Goal: Task Accomplishment & Management: Manage account settings

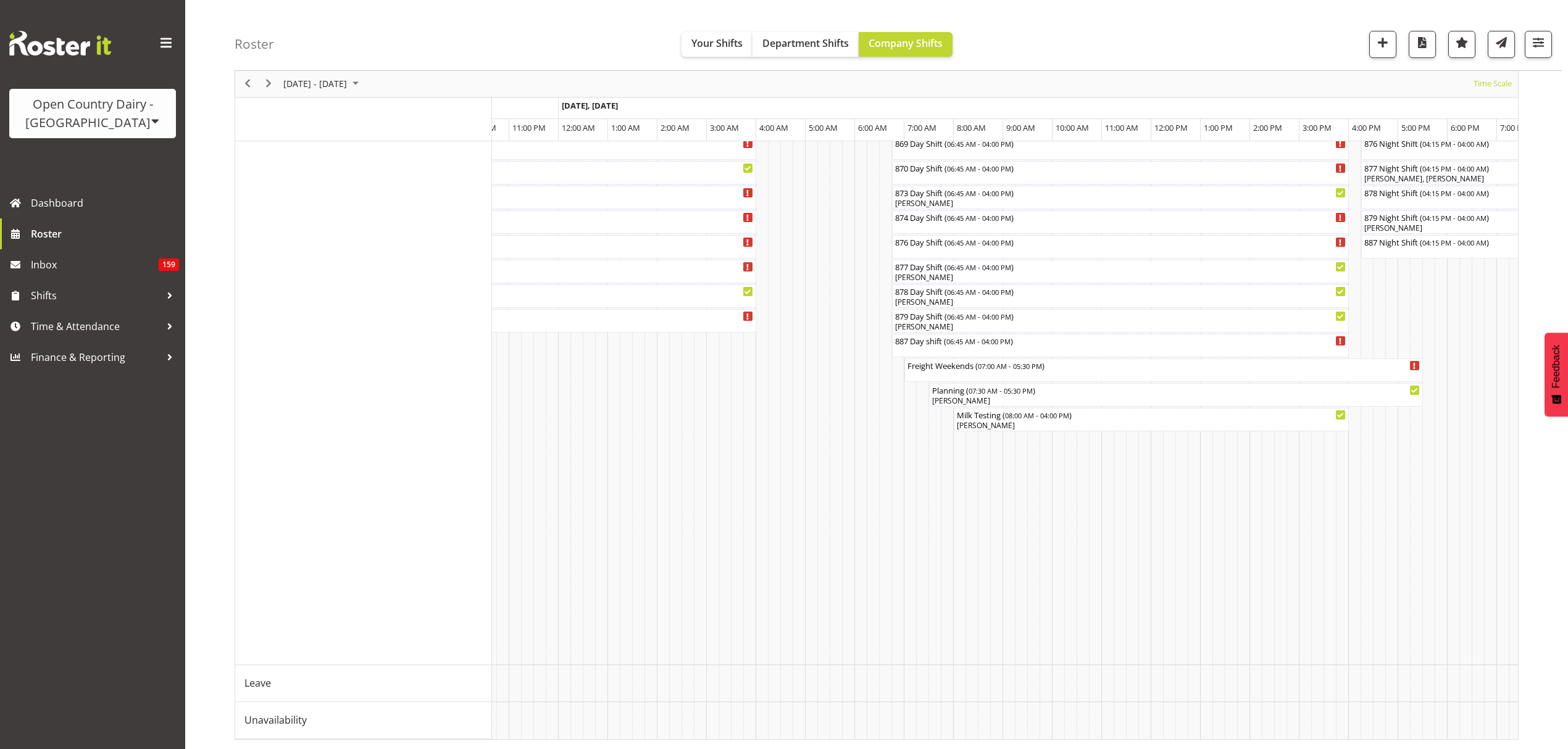
scroll to position [0, 5888]
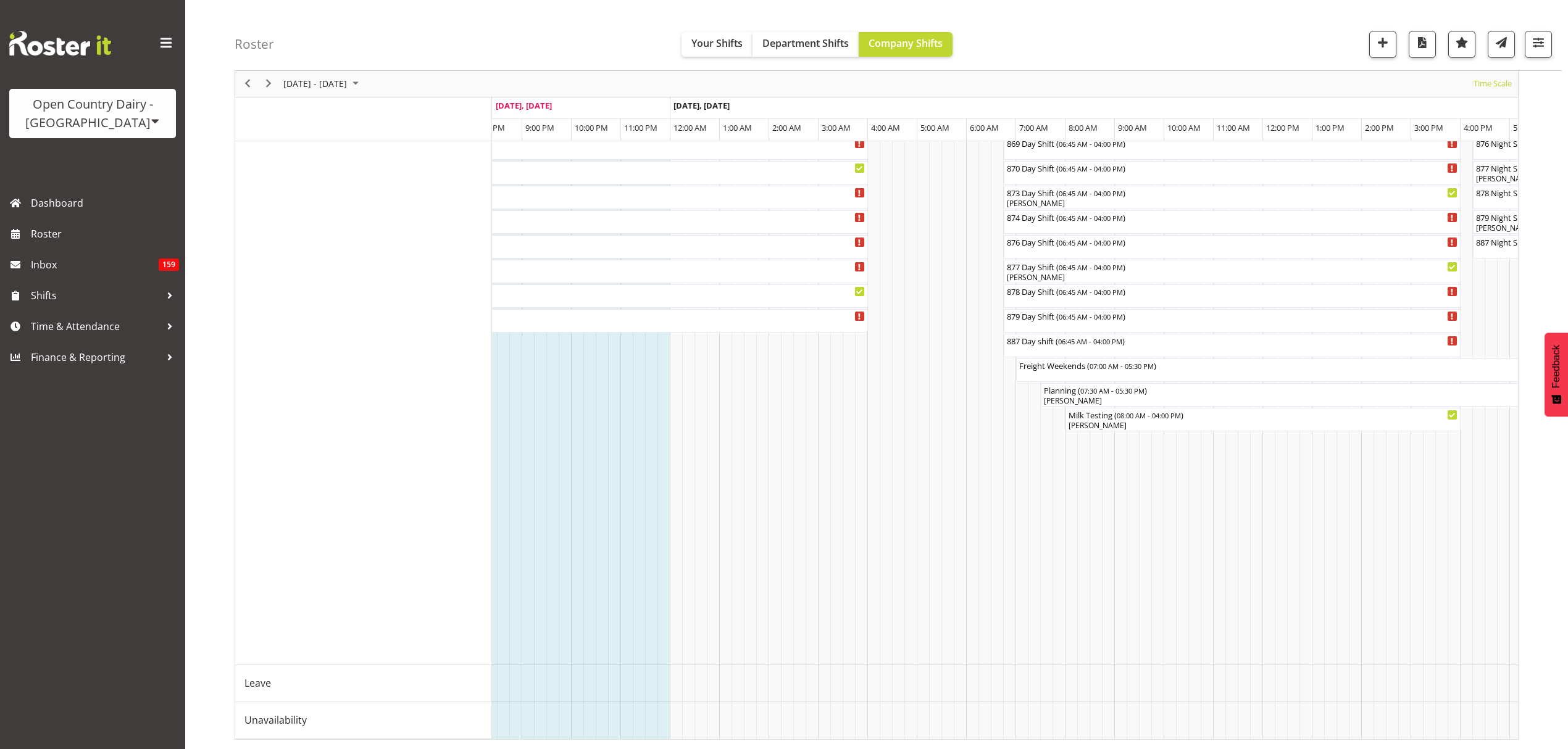
scroll to position [0, 5816]
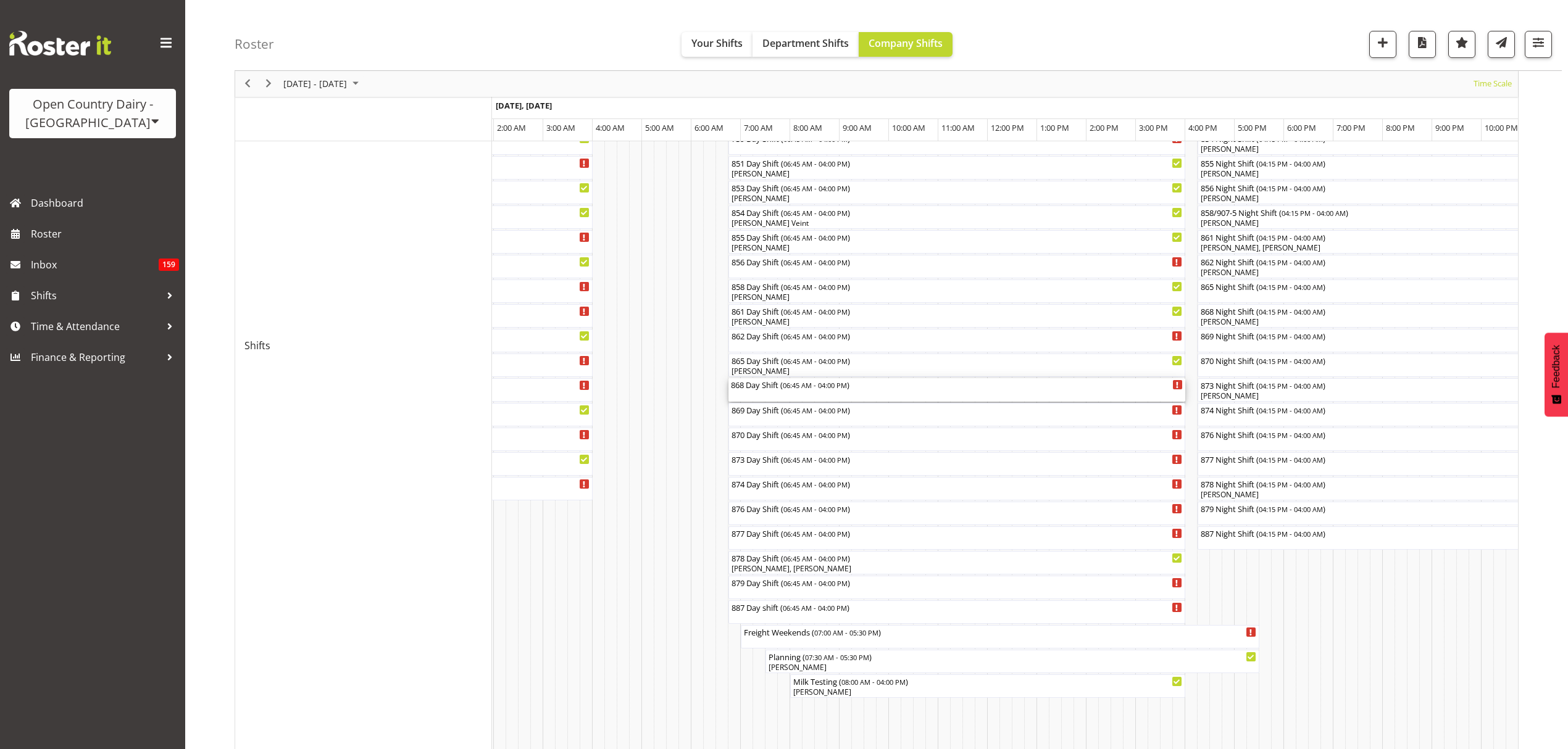
click at [777, 388] on div "868 Day Shift ( 06:45 AM - 04:00 PM )" at bounding box center [957, 384] width 452 height 12
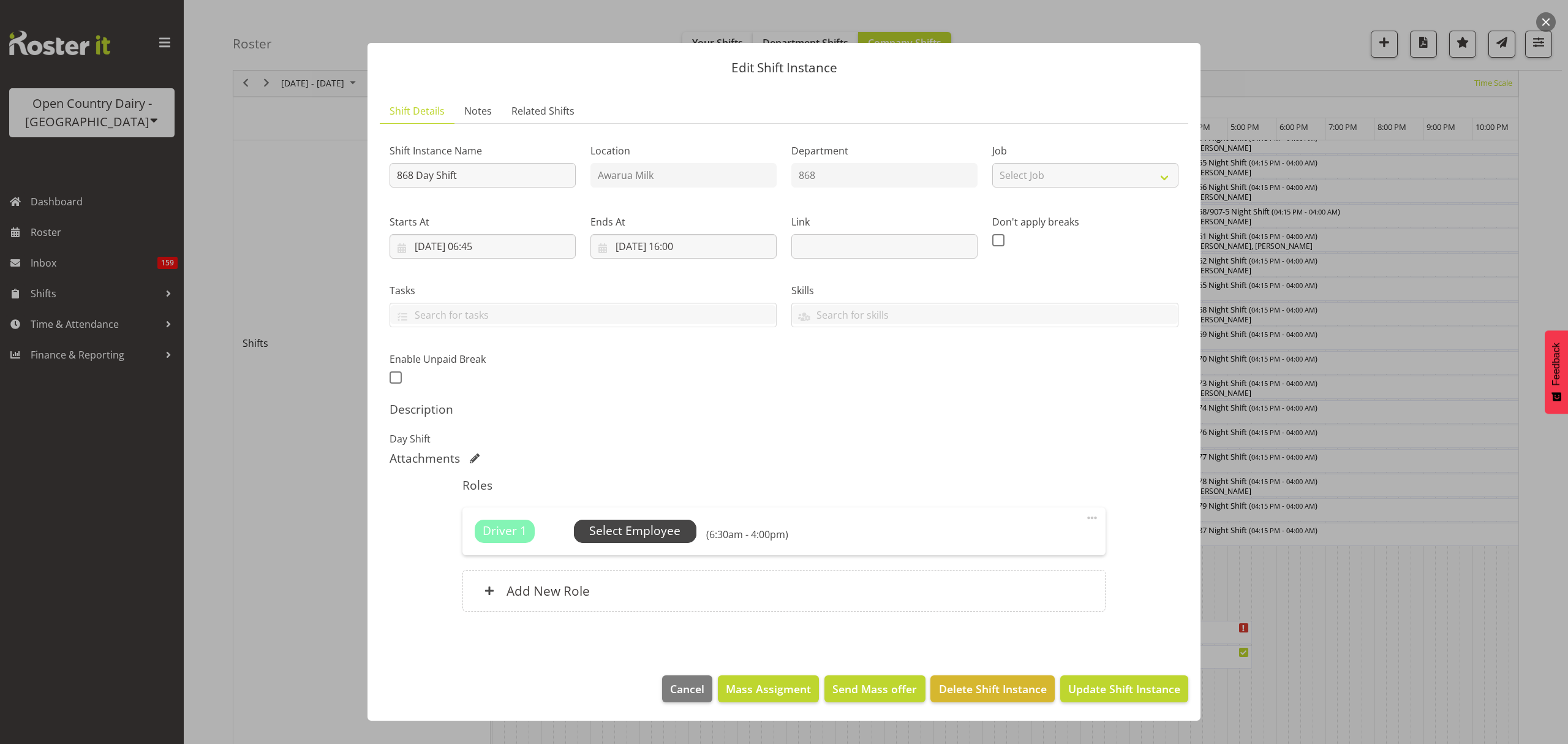
click at [644, 529] on span "Select Employee" at bounding box center [635, 531] width 91 height 18
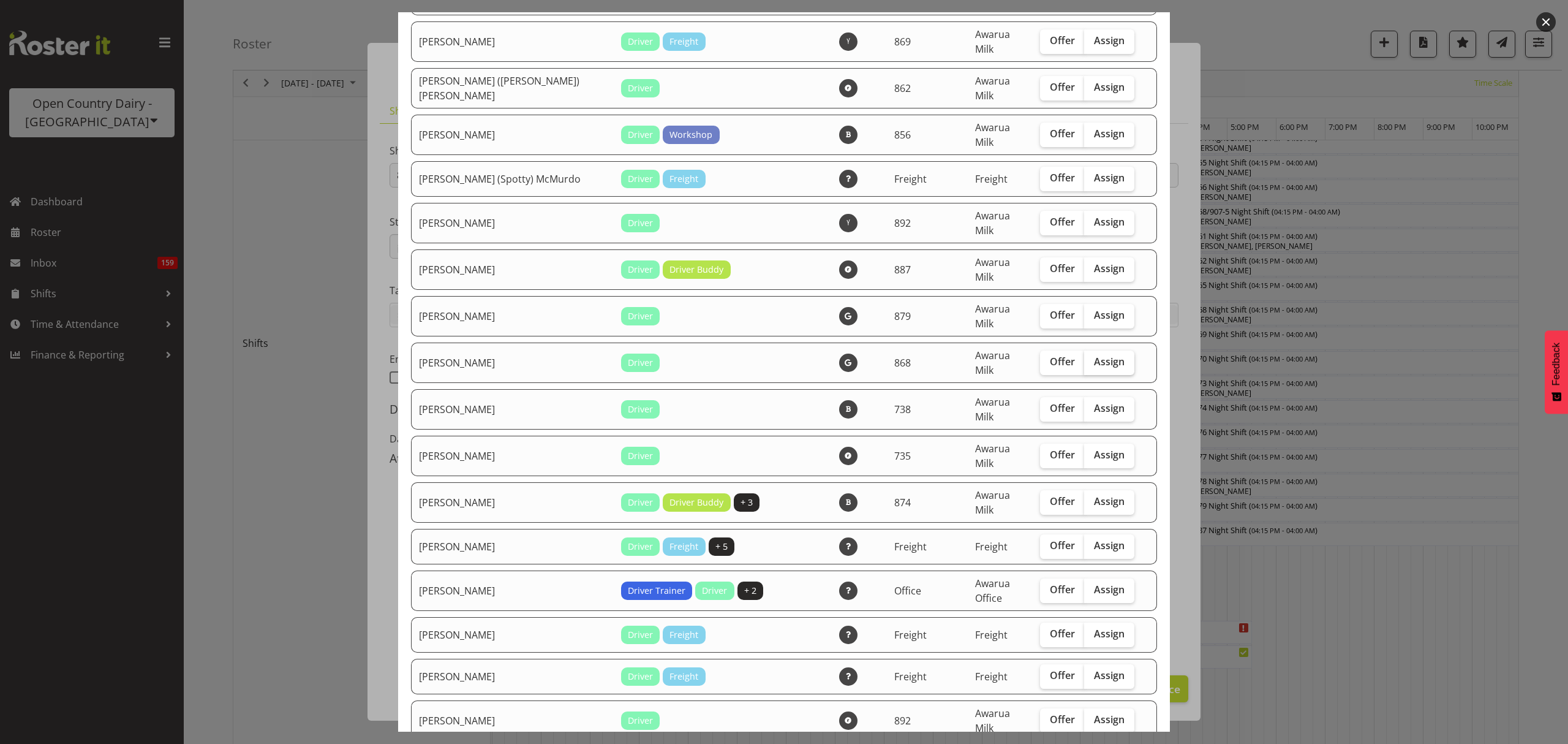
click at [1094, 355] on span "Assign" at bounding box center [1109, 361] width 31 height 12
click at [1089, 358] on input "Assign" at bounding box center [1088, 362] width 8 height 8
checkbox input "true"
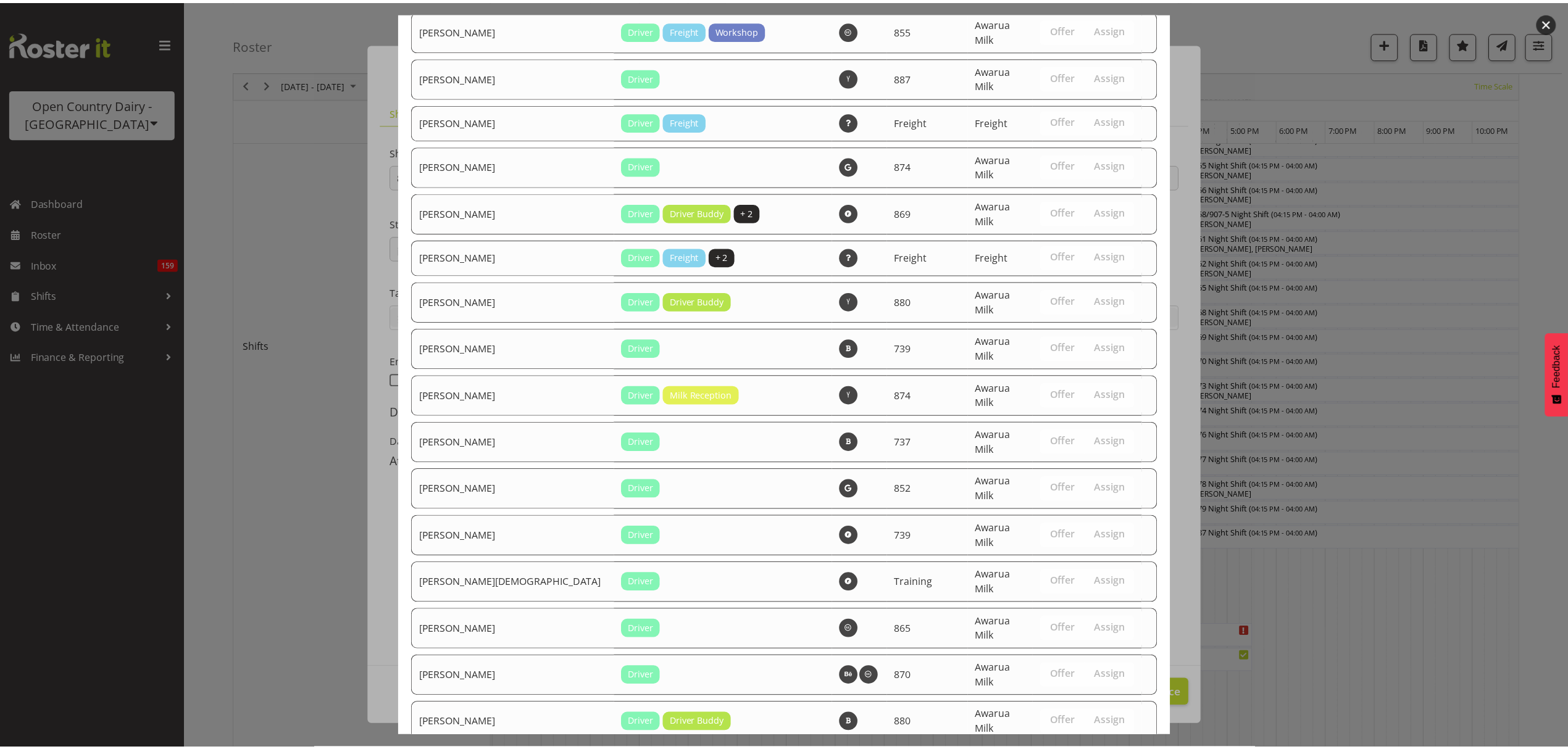
scroll to position [2325, 0]
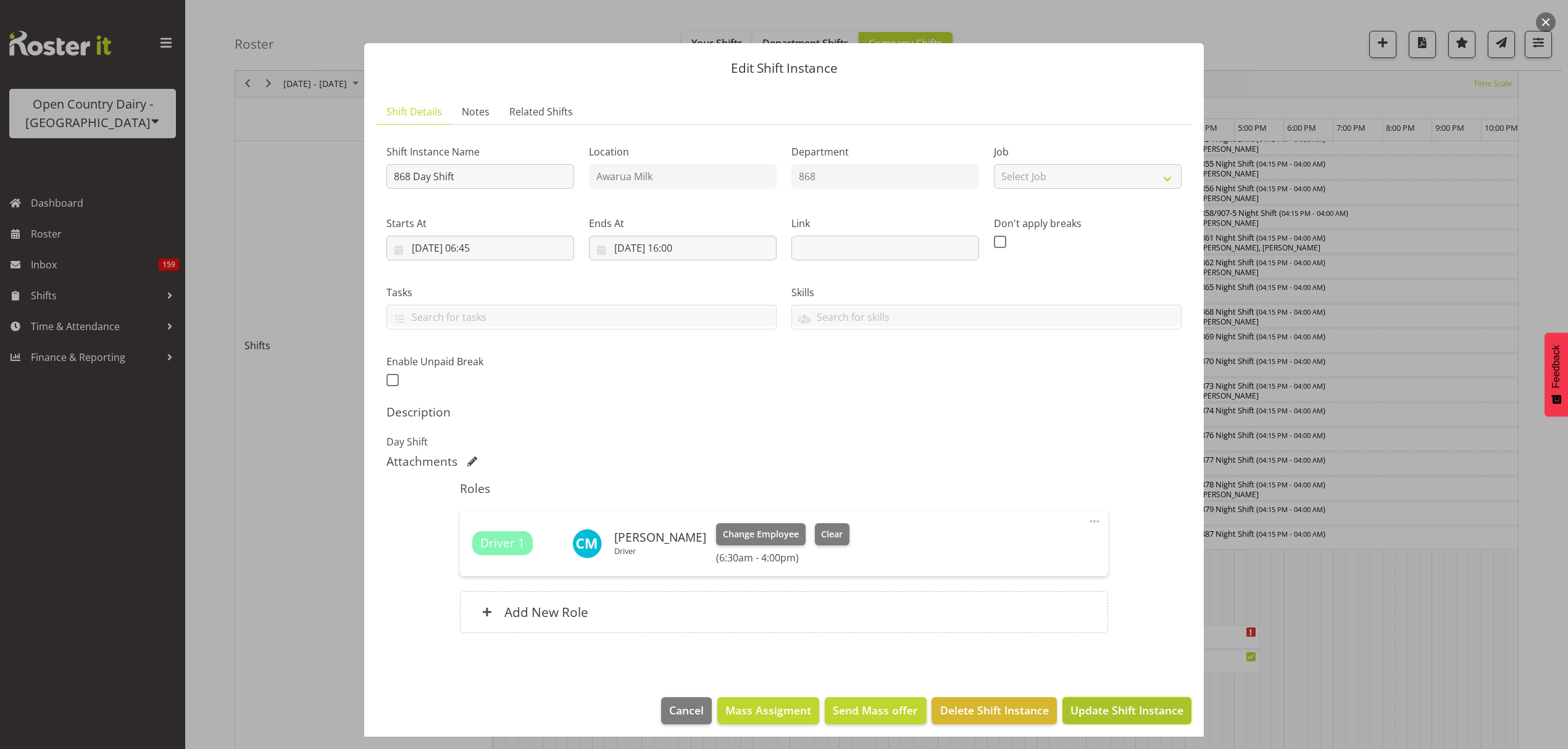
click at [1112, 711] on span "Update Shift Instance" at bounding box center [1127, 709] width 113 height 16
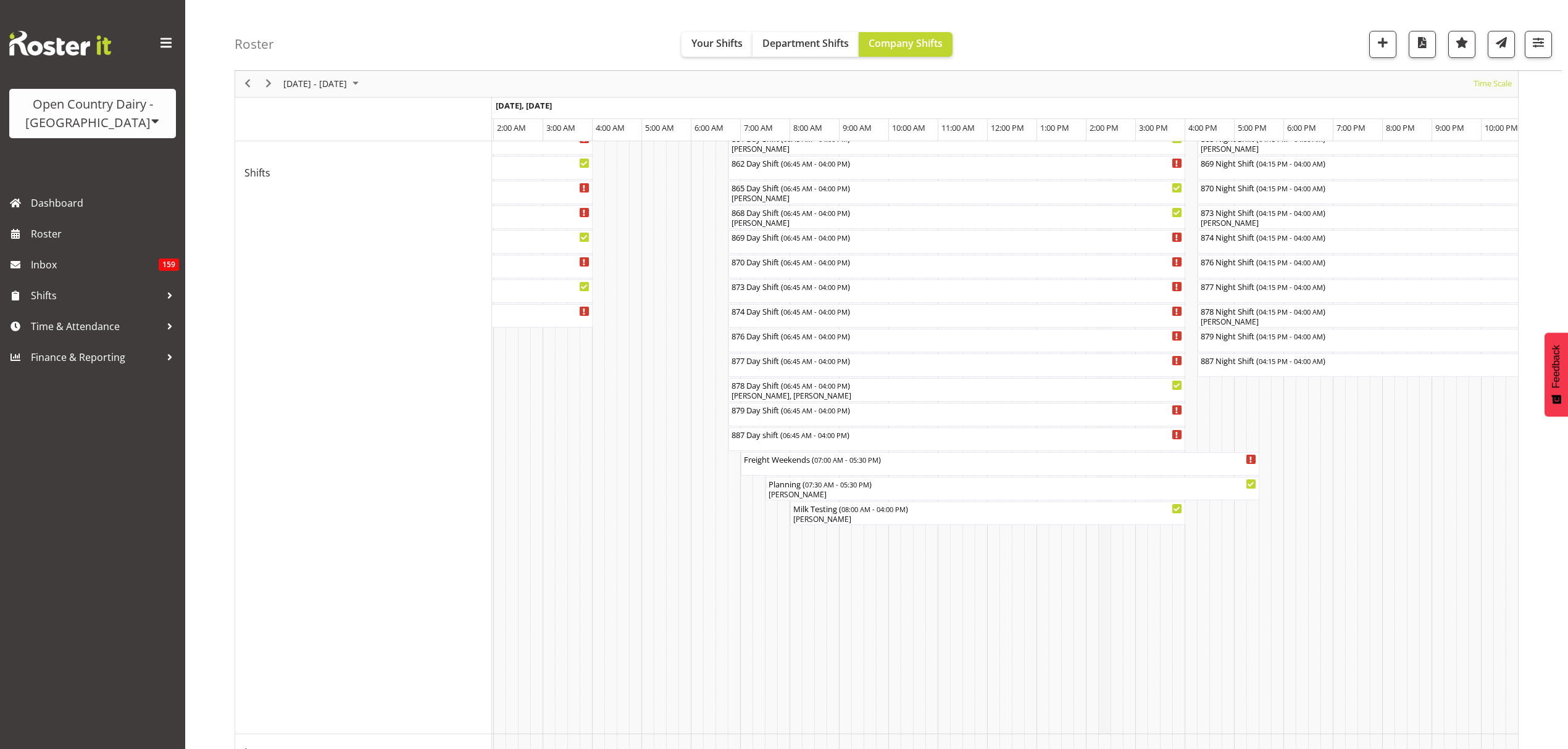
scroll to position [658, 0]
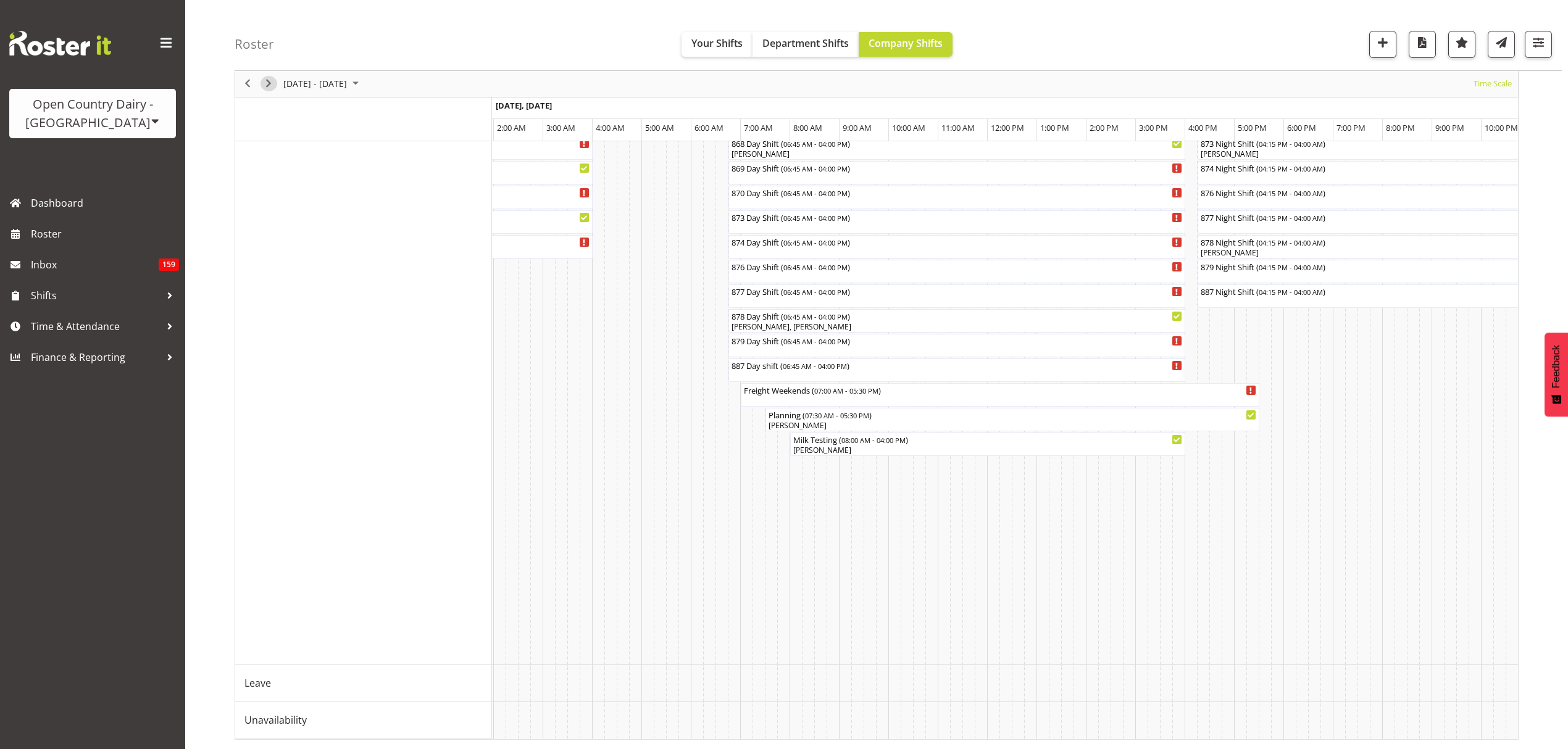
click at [273, 84] on span "Next" at bounding box center [269, 84] width 15 height 16
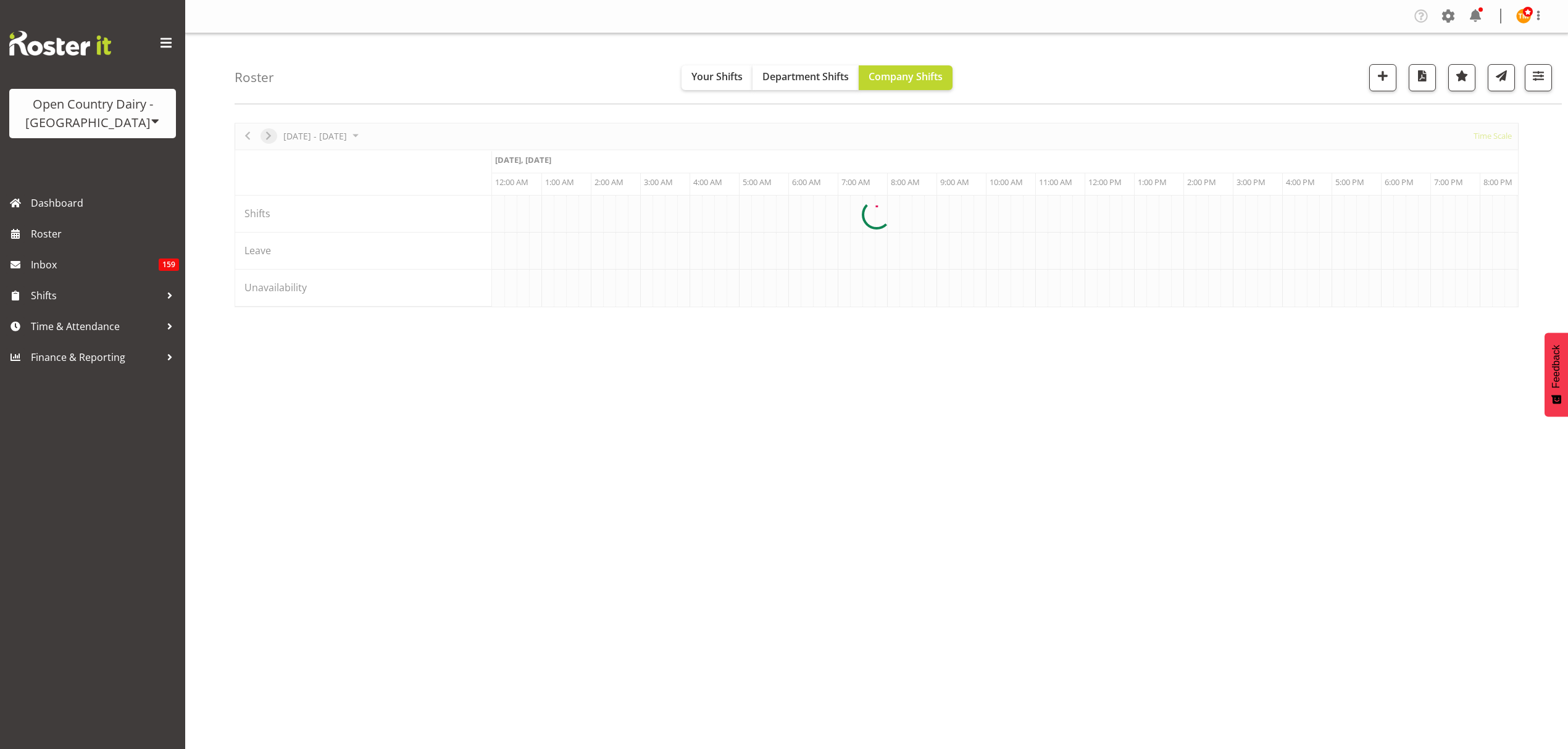
scroll to position [0, 0]
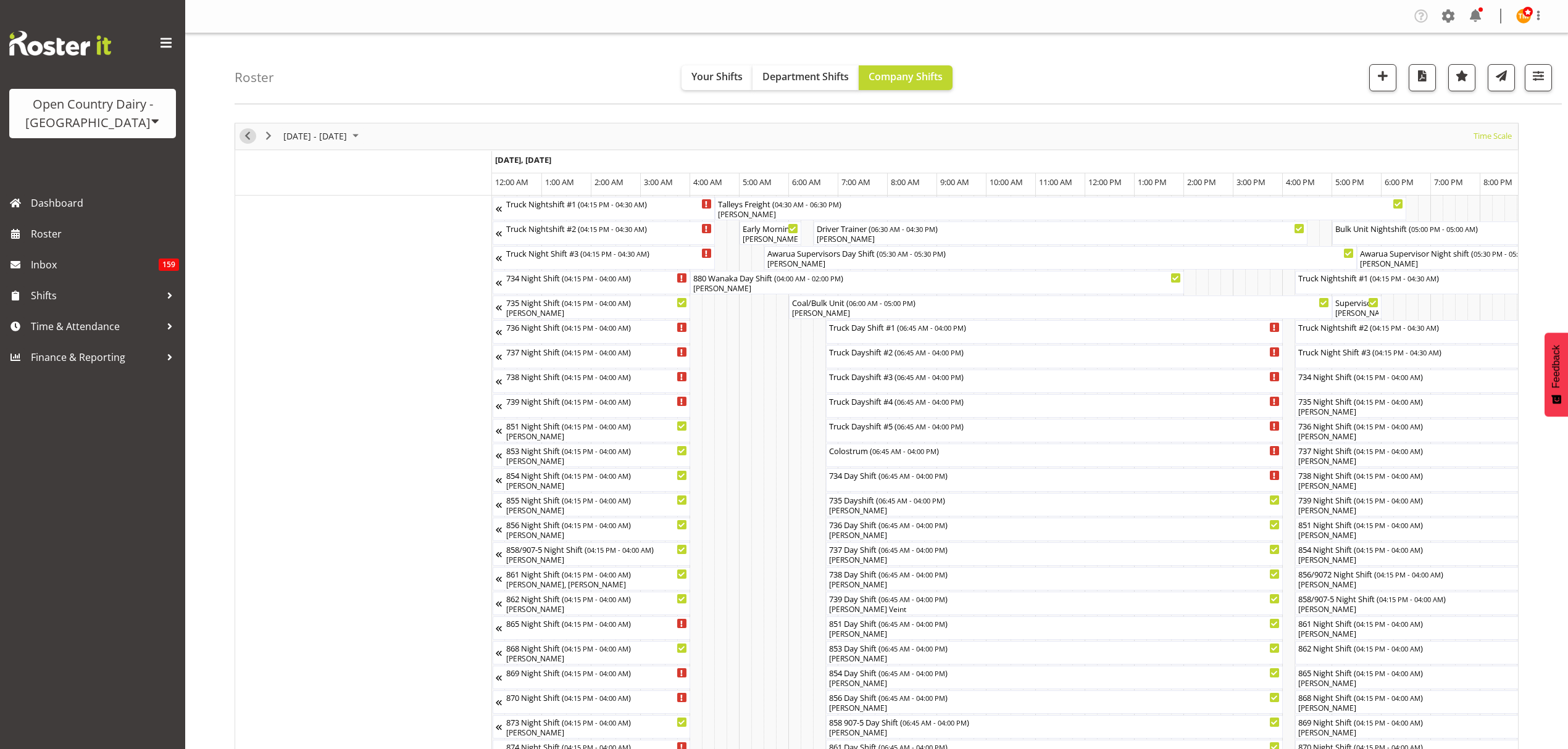
drag, startPoint x: 250, startPoint y: 137, endPoint x: 390, endPoint y: 70, distance: 155.2
click at [250, 136] on span "Previous" at bounding box center [248, 136] width 15 height 16
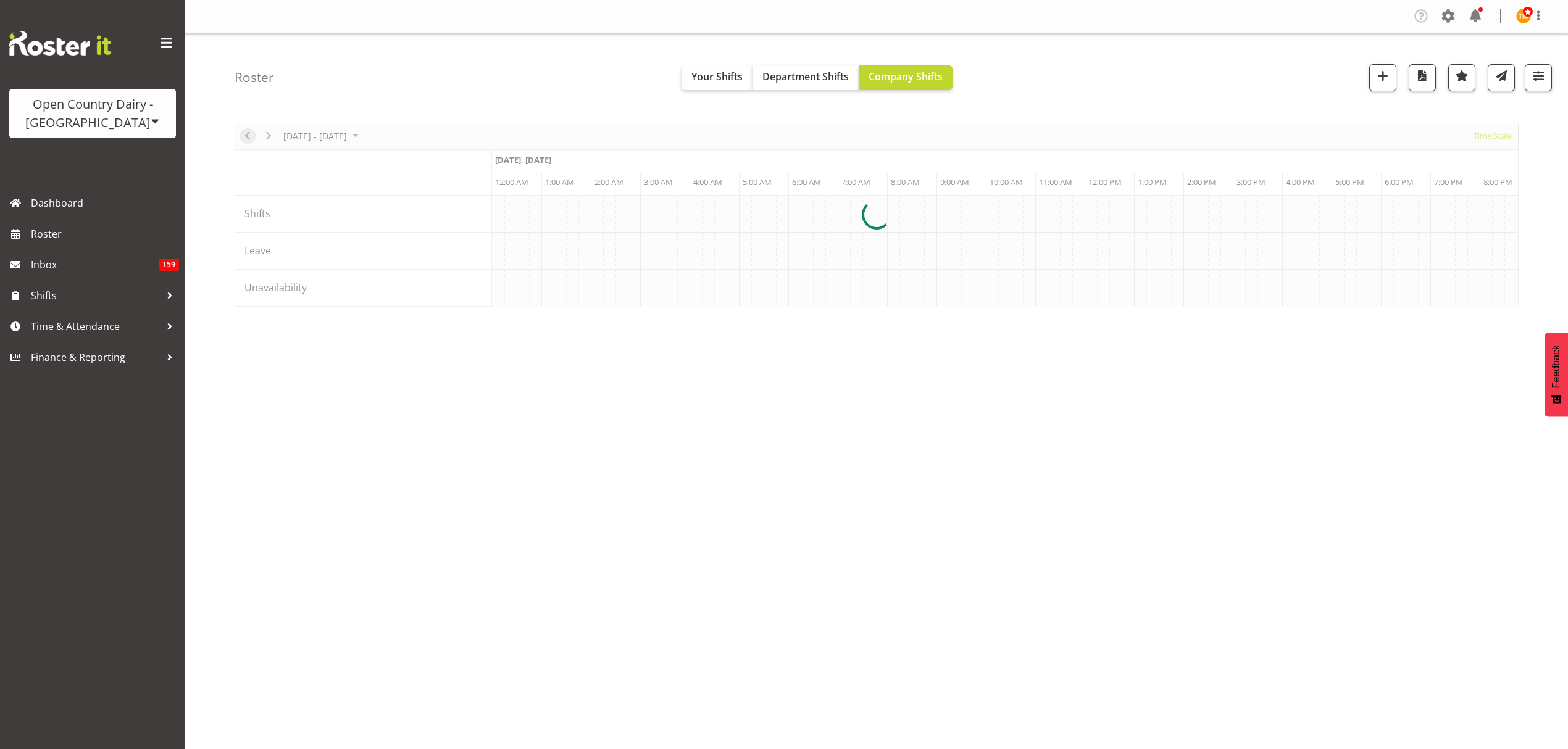
scroll to position [0, 4741]
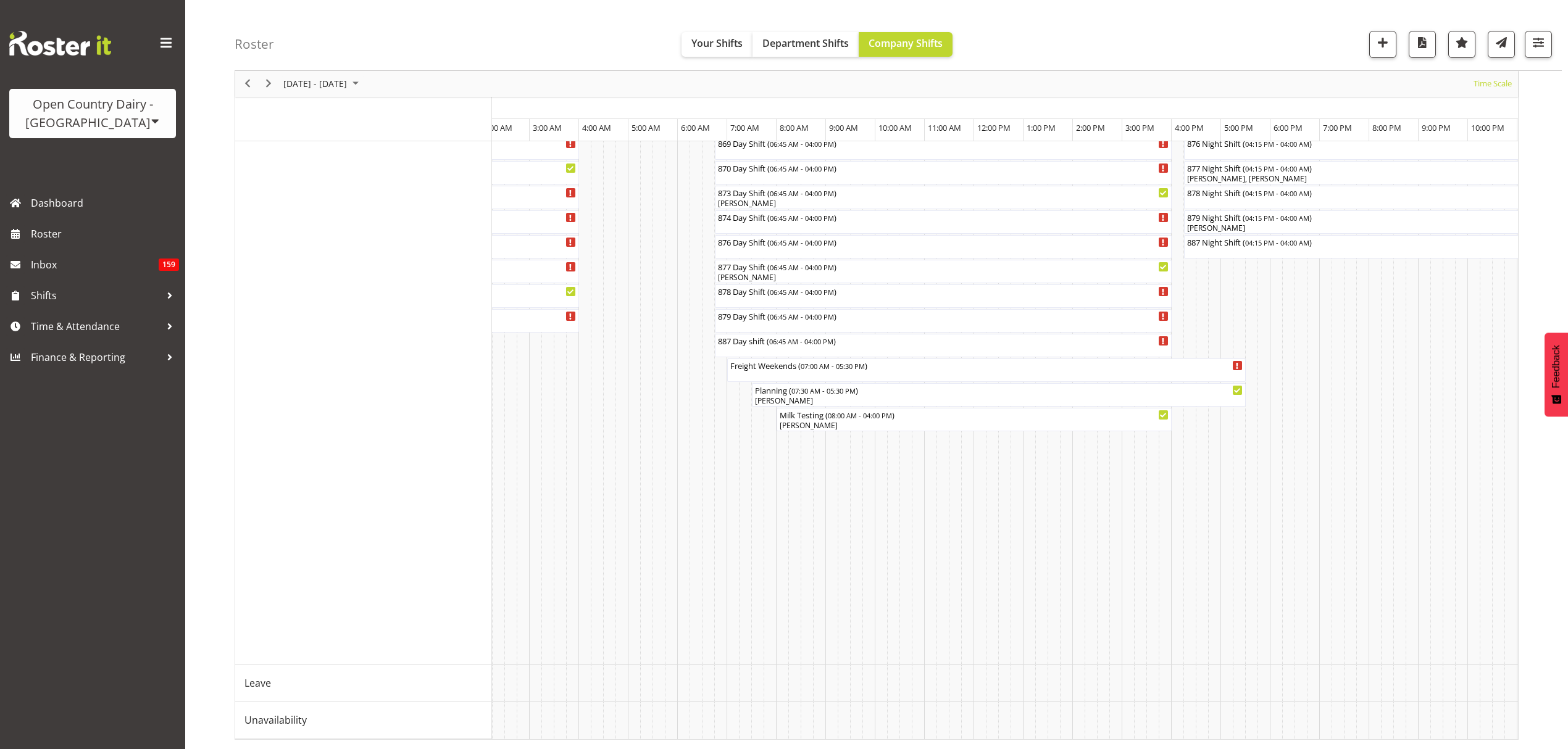
scroll to position [0, 6113]
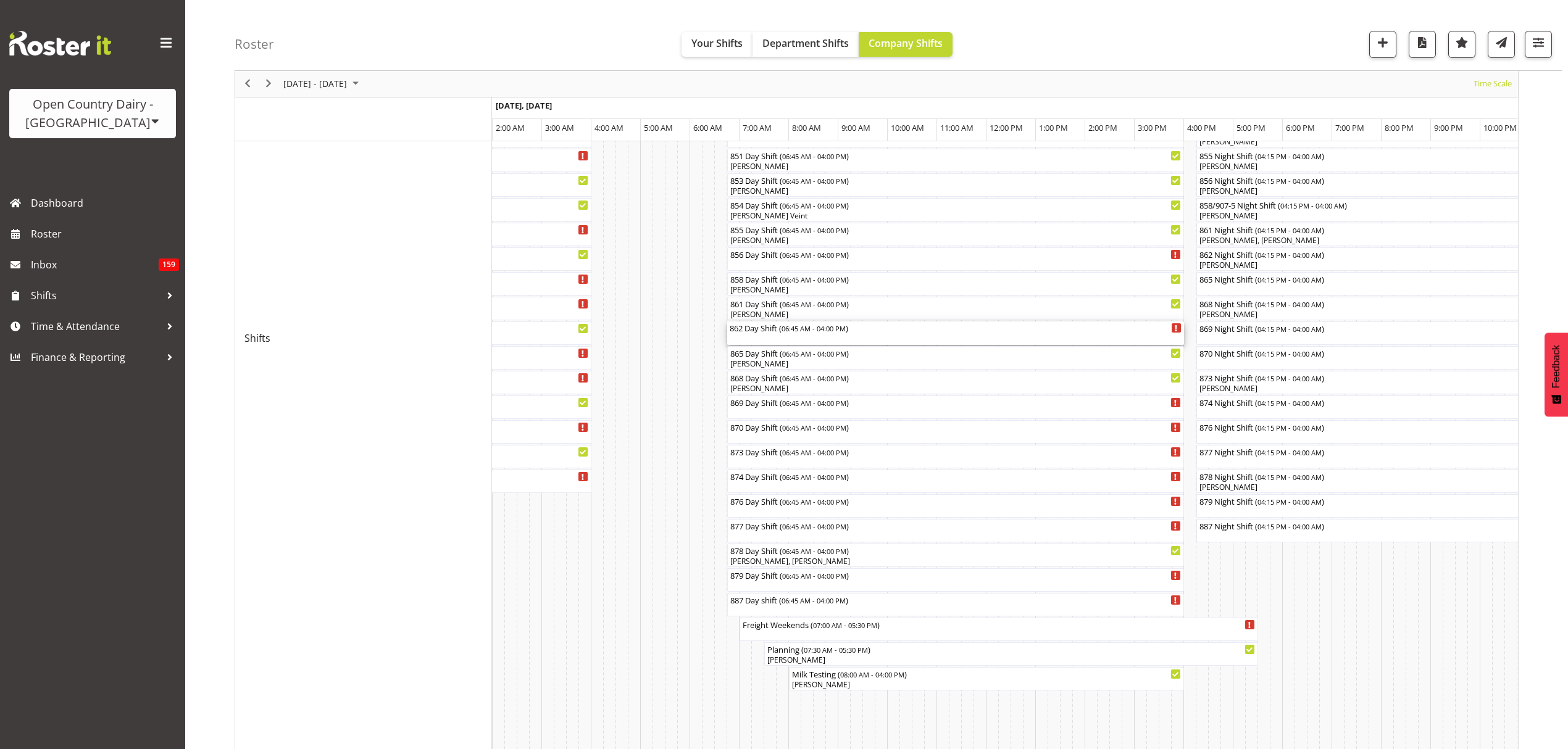
click at [777, 331] on div "862 Day Shift ( 06:45 AM - 04:00 PM )" at bounding box center [955, 328] width 452 height 12
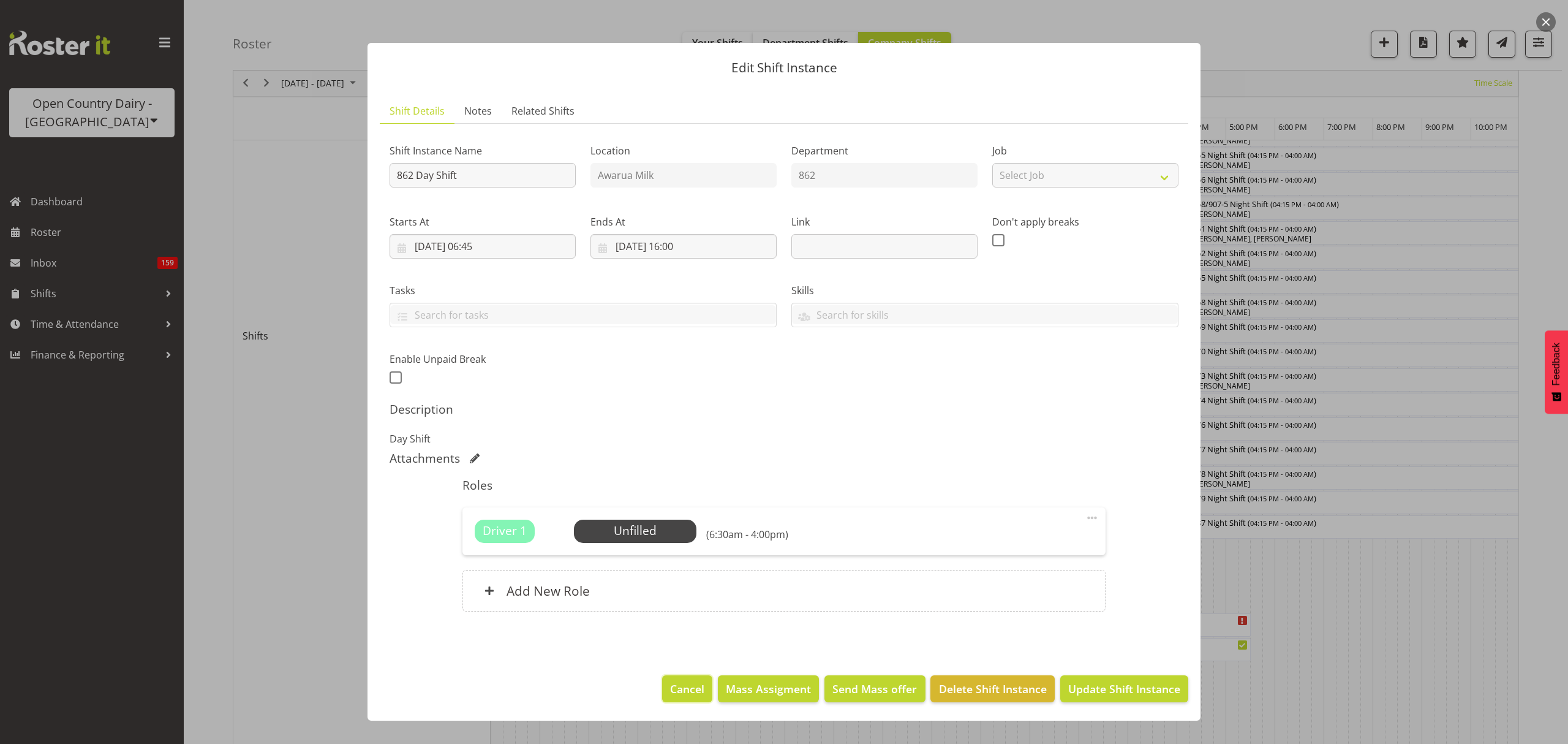
click at [691, 700] on button "Cancel" at bounding box center [687, 689] width 50 height 27
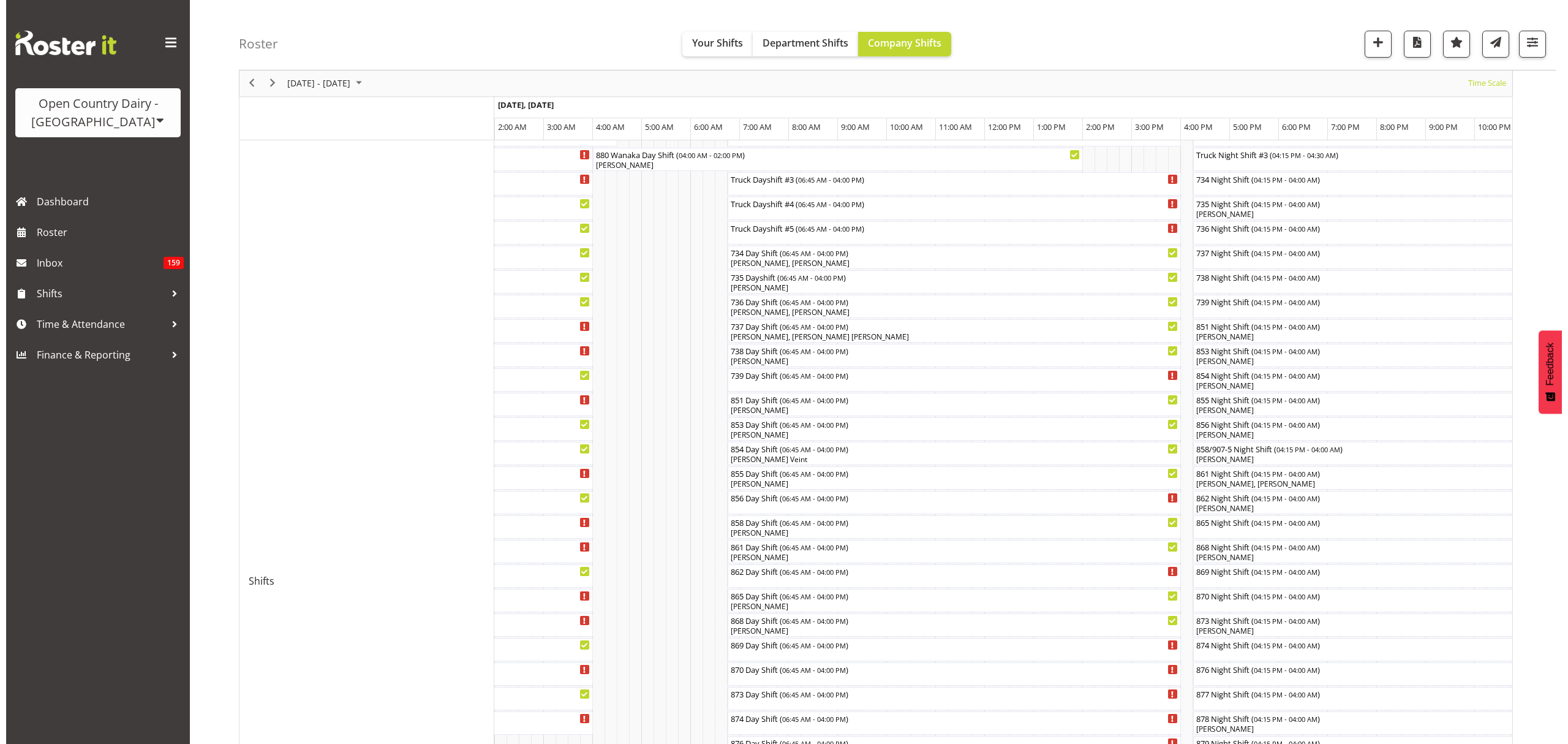
scroll to position [334, 0]
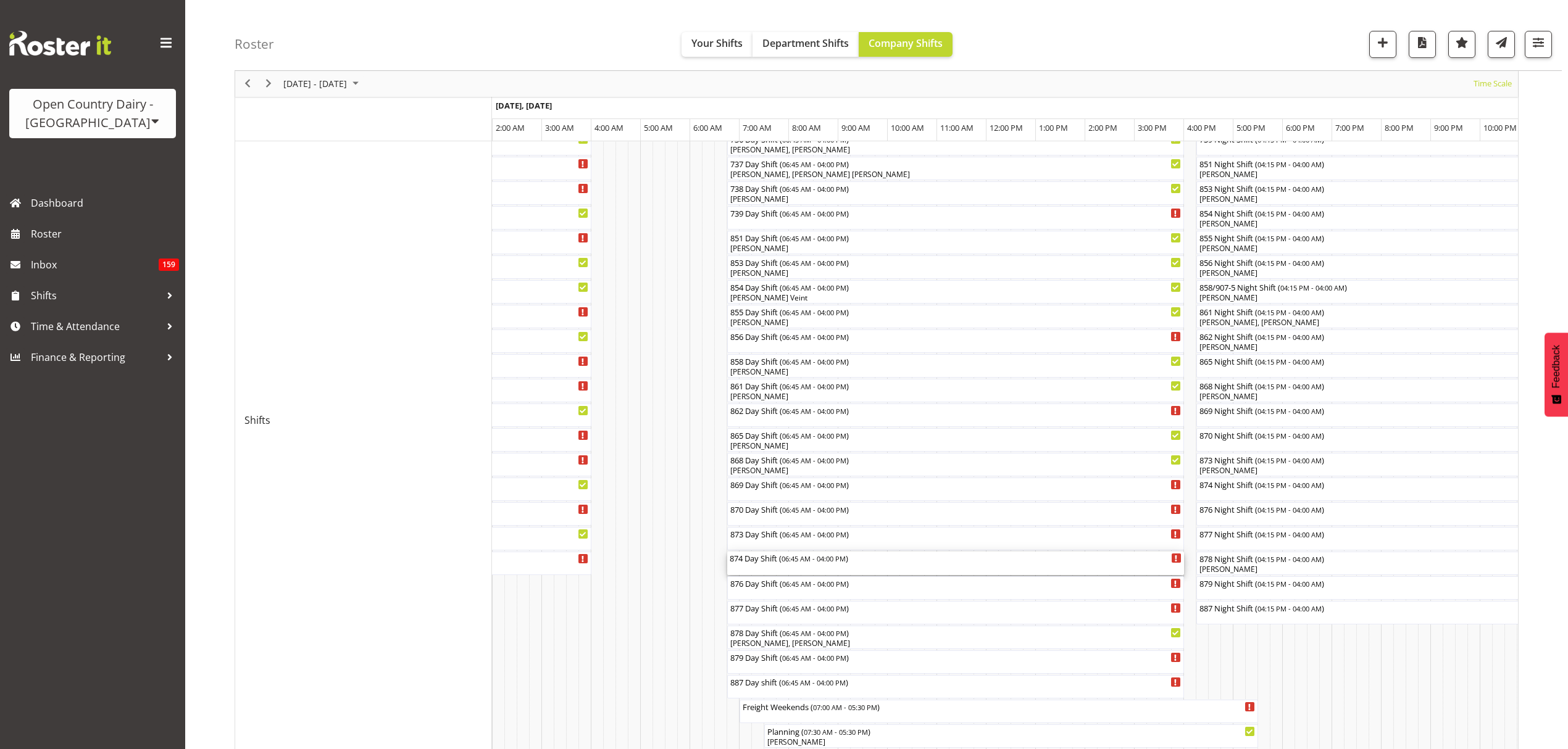
click at [774, 555] on div "874 Day Shift ( 06:45 AM - 04:00 PM )" at bounding box center [955, 557] width 452 height 12
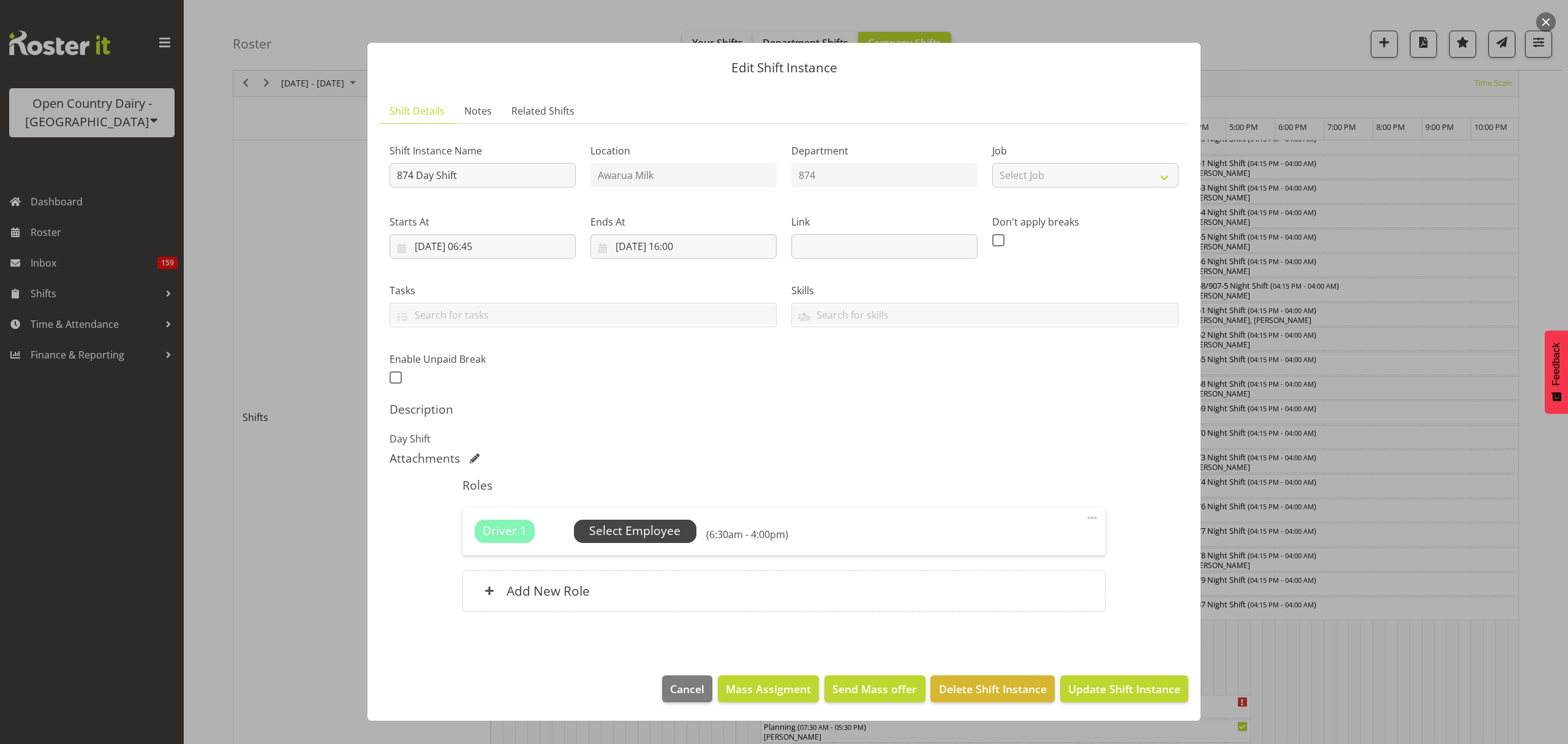
click at [651, 527] on span "Select Employee" at bounding box center [635, 531] width 91 height 18
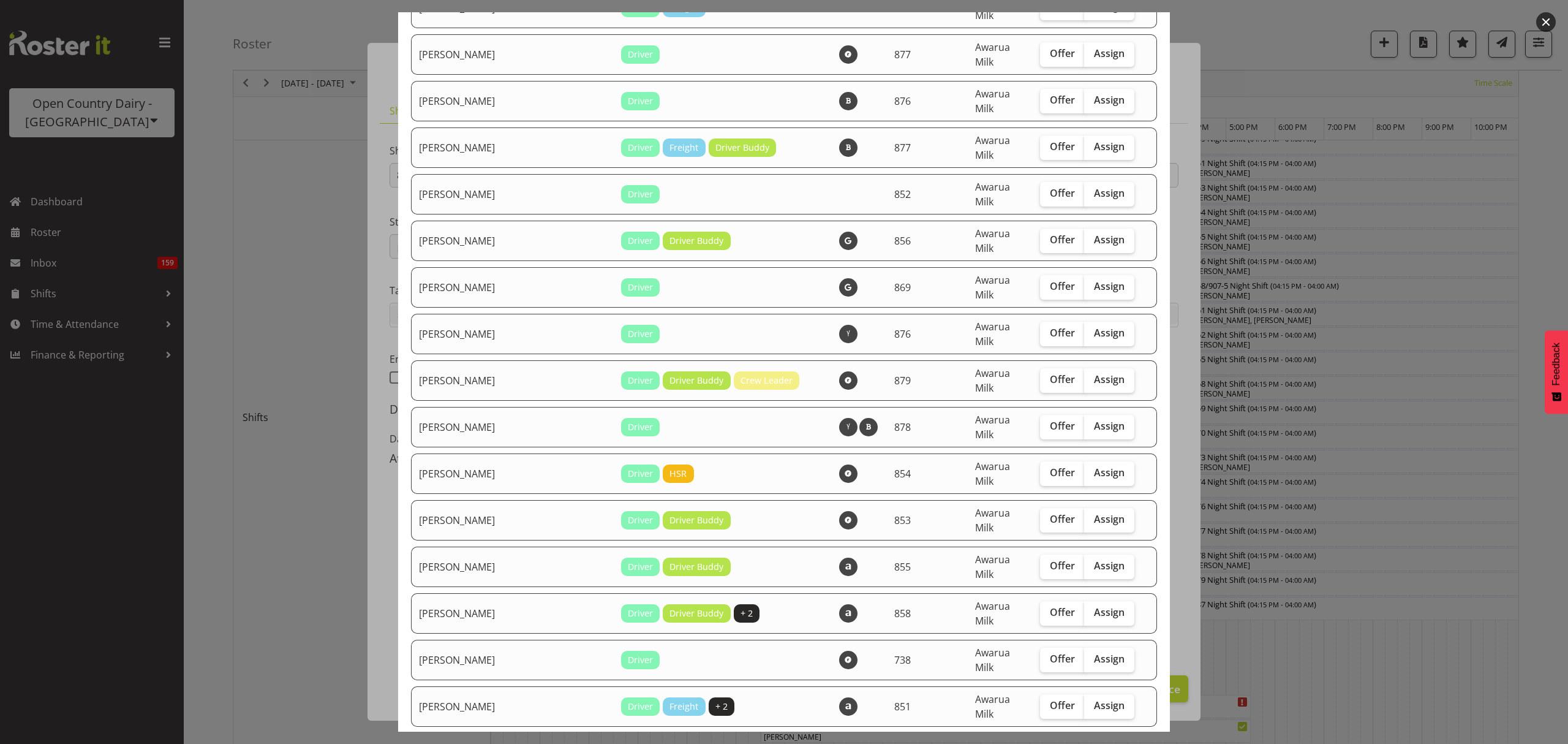
scroll to position [1797, 0]
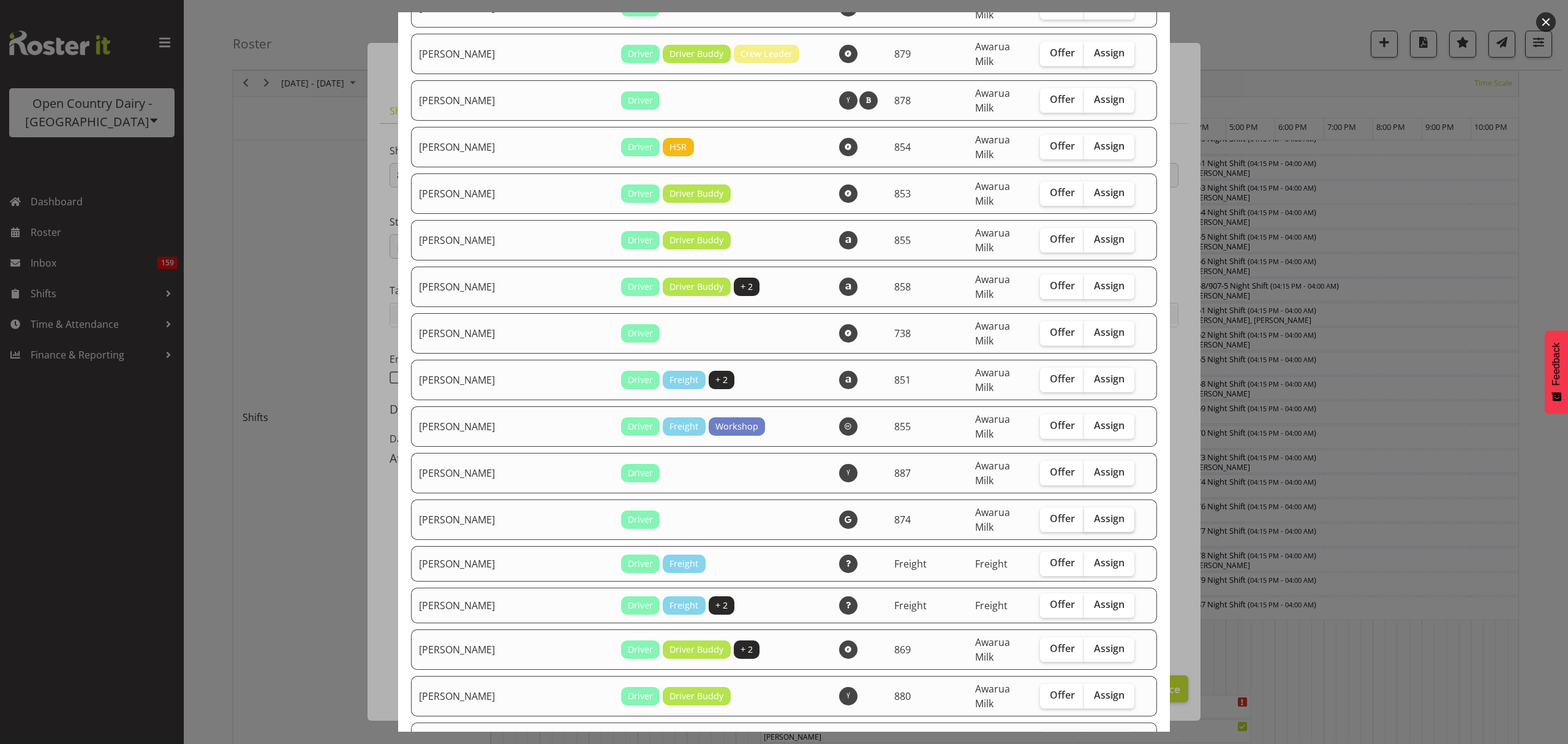
click at [1099, 512] on span "Assign" at bounding box center [1109, 518] width 31 height 12
click at [1092, 515] on input "Assign" at bounding box center [1088, 519] width 8 height 8
checkbox input "true"
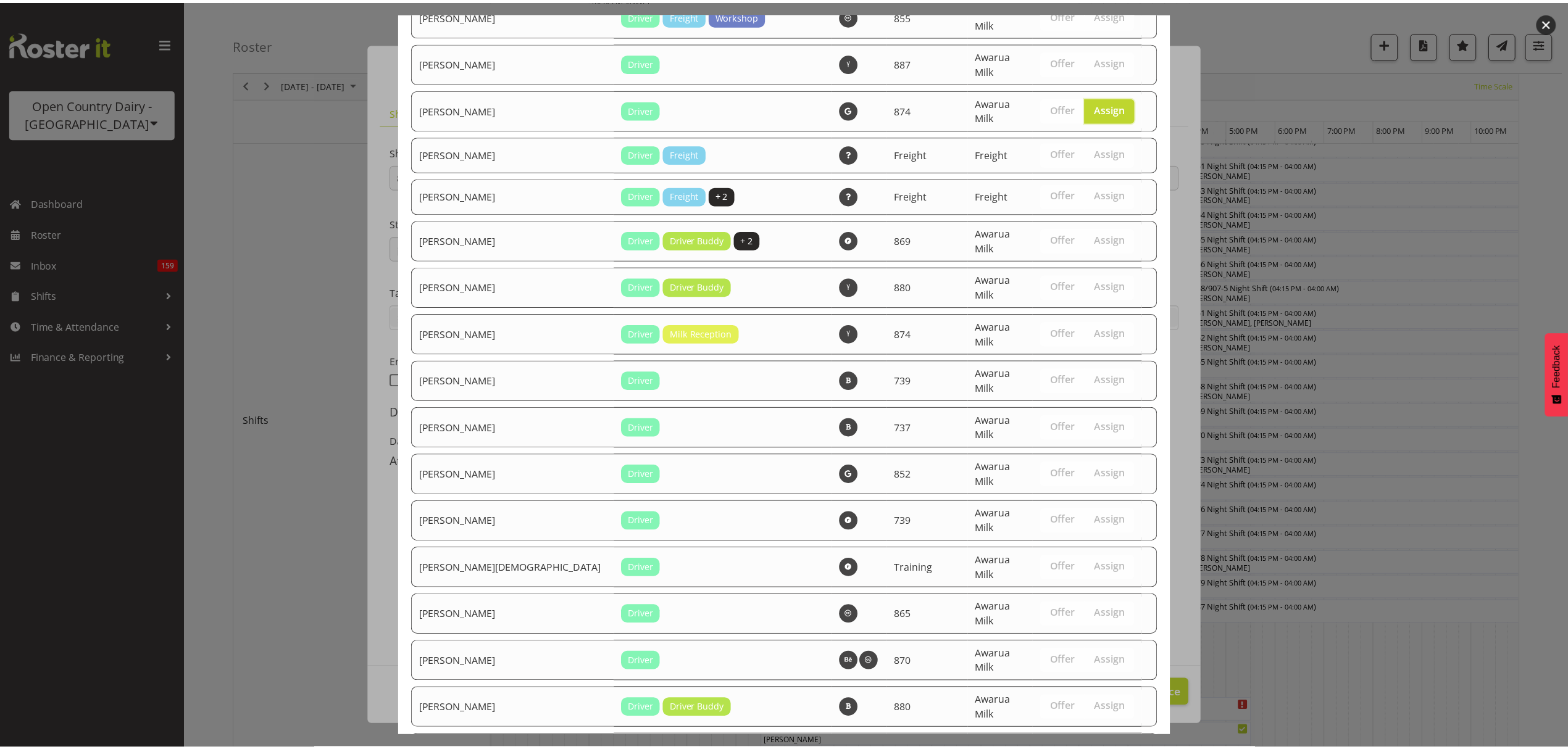
scroll to position [2283, 0]
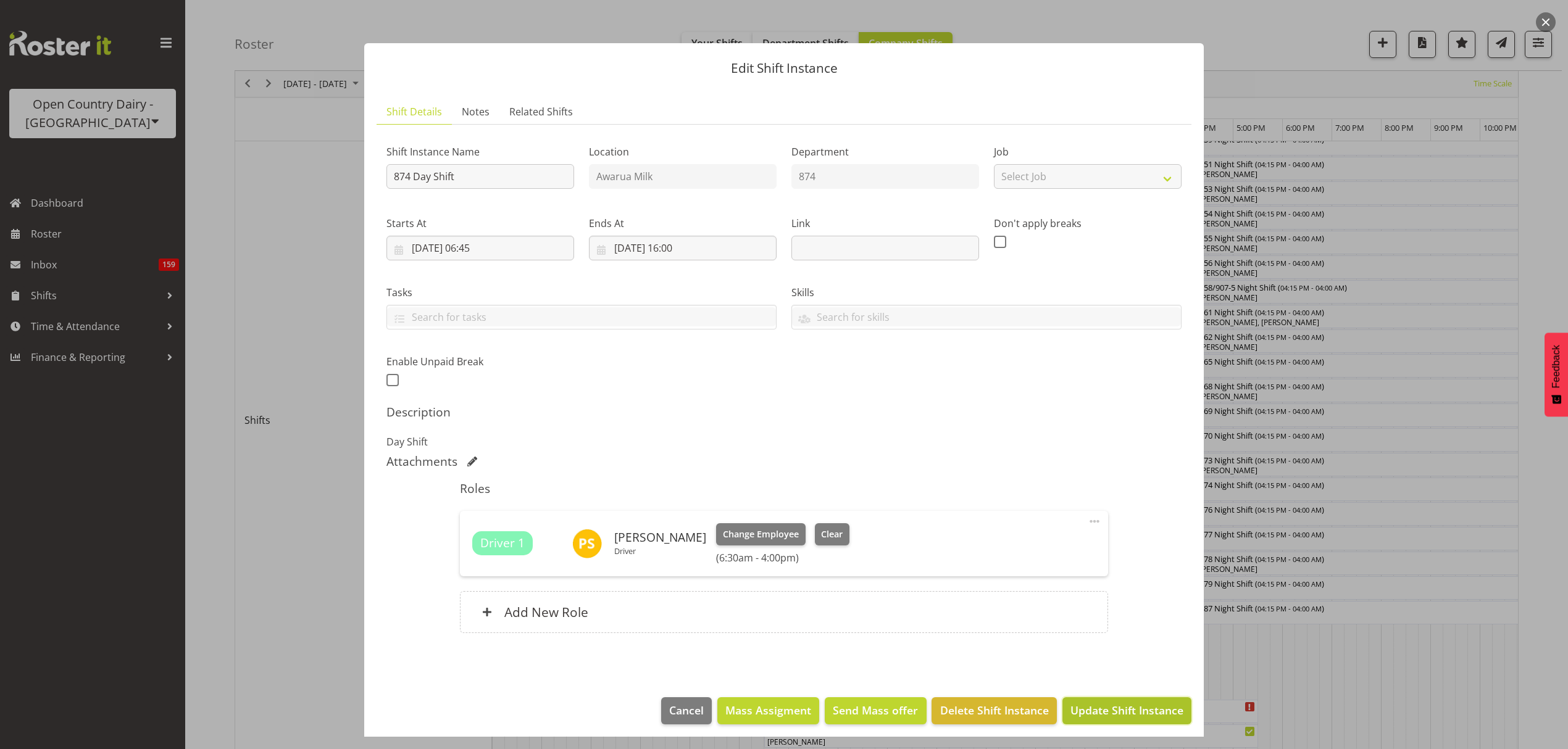
click at [1118, 711] on span "Update Shift Instance" at bounding box center [1127, 709] width 113 height 16
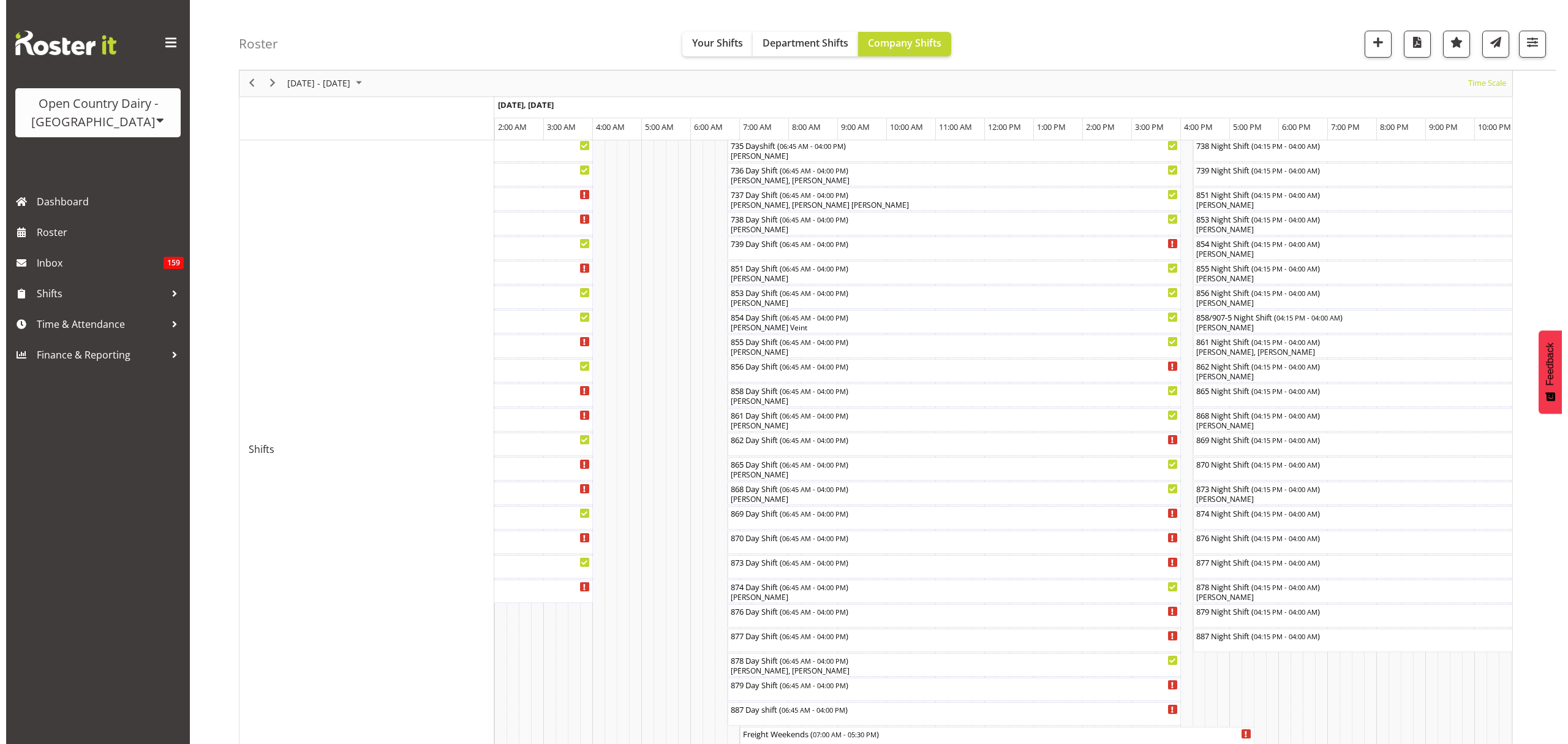
scroll to position [327, 0]
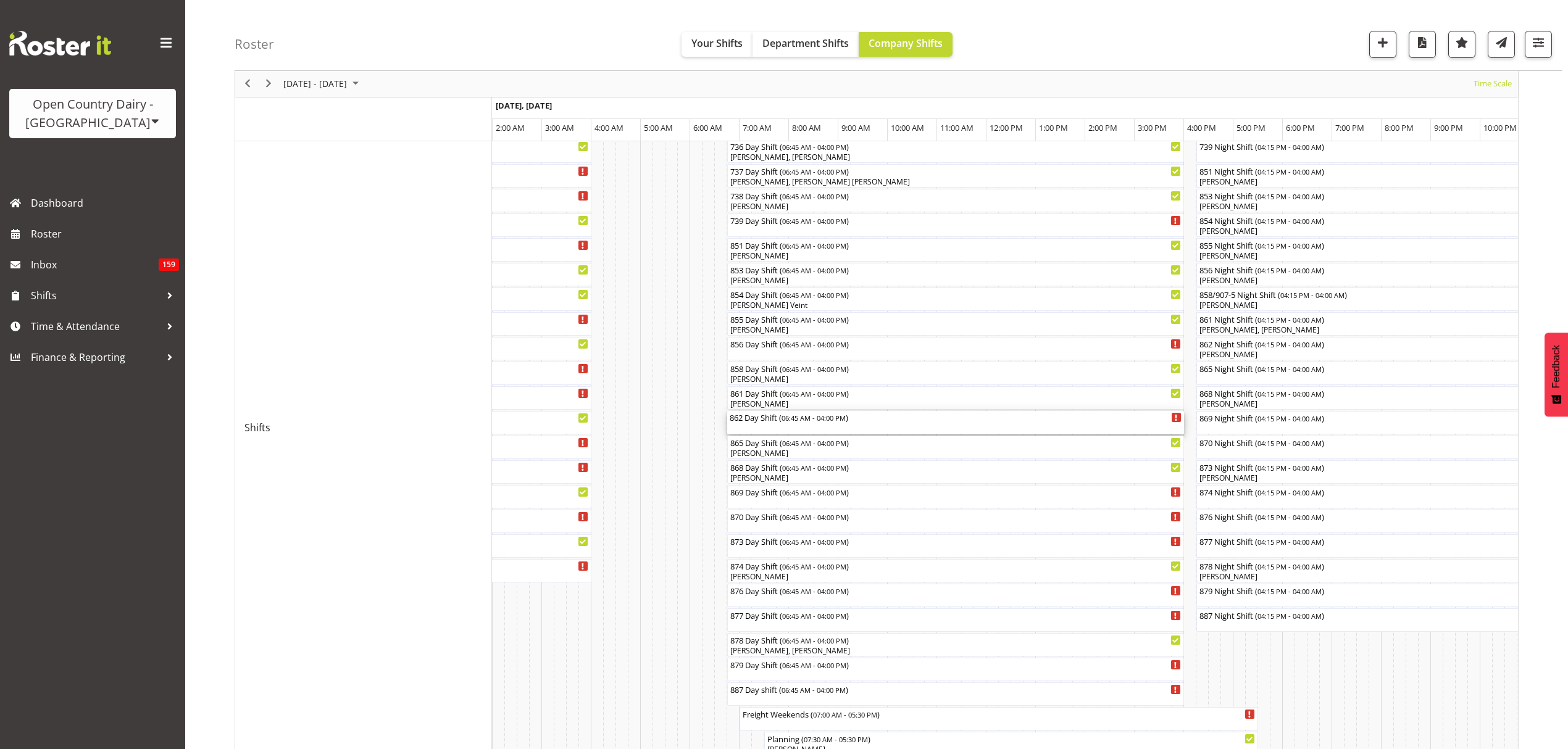
click at [800, 423] on div "862 Day Shift ( 06:45 AM - 04:00 PM )" at bounding box center [955, 423] width 452 height 23
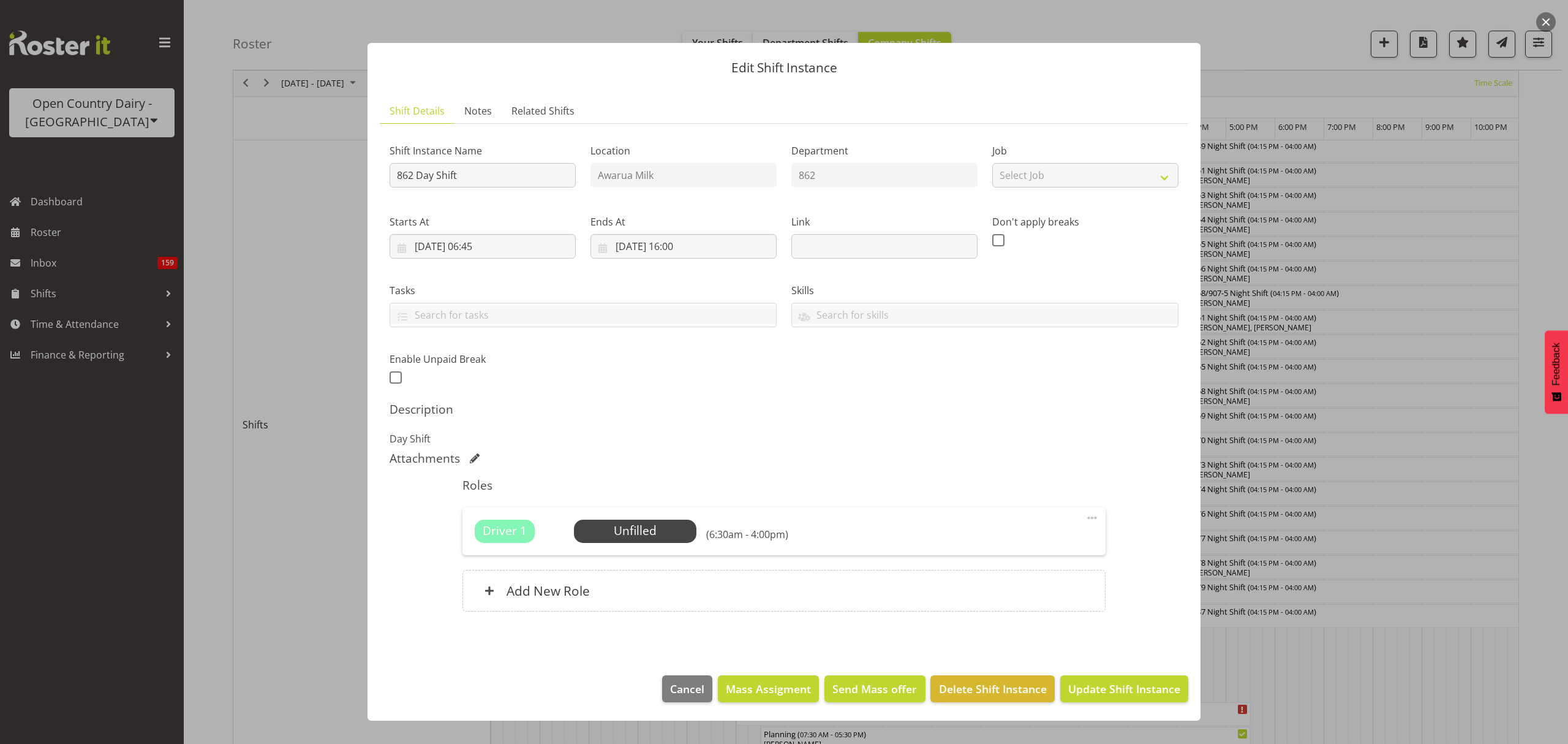
click at [1277, 412] on div at bounding box center [784, 372] width 1568 height 744
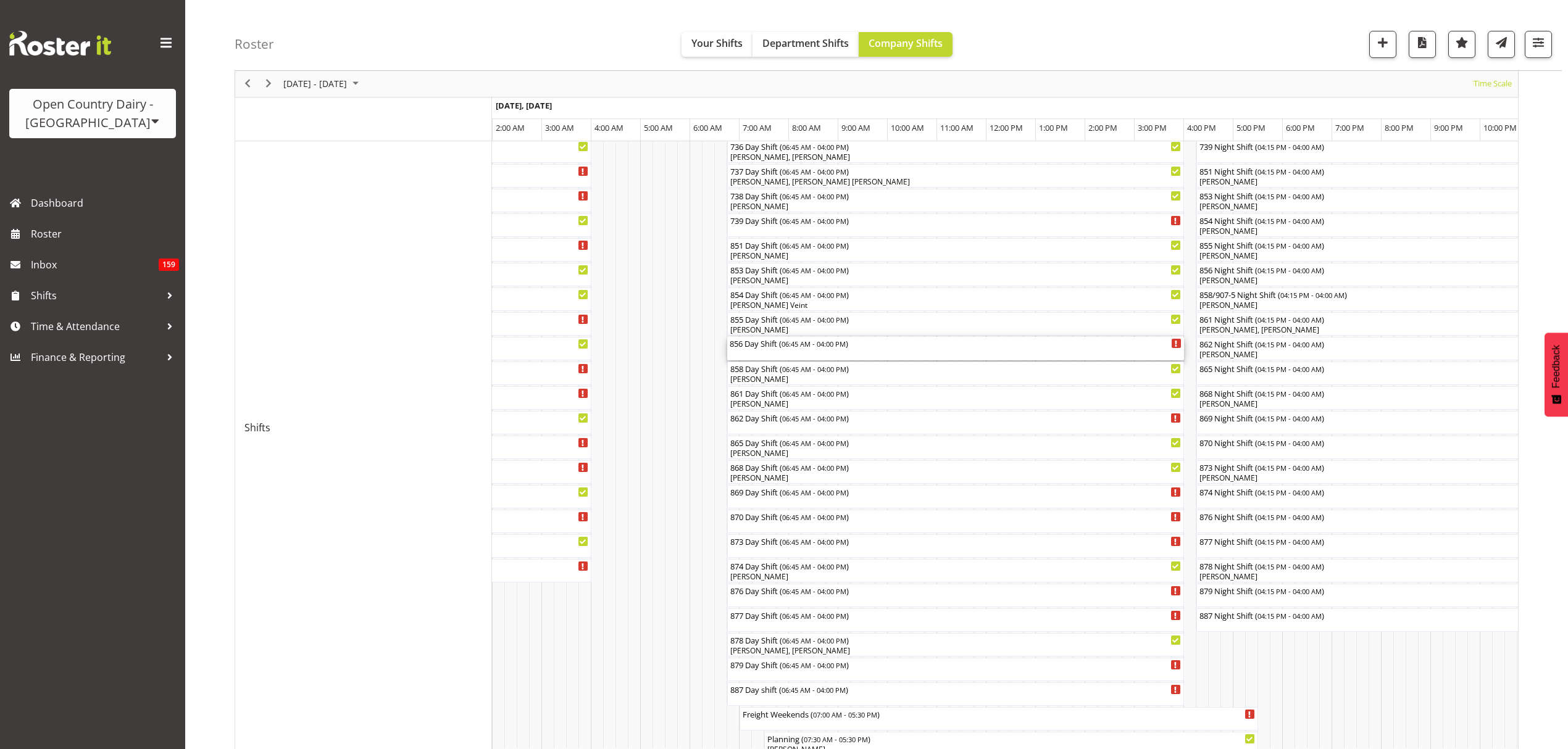
click at [791, 358] on div "856 Day Shift ( 06:45 AM - 04:00 PM )" at bounding box center [955, 348] width 452 height 23
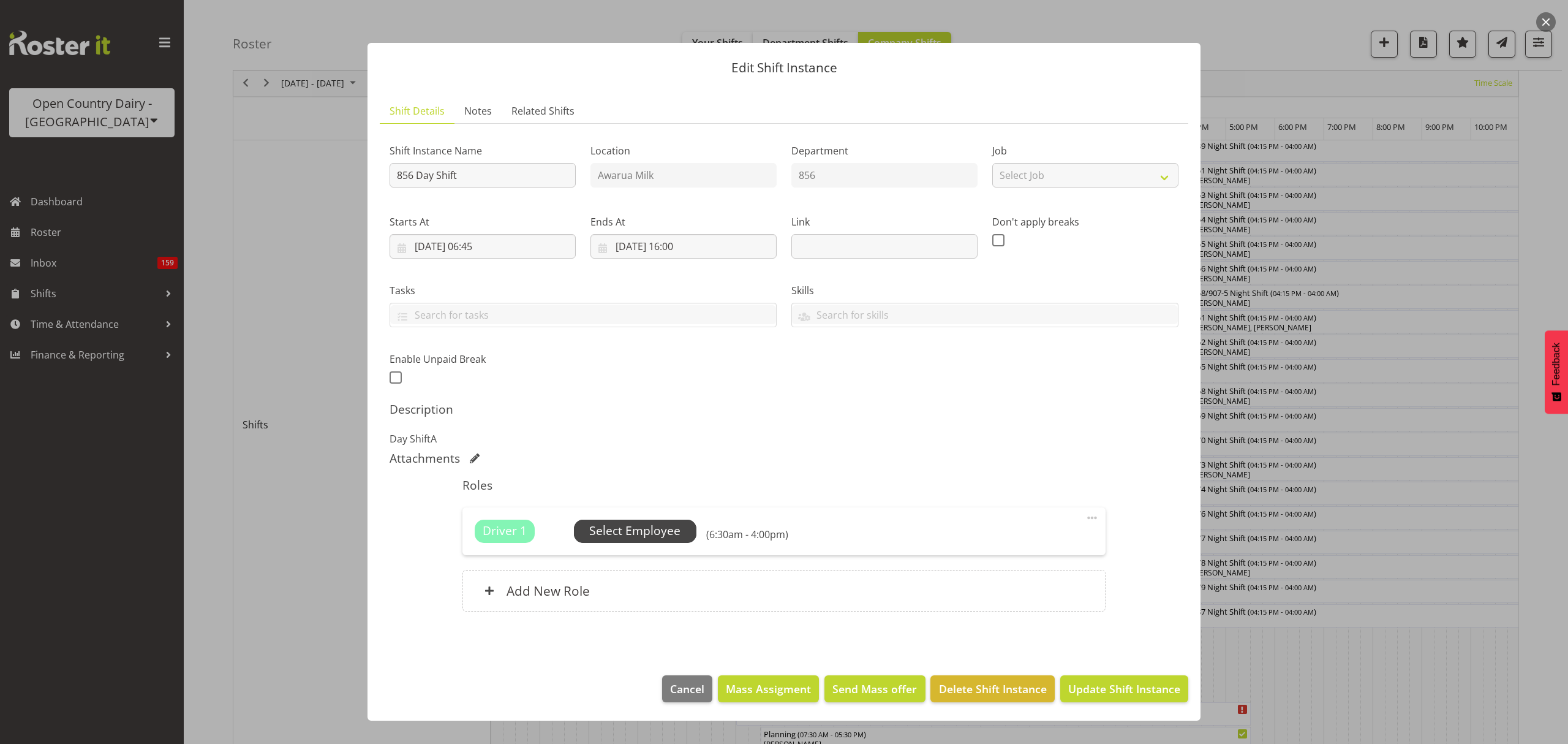
click at [620, 525] on span "Select Employee" at bounding box center [635, 531] width 122 height 23
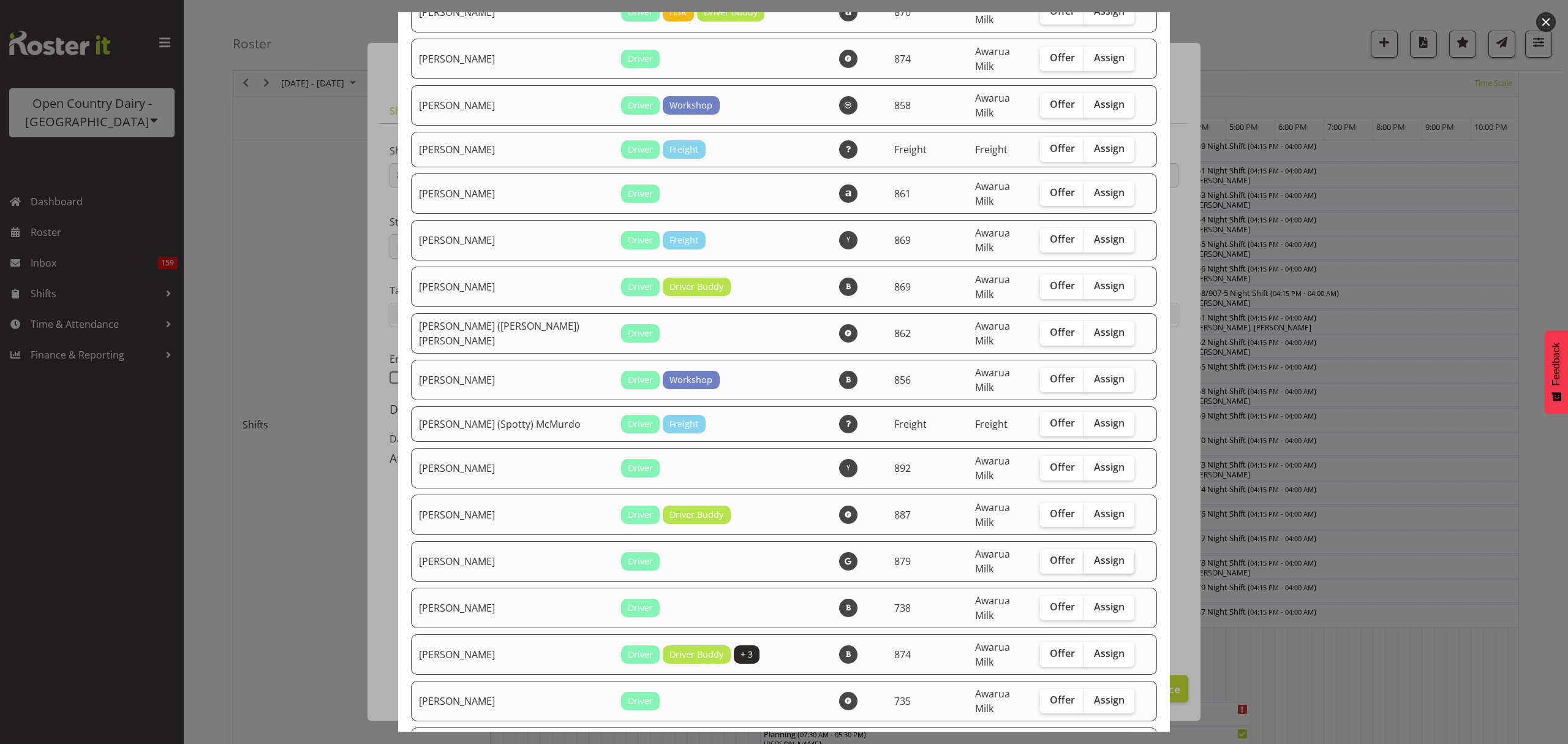
click at [1094, 554] on span "Assign" at bounding box center [1109, 560] width 31 height 12
click at [1084, 556] on input "Assign" at bounding box center [1088, 561] width 8 height 8
checkbox input "true"
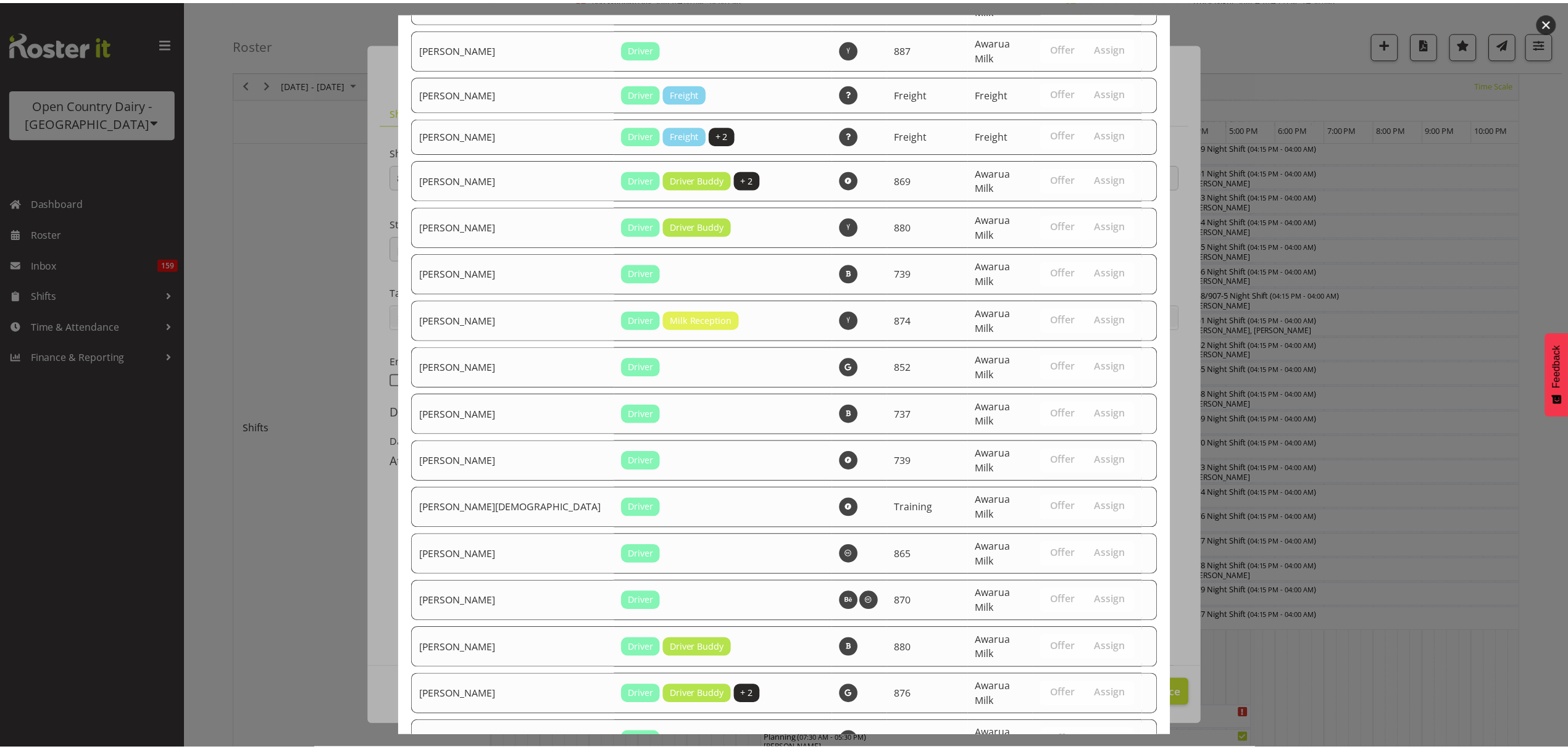
scroll to position [2241, 0]
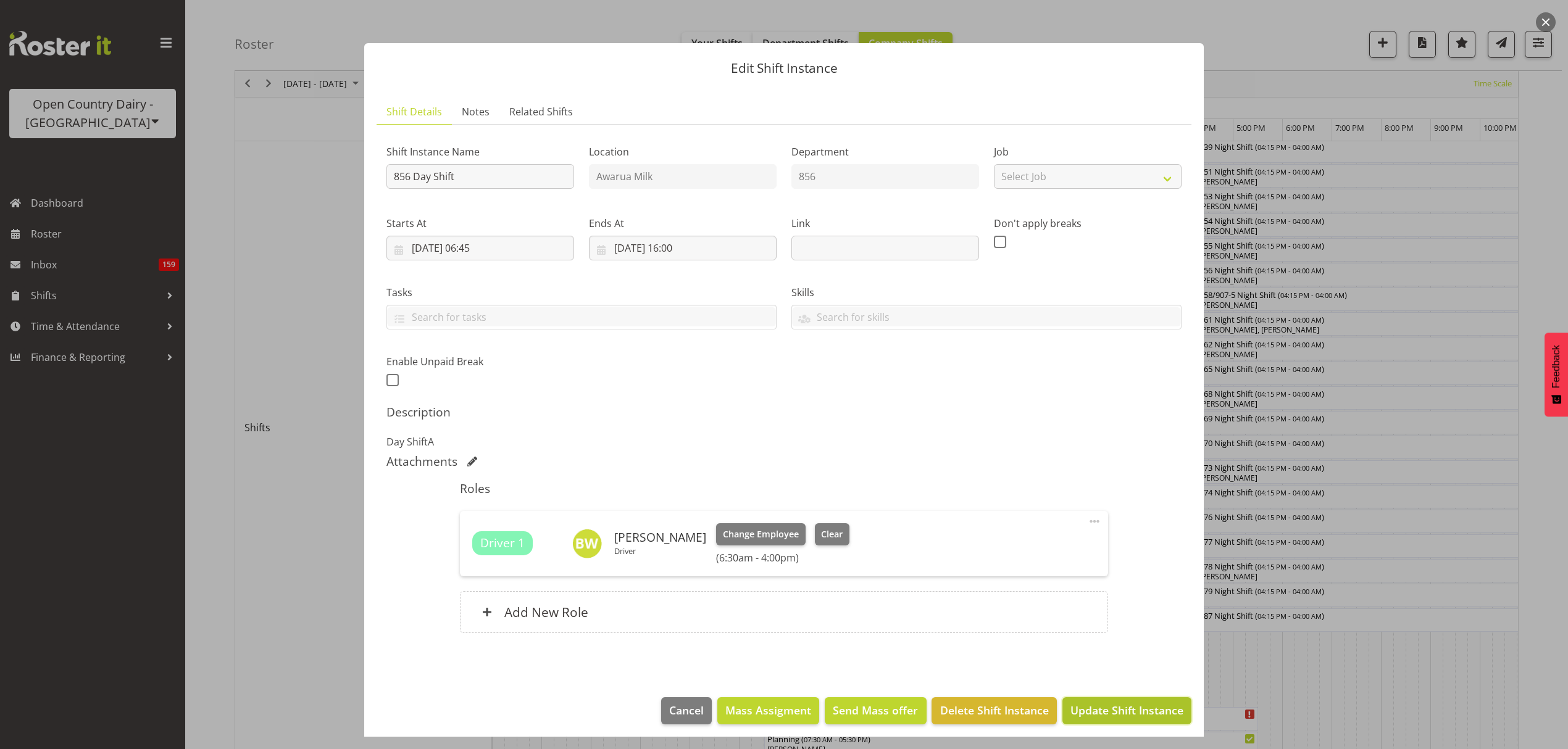
click at [1131, 707] on span "Update Shift Instance" at bounding box center [1127, 709] width 113 height 16
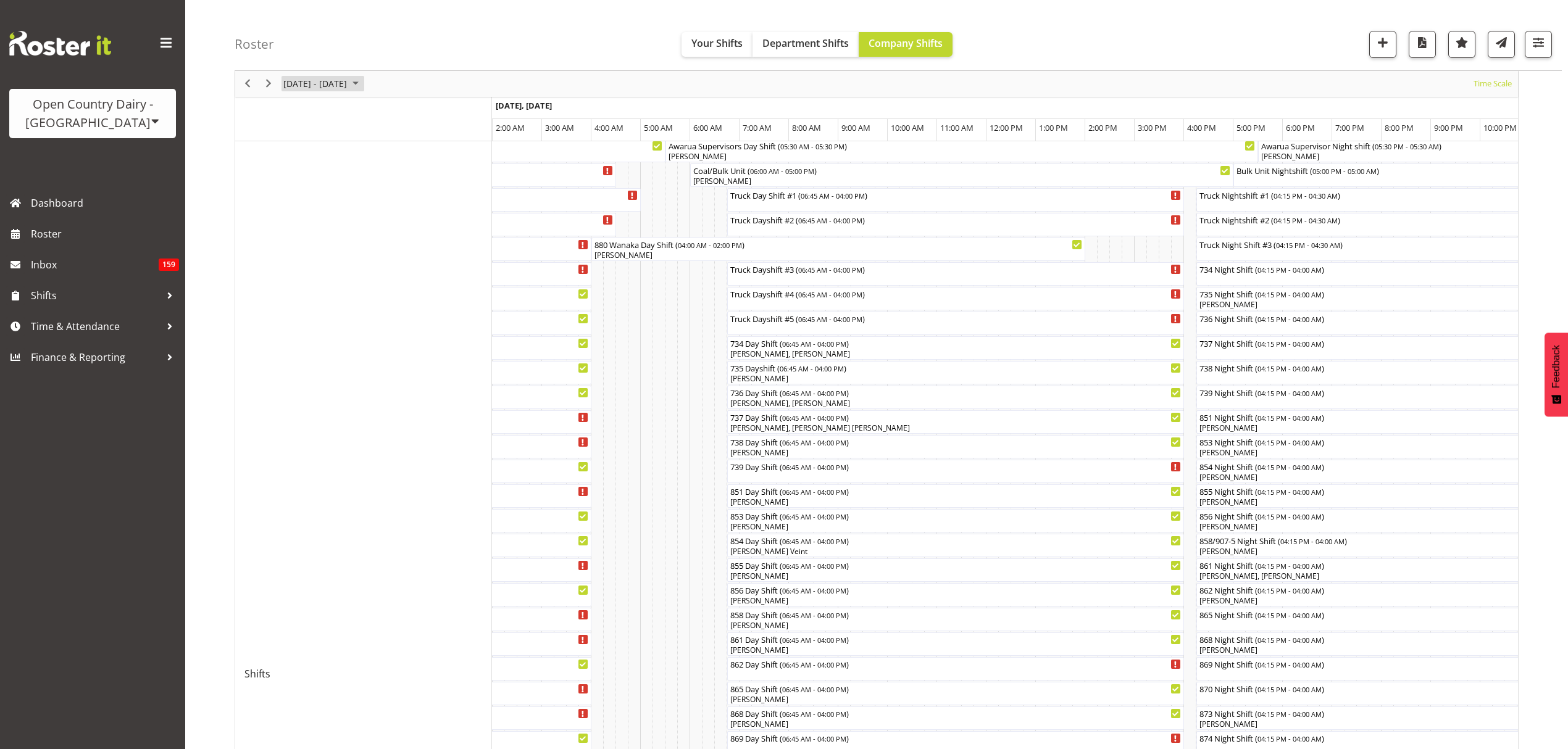
scroll to position [82, 0]
click at [270, 81] on span "Next" at bounding box center [269, 84] width 15 height 16
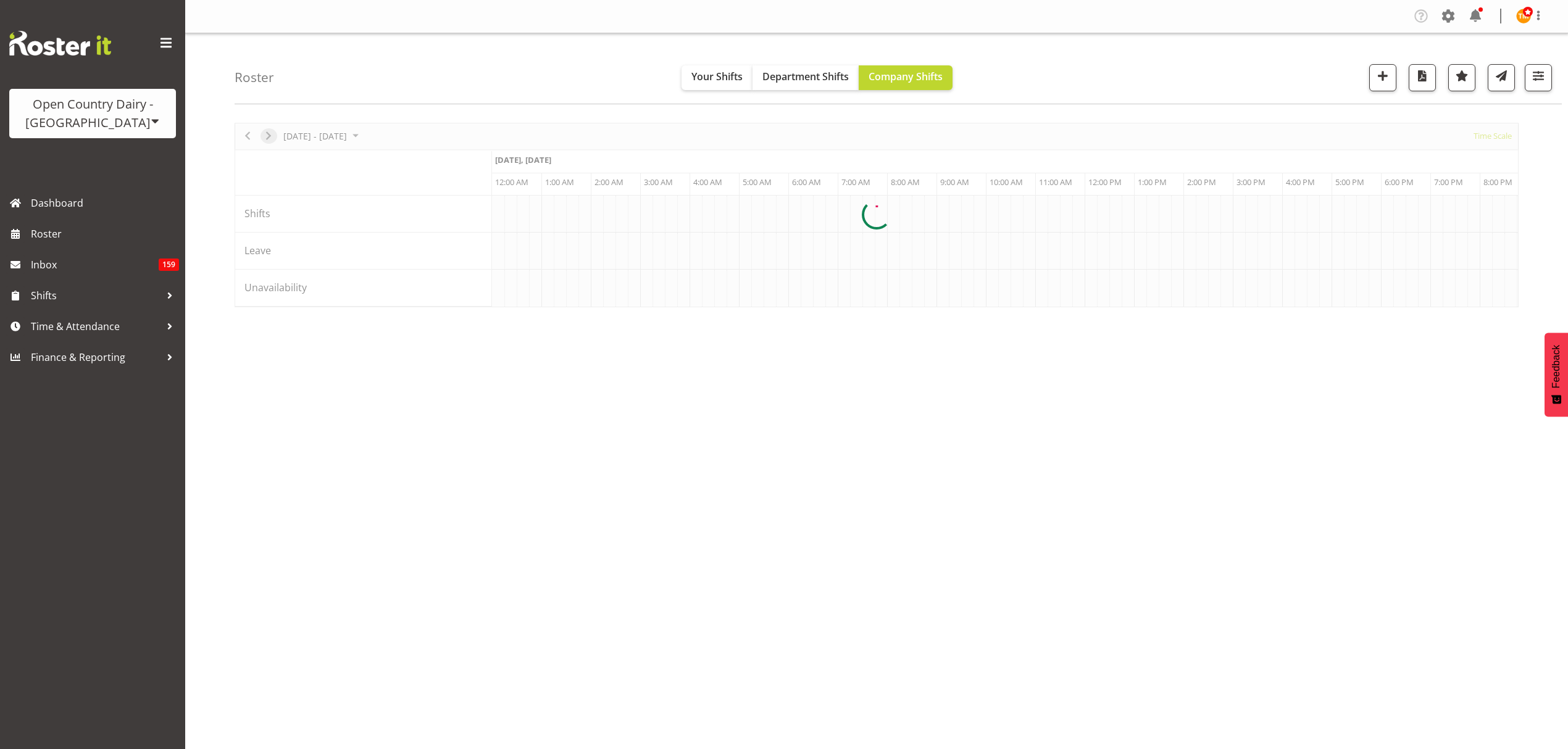
scroll to position [0, 0]
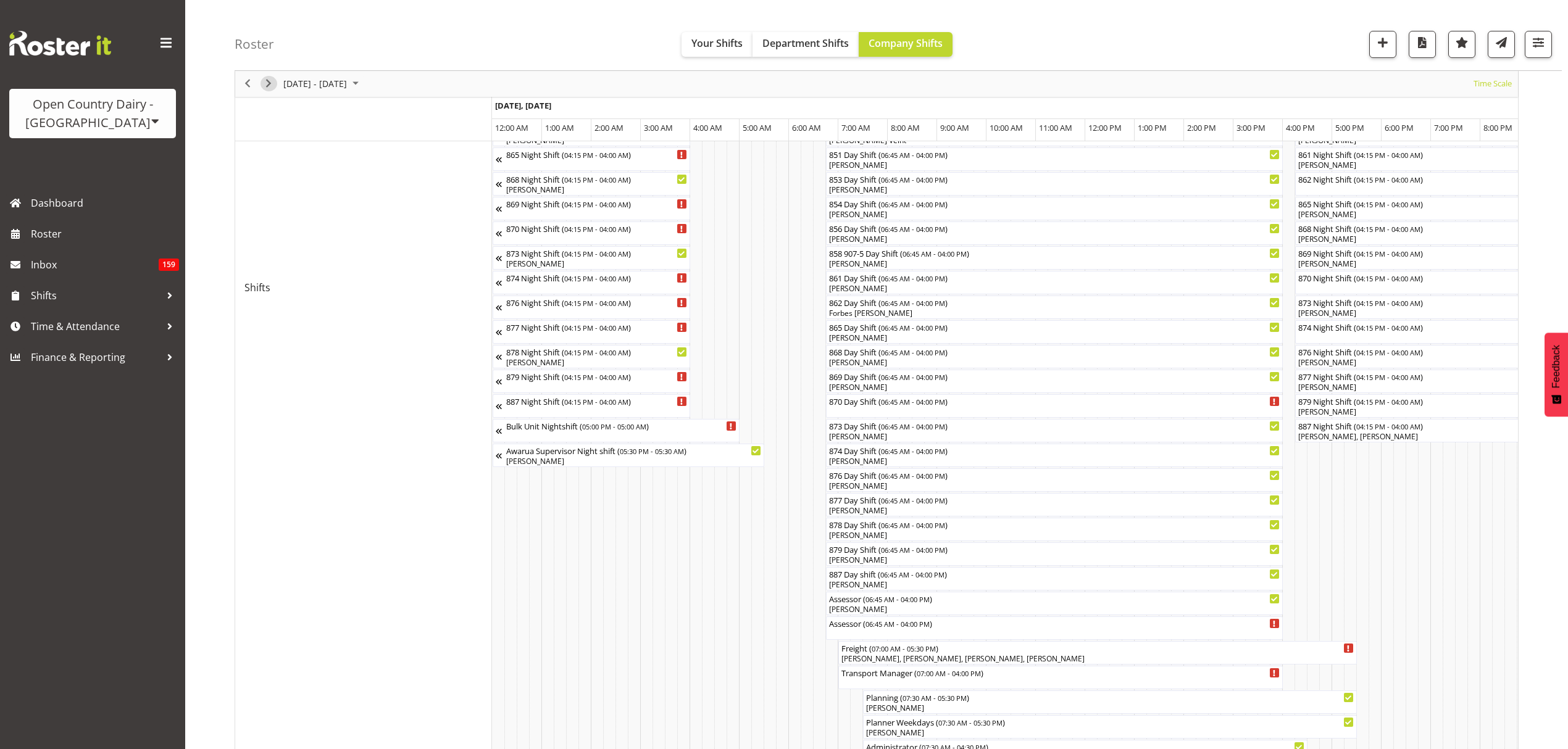
scroll to position [494, 0]
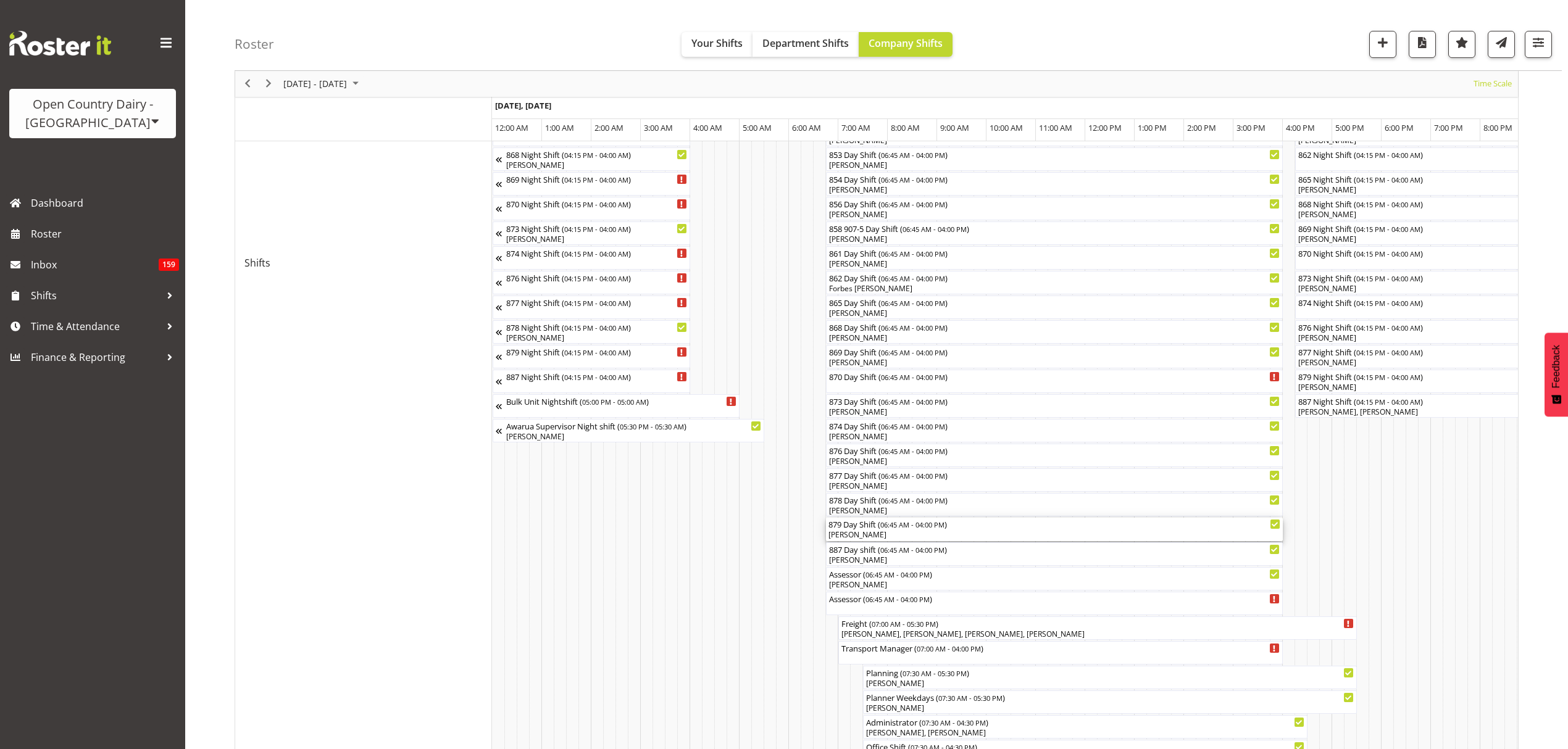
click at [864, 538] on div "[PERSON_NAME]" at bounding box center [1054, 535] width 452 height 11
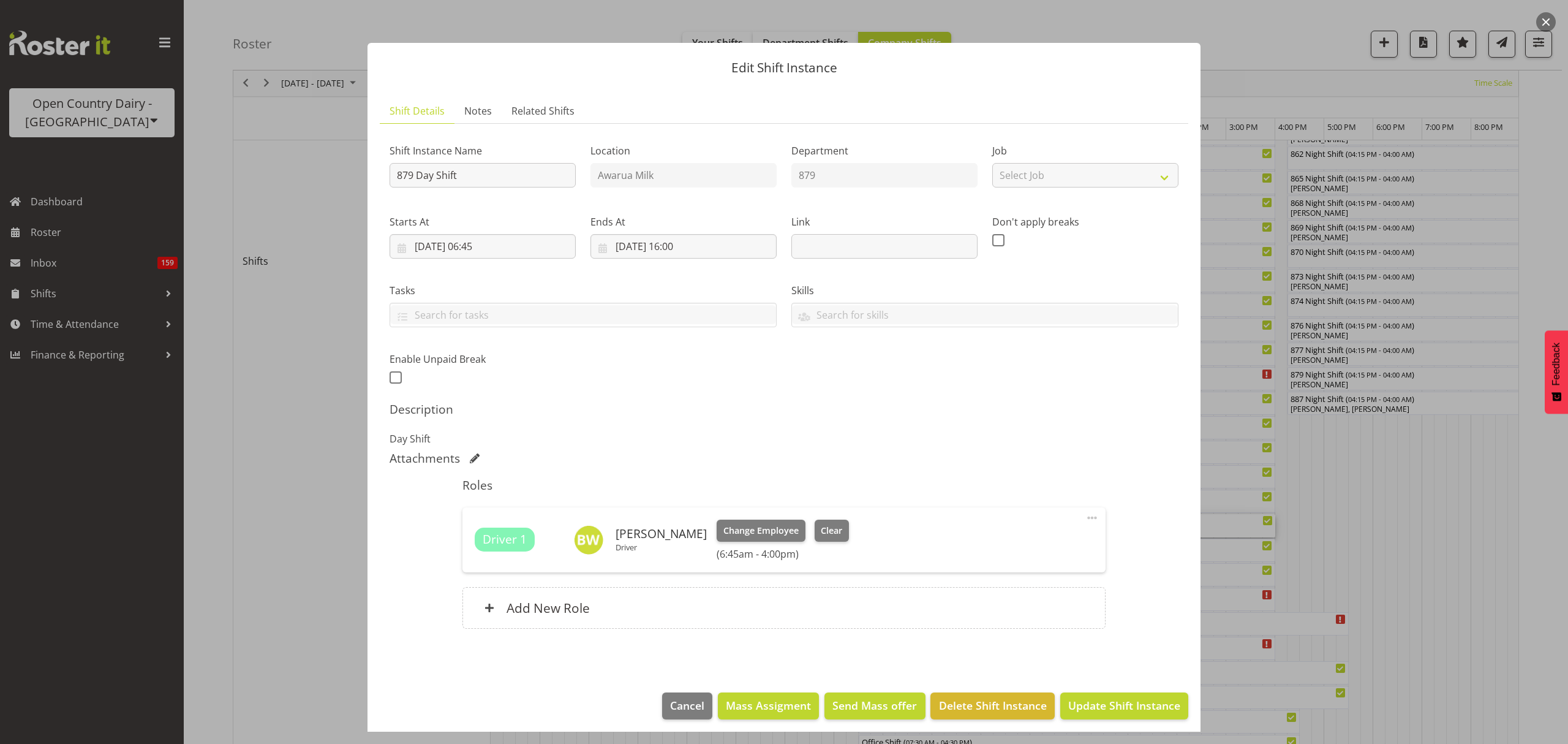
click at [1356, 189] on div at bounding box center [784, 372] width 1568 height 744
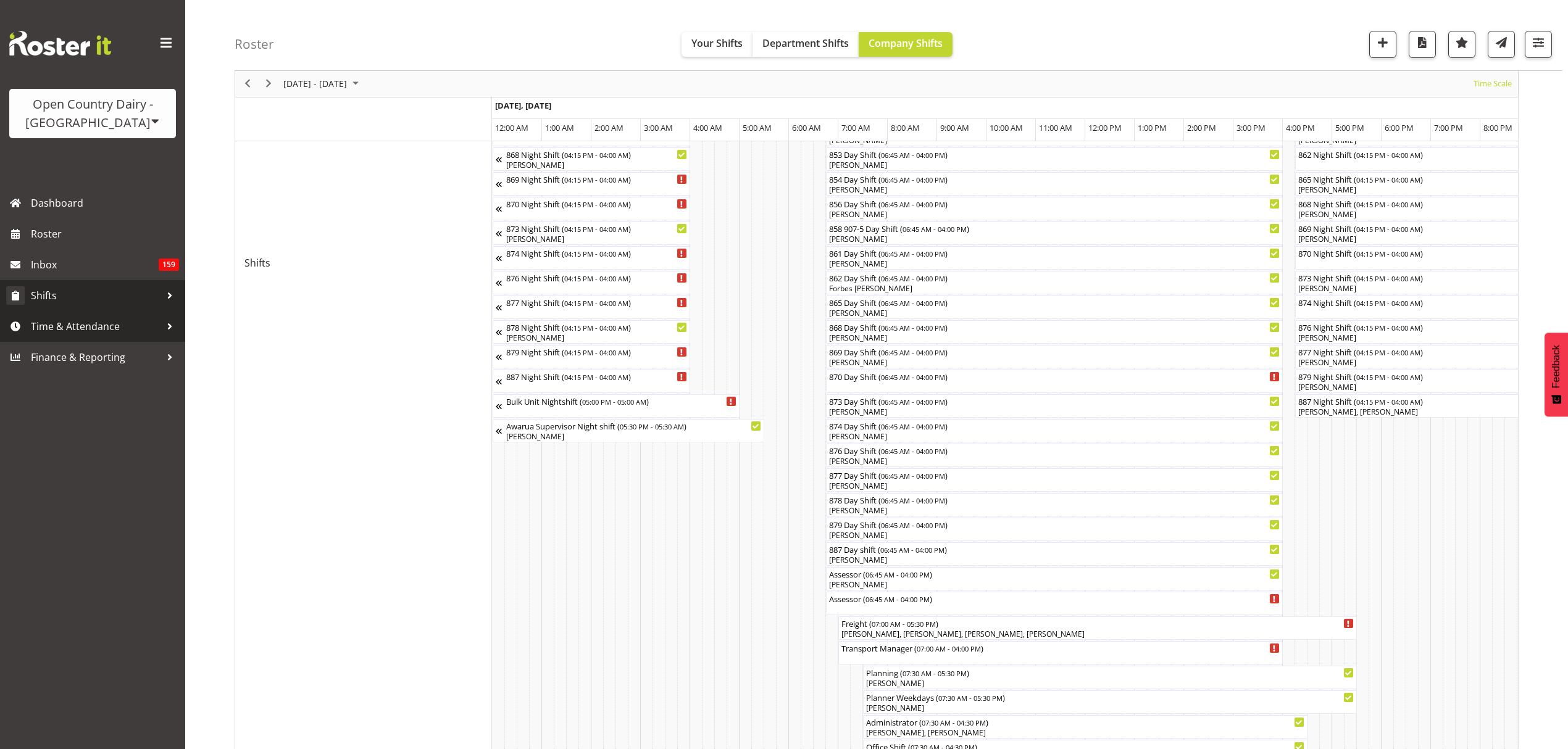
click at [109, 292] on span "Shifts" at bounding box center [95, 295] width 129 height 18
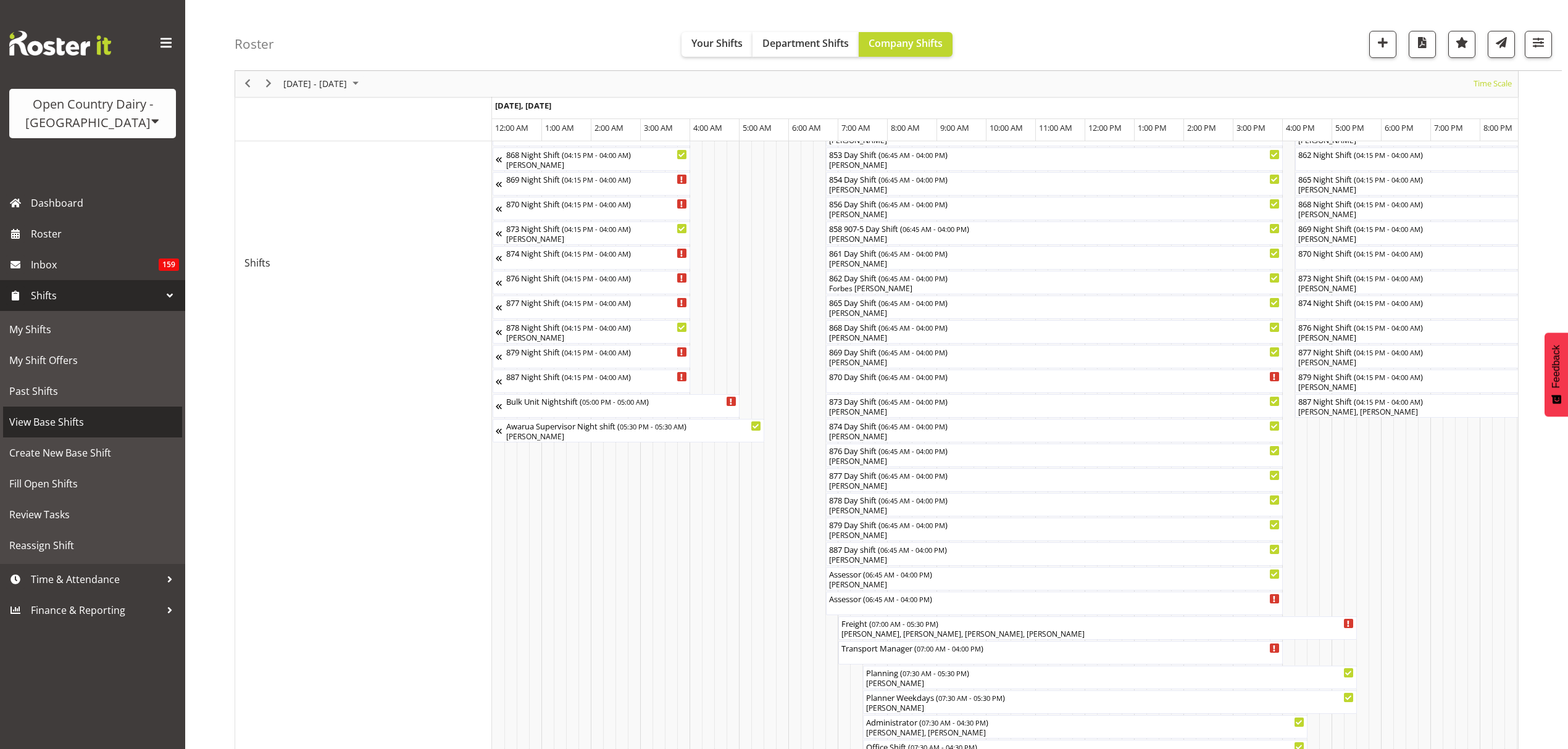
click at [99, 423] on span "View Base Shifts" at bounding box center [93, 421] width 167 height 18
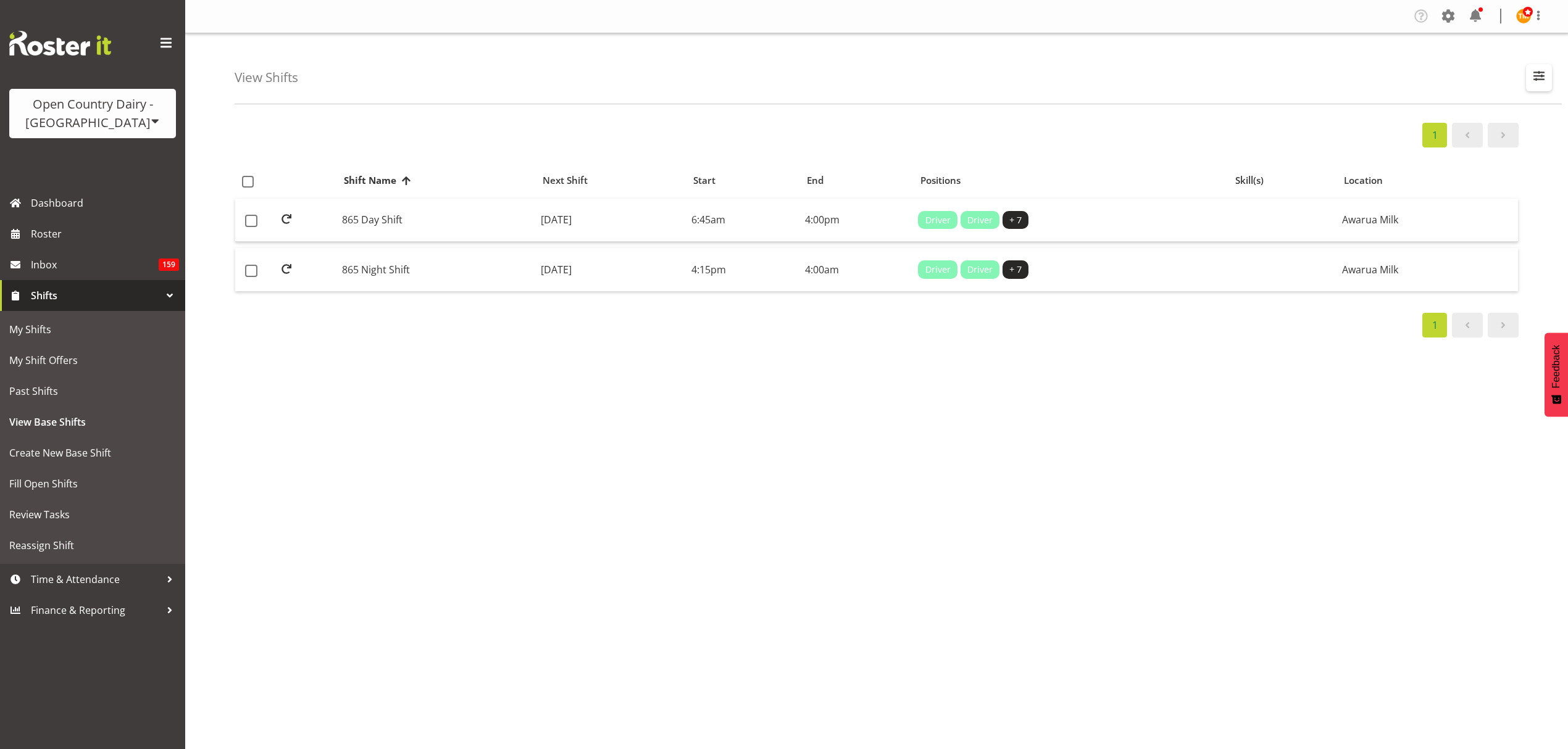
click at [1536, 79] on span "button" at bounding box center [1539, 75] width 16 height 16
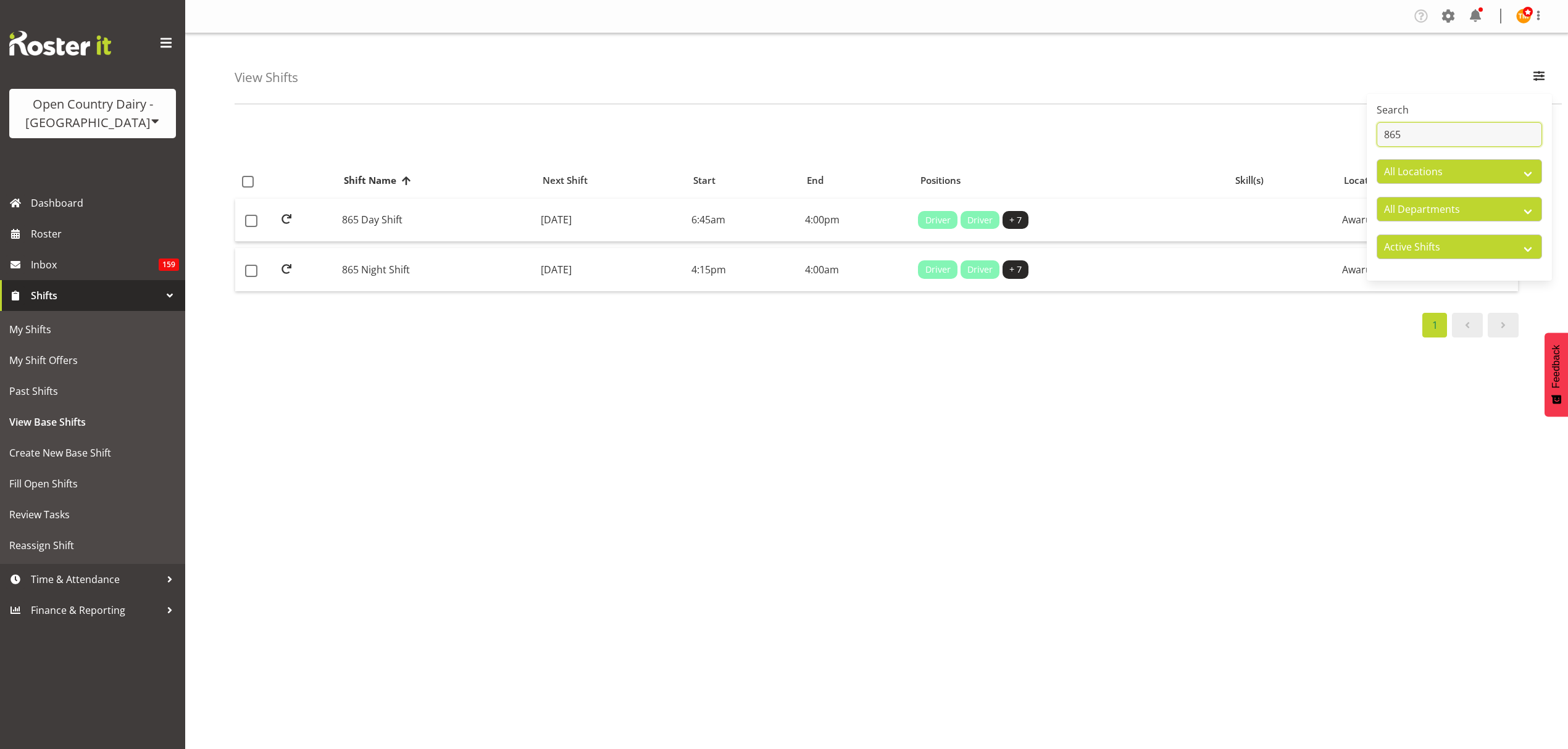
click at [1502, 136] on input "865" at bounding box center [1459, 135] width 166 height 25
type input "879"
click at [413, 230] on td "879 Day Shift" at bounding box center [436, 220] width 198 height 44
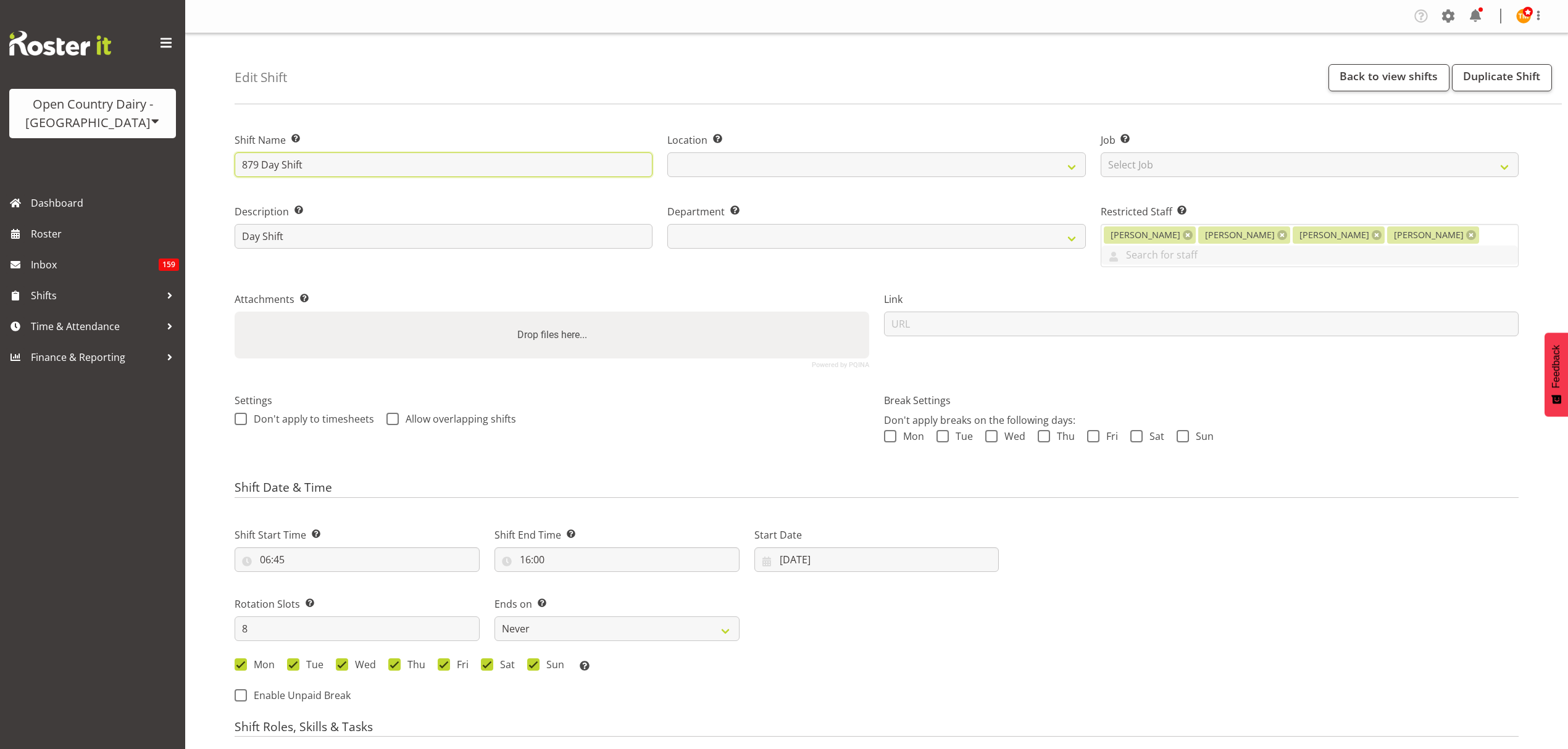
click at [335, 163] on input "879 Day Shift" at bounding box center [444, 165] width 418 height 25
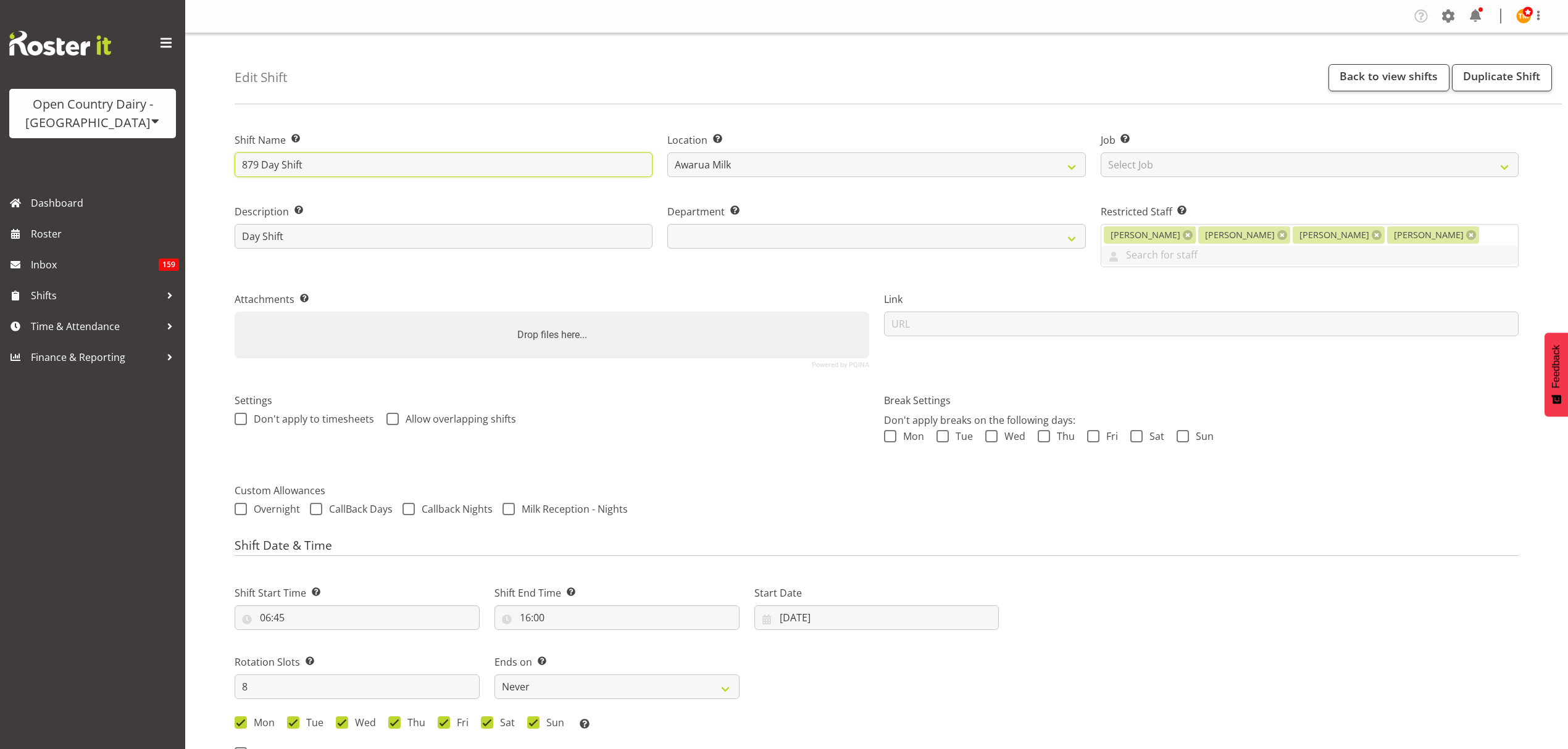
select select
type input "879 Day Shif"
select select
type input "879 Day Shi"
select select
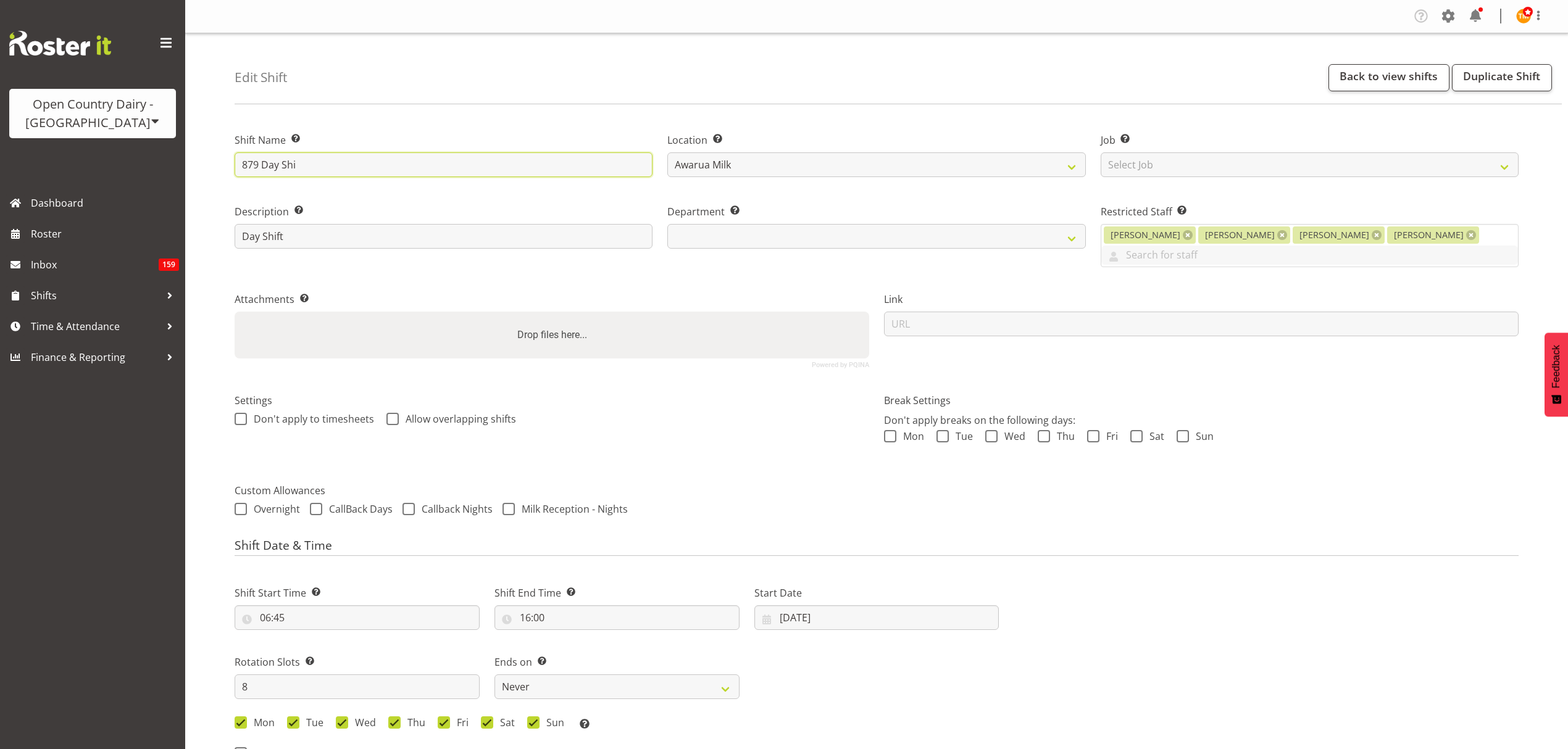
type input "879 Day Sh"
select select
type input "879 Day S"
select select
type input "879 Day"
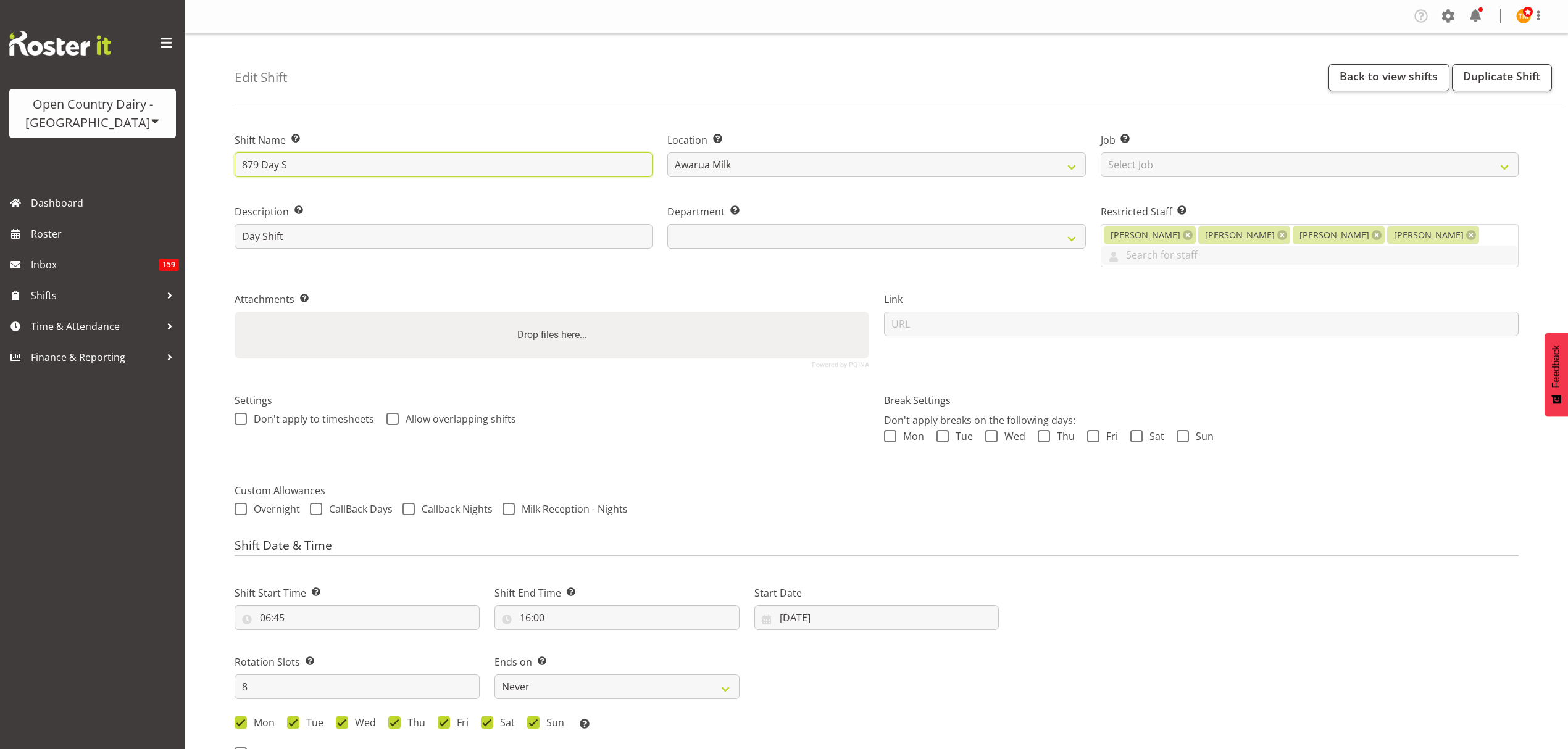
select select
type input "879 Day"
select select
type input "879 Da"
select select
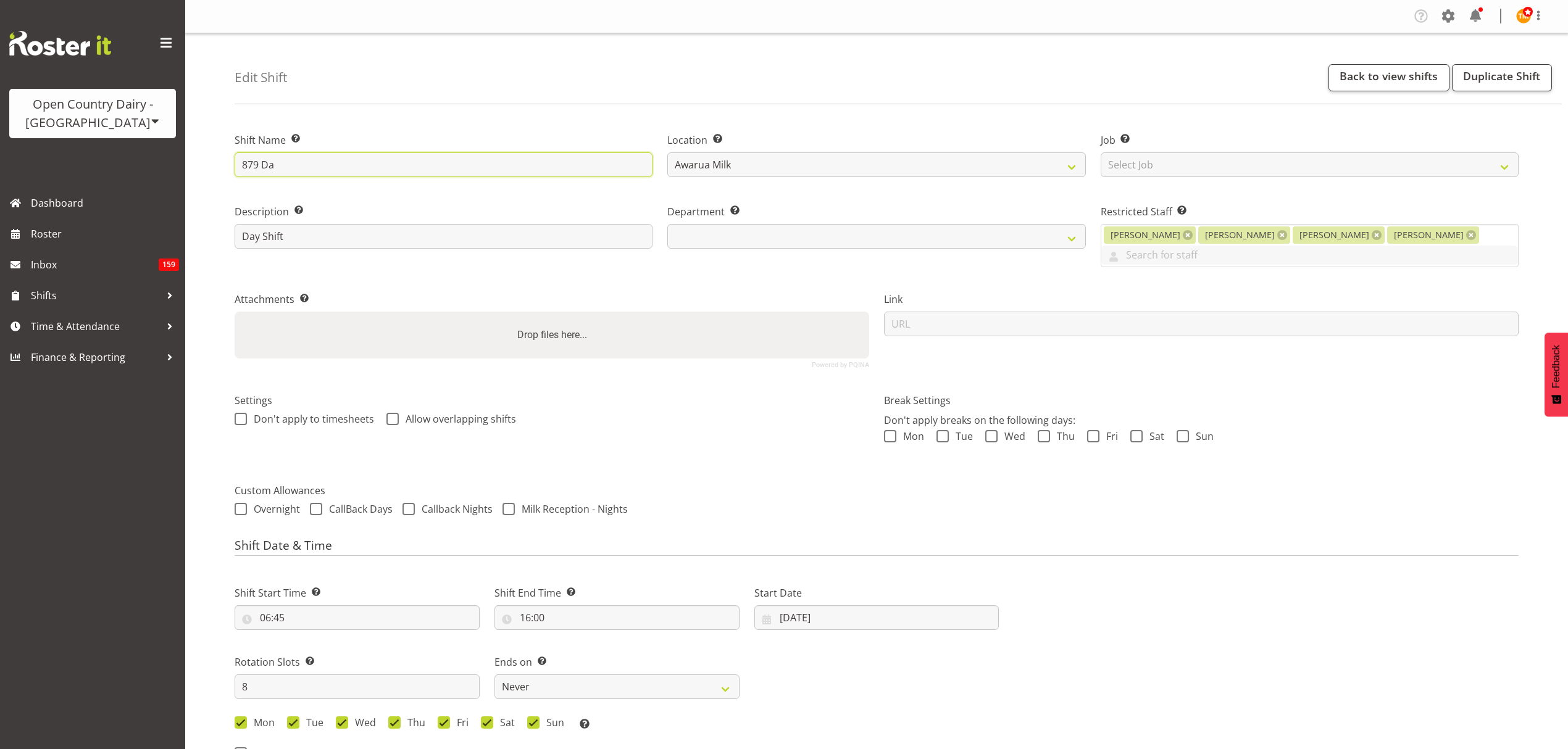
type input "879 D"
select select
type input "879"
select select
type input "879 O"
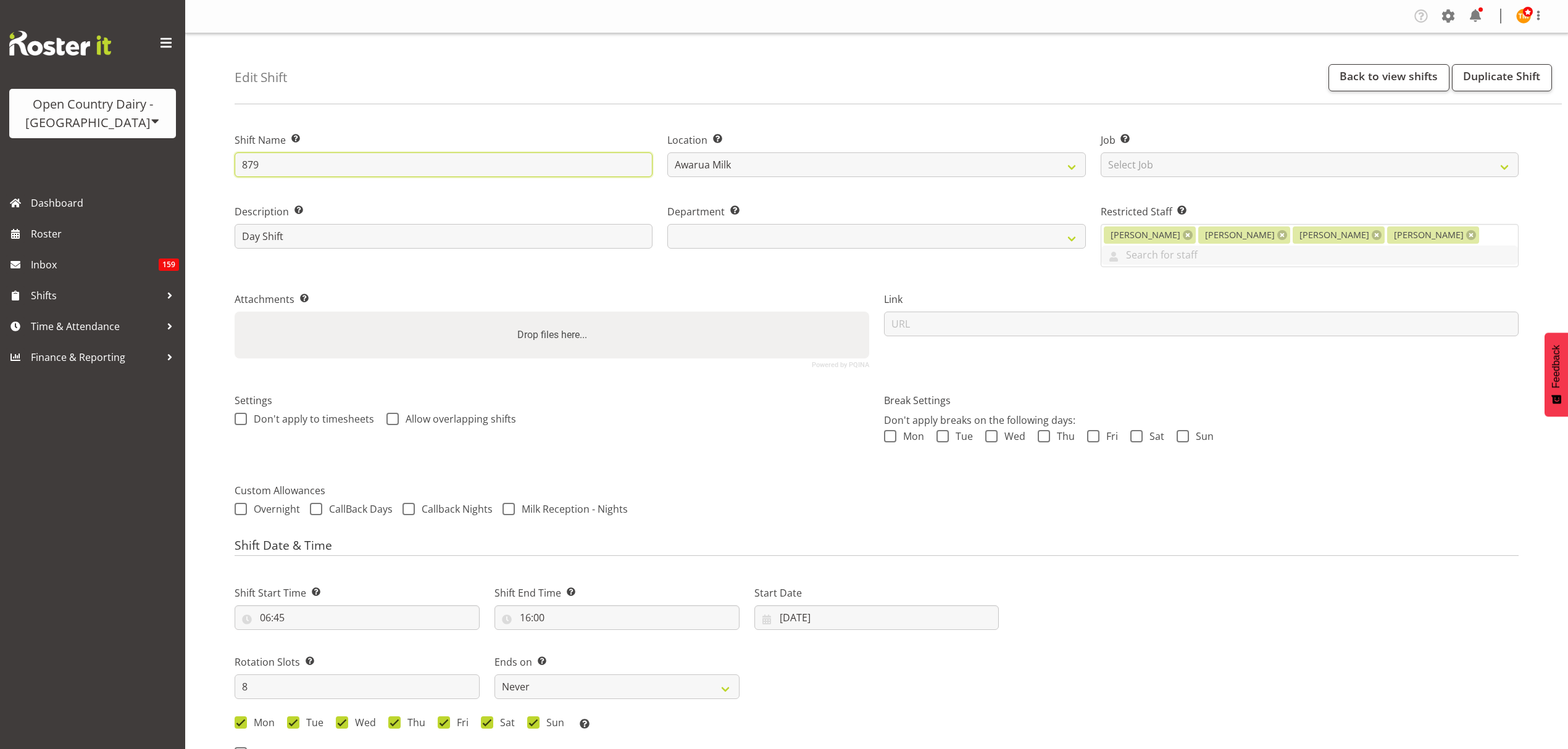
select select
type input "879 OF"
select select
type input "879 OFF"
select select
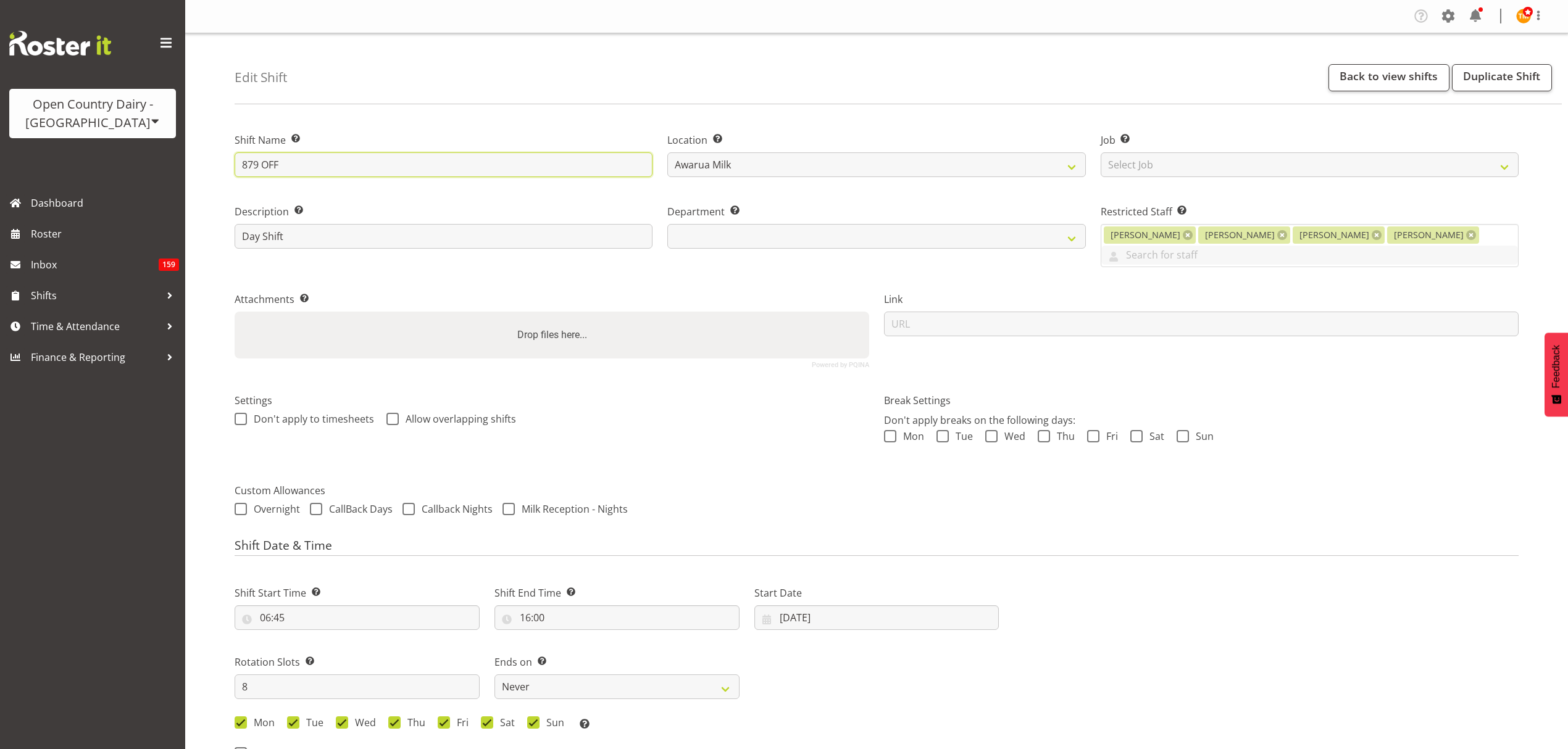
type input "879 OFFR"
select select
type input "879 OFFRO"
select select
type input "879 OFFRO?"
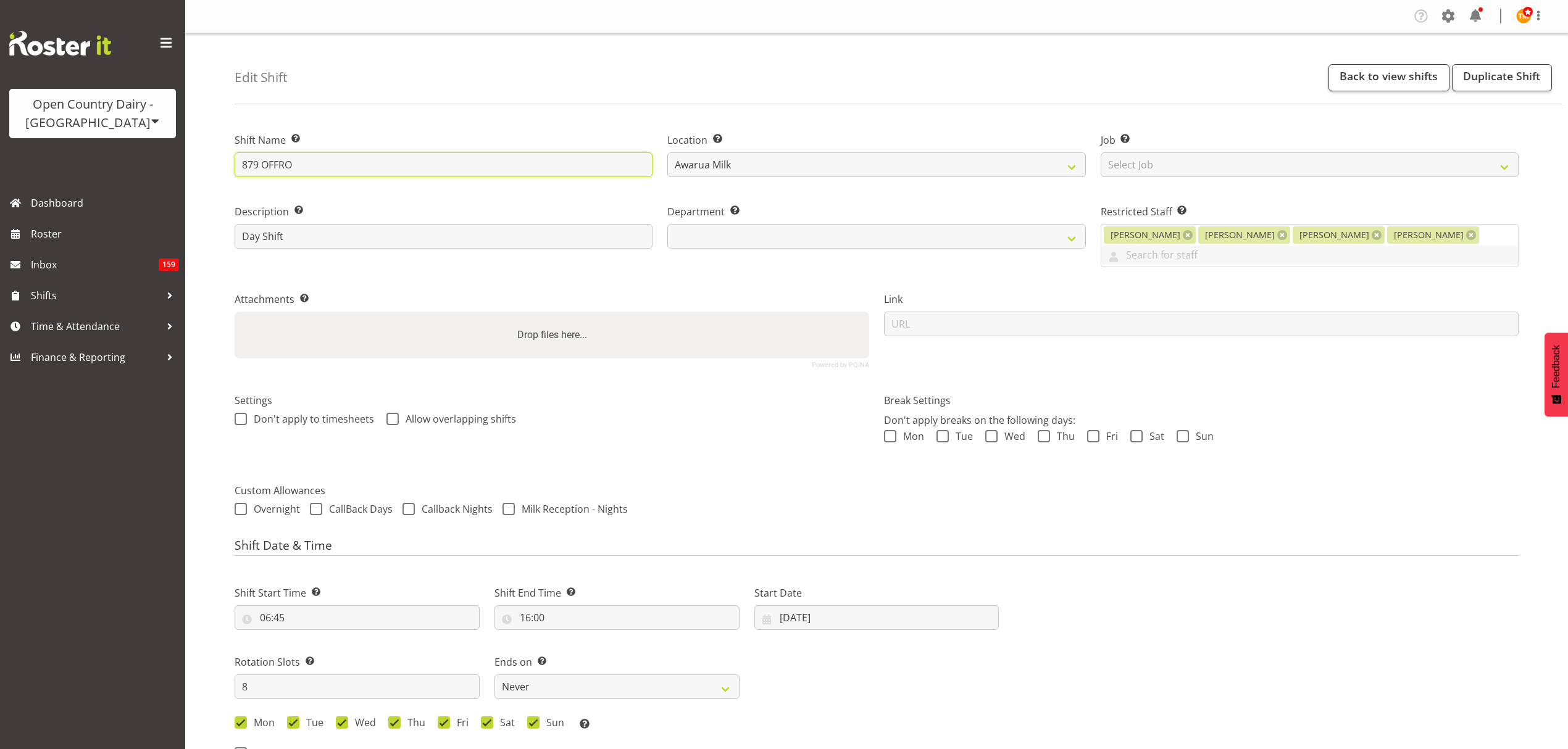
select select
type input "879 OFFRO?A"
select select
type input "879 OFFRO?AD"
select select
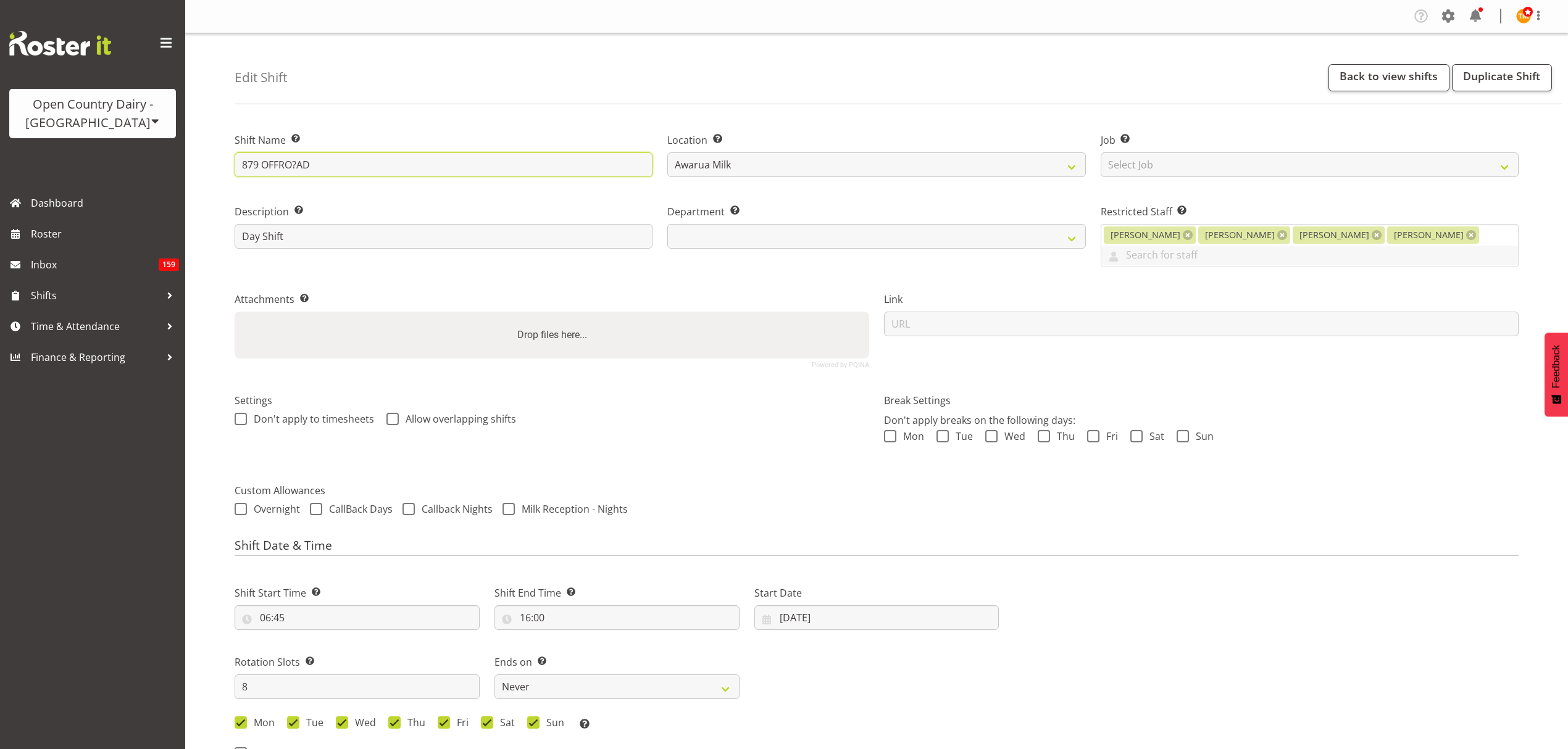
click at [295, 169] on input "879 OFFRO?AD" at bounding box center [444, 165] width 418 height 25
click at [301, 169] on input "879 OFFRO?AD" at bounding box center [444, 165] width 418 height 25
click at [299, 163] on input "879 OFFRO?AD" at bounding box center [444, 165] width 418 height 25
type input "879 OFFROAD"
select select
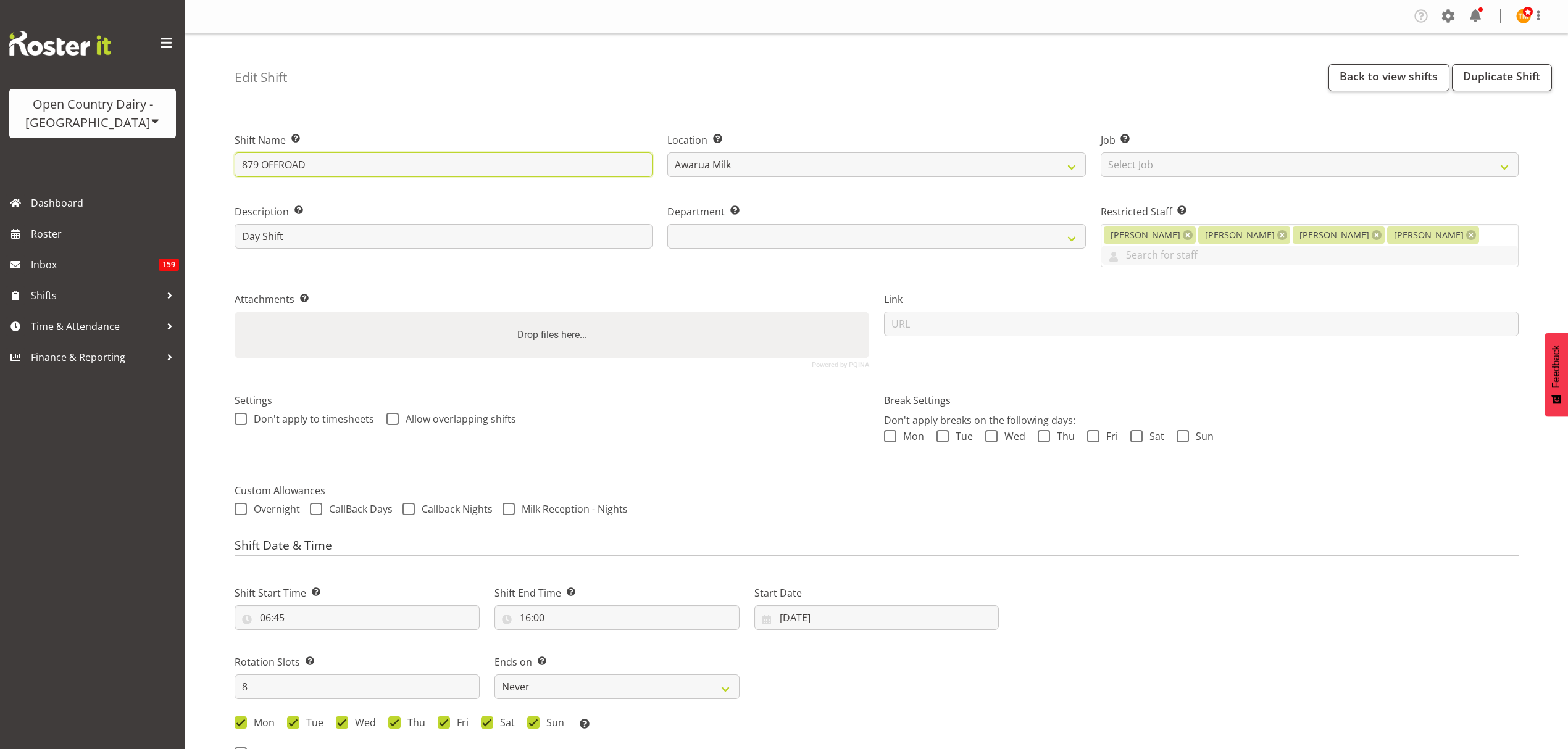
type input "879 OFFROAD"
click at [420, 139] on label "Shift Name Enter a name for the shift (e.g. Day Shift)." at bounding box center [444, 140] width 418 height 15
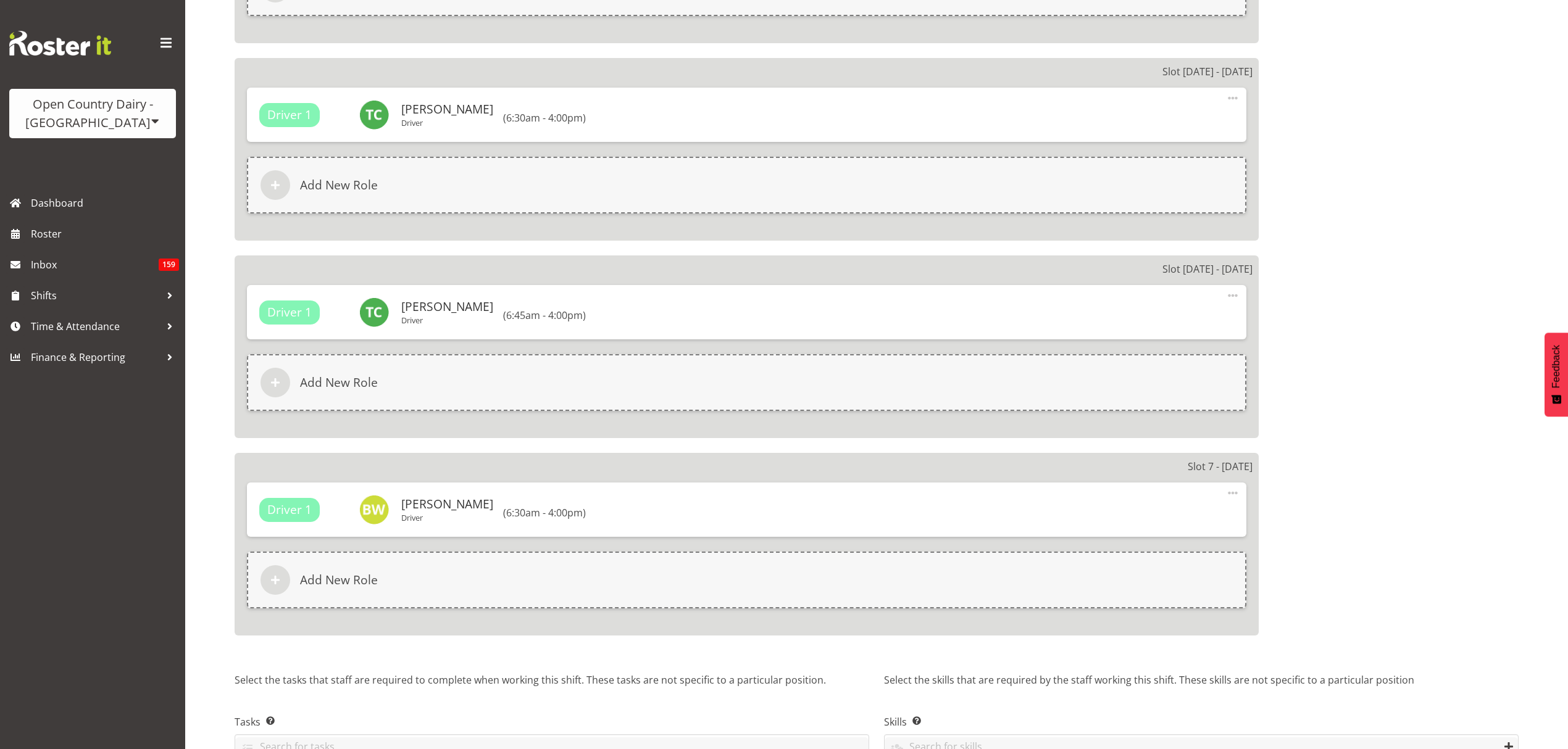
scroll to position [1824, 0]
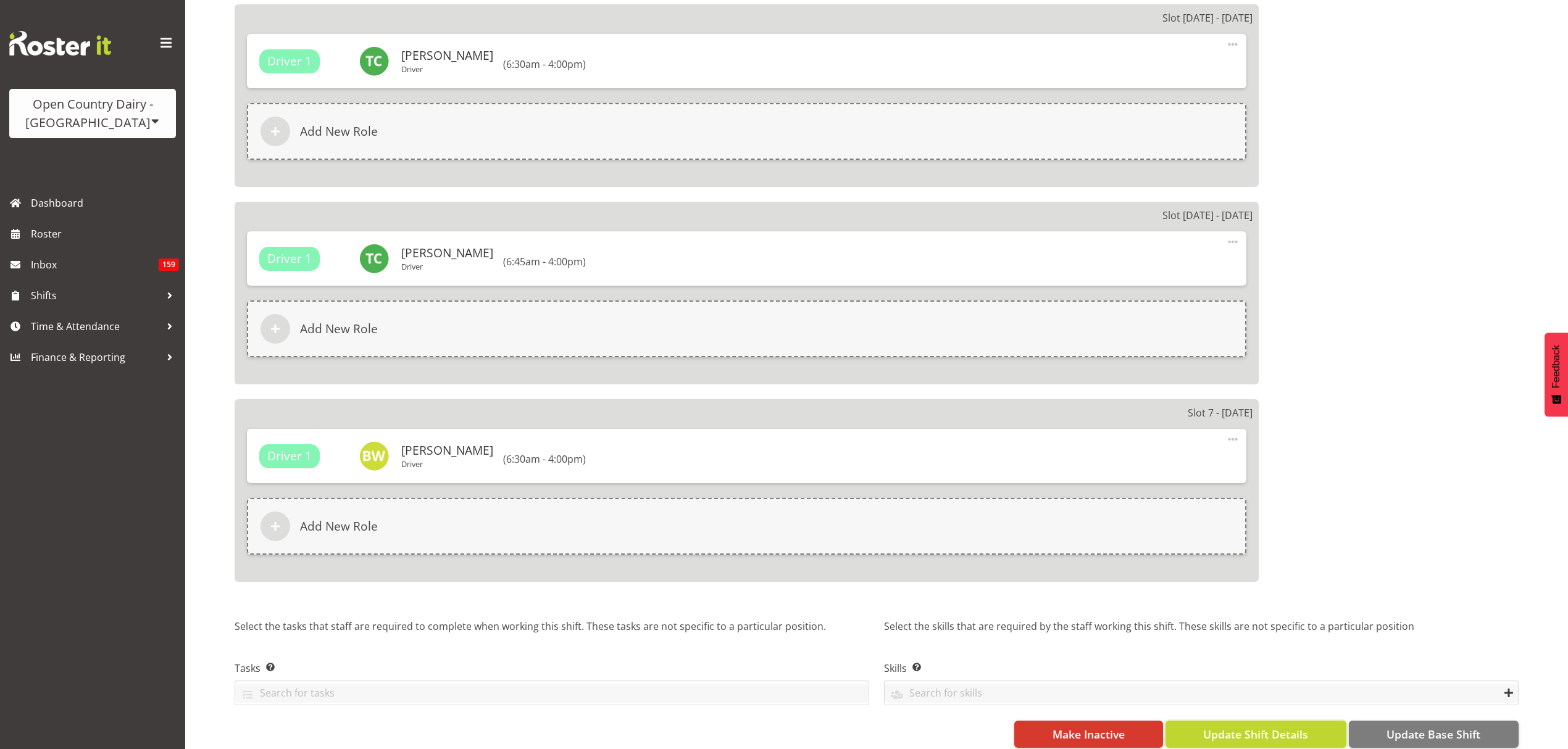
click at [1253, 726] on span "Update Shift Details" at bounding box center [1255, 734] width 105 height 16
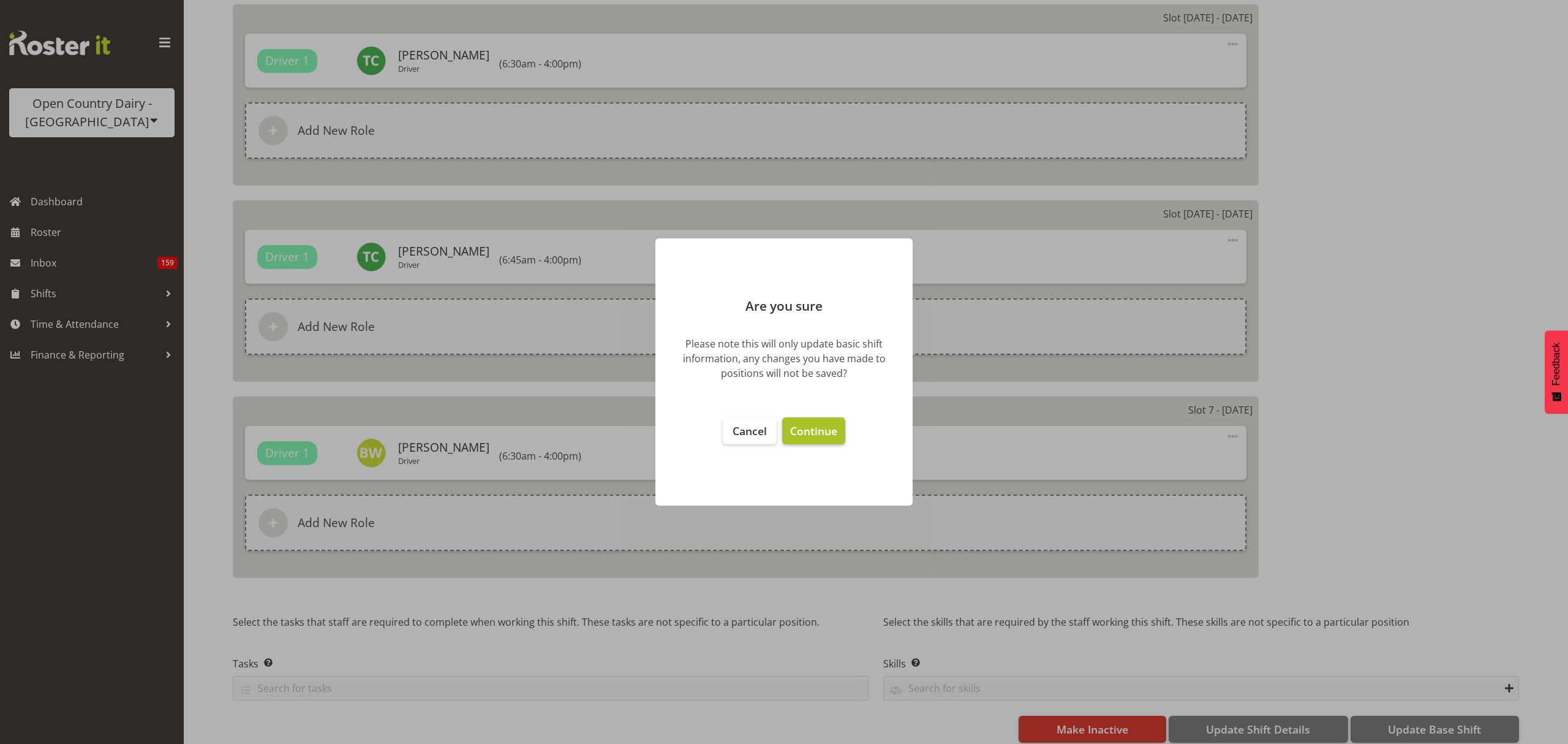
click at [837, 437] on span "Continue" at bounding box center [814, 431] width 47 height 15
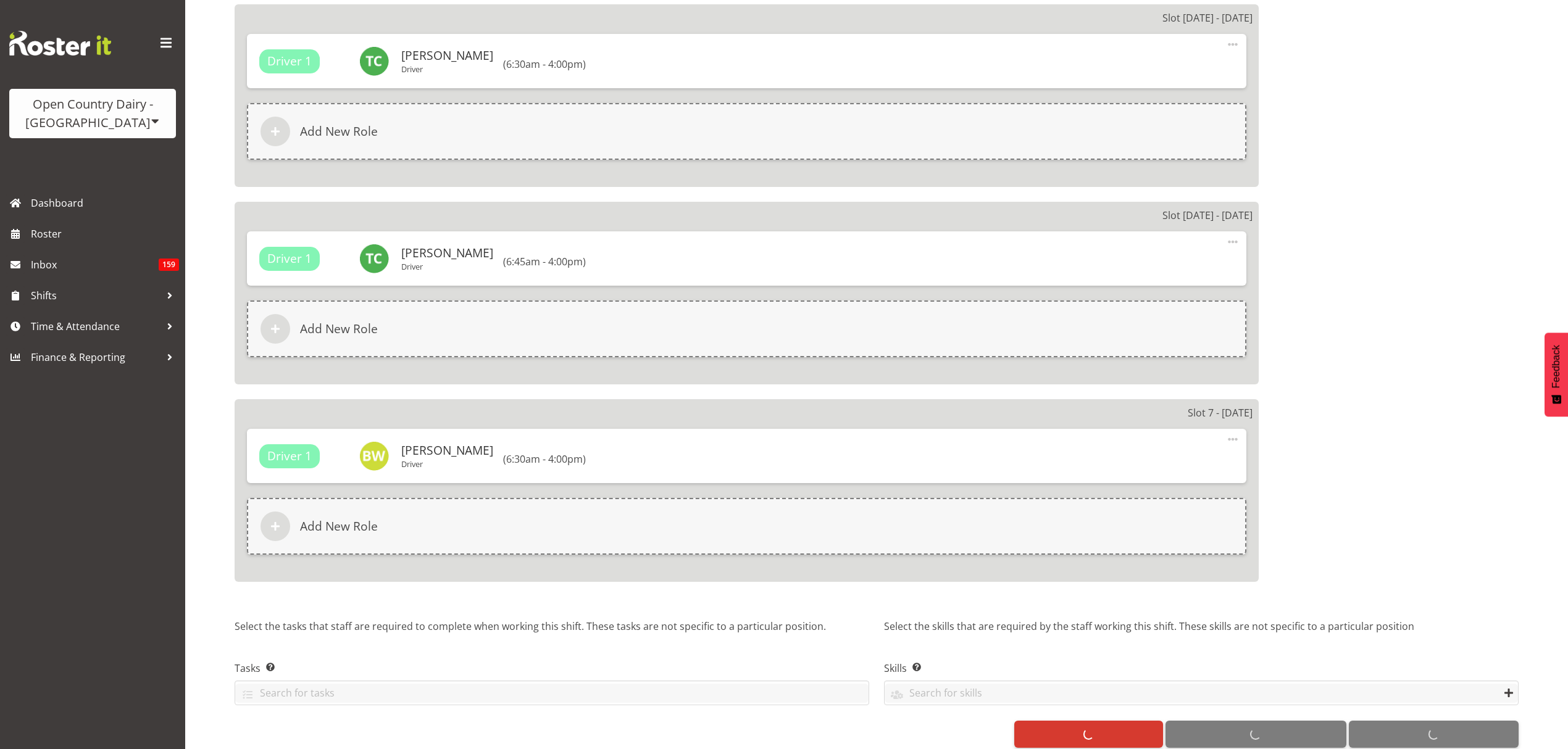
select select "782"
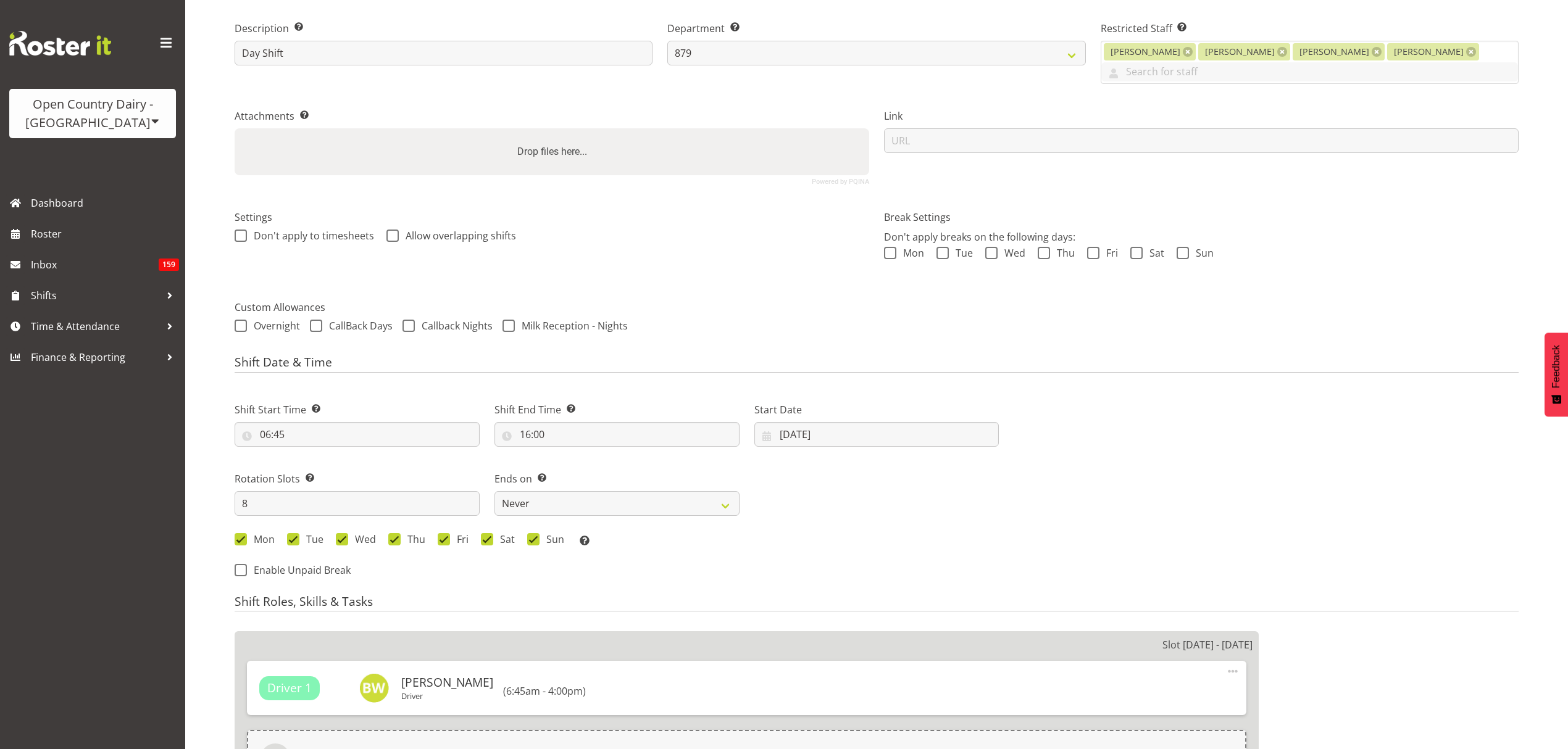
scroll to position [0, 0]
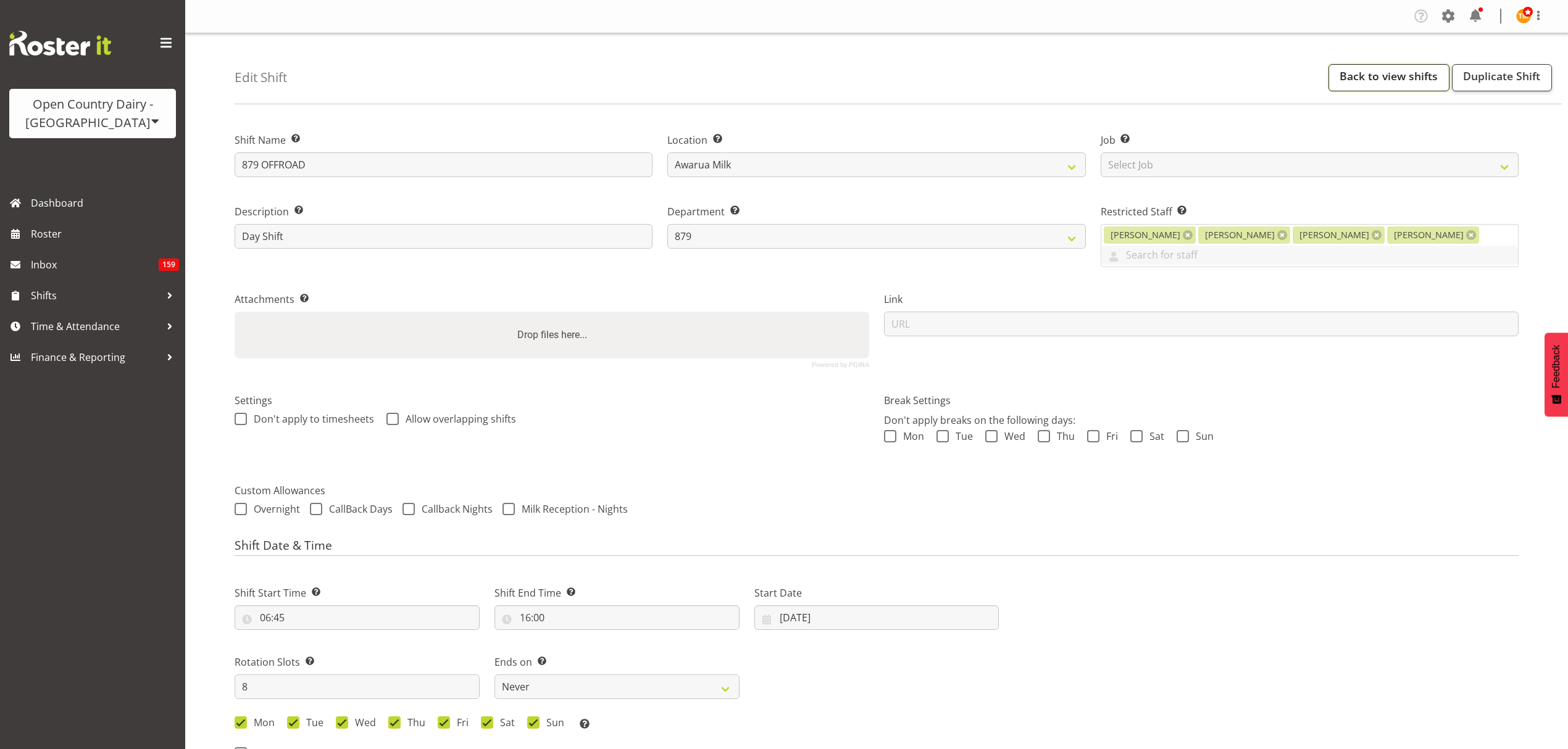
click at [1380, 73] on link "Back to view shifts" at bounding box center [1389, 78] width 121 height 27
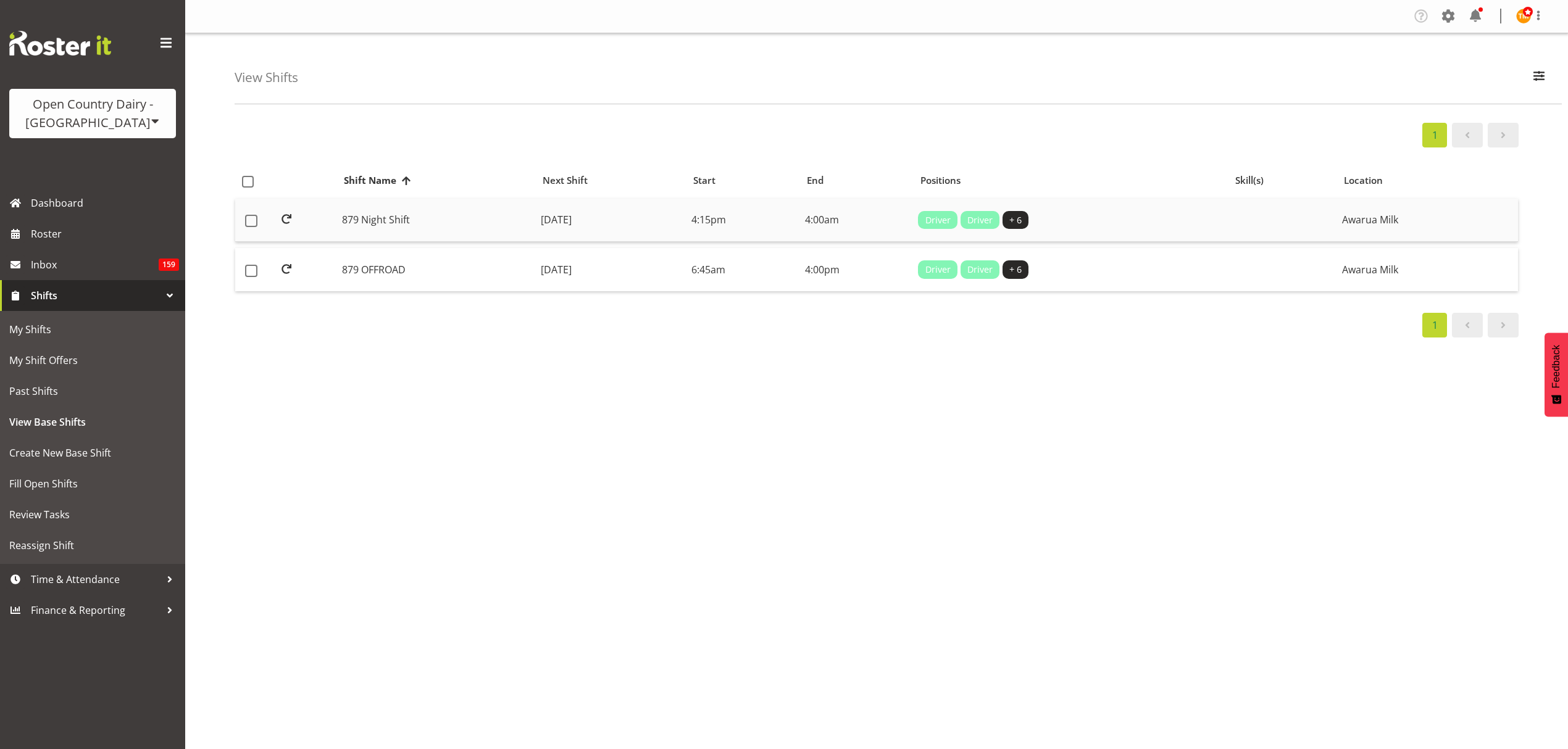
click at [407, 237] on td "879 Night Shift" at bounding box center [436, 220] width 198 height 44
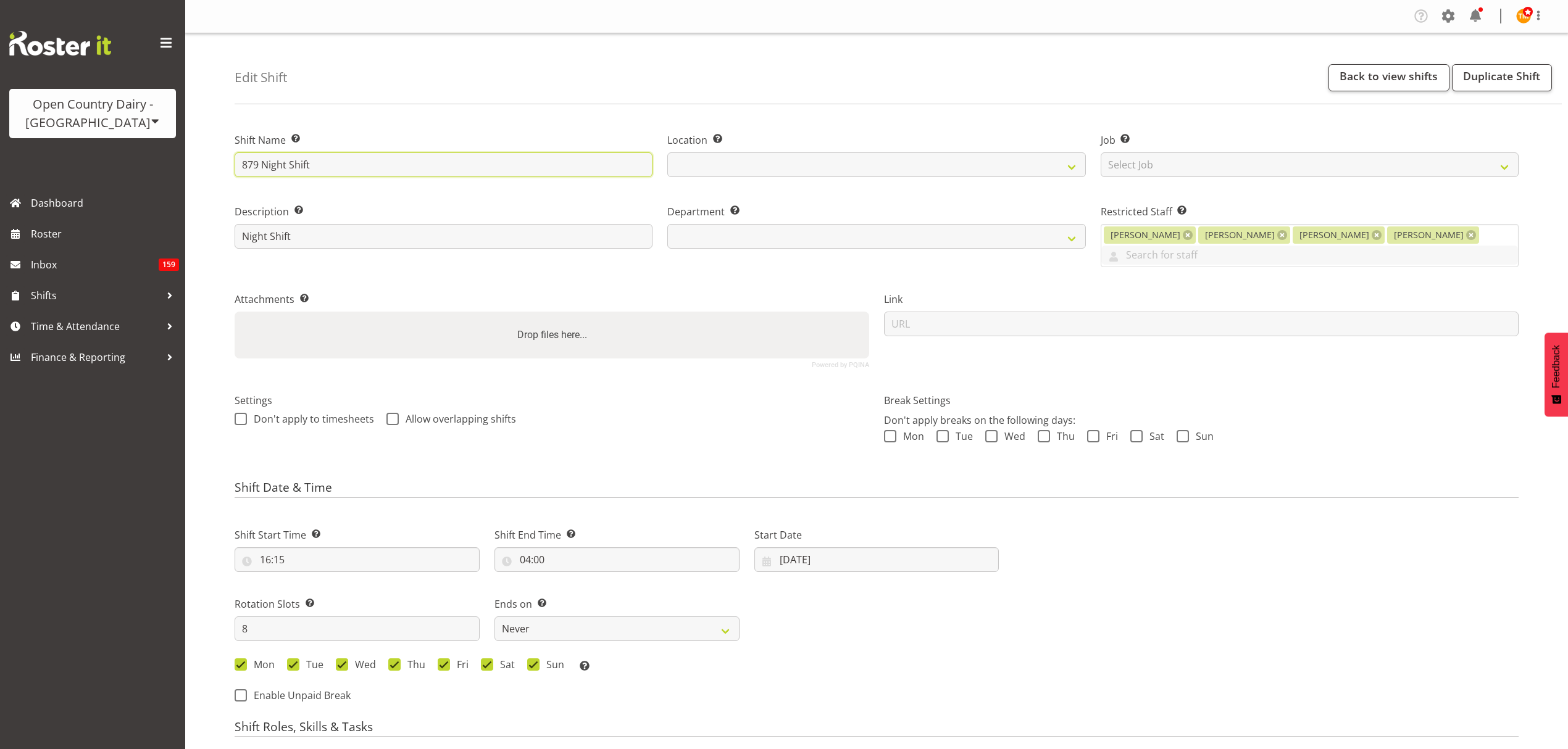
select select
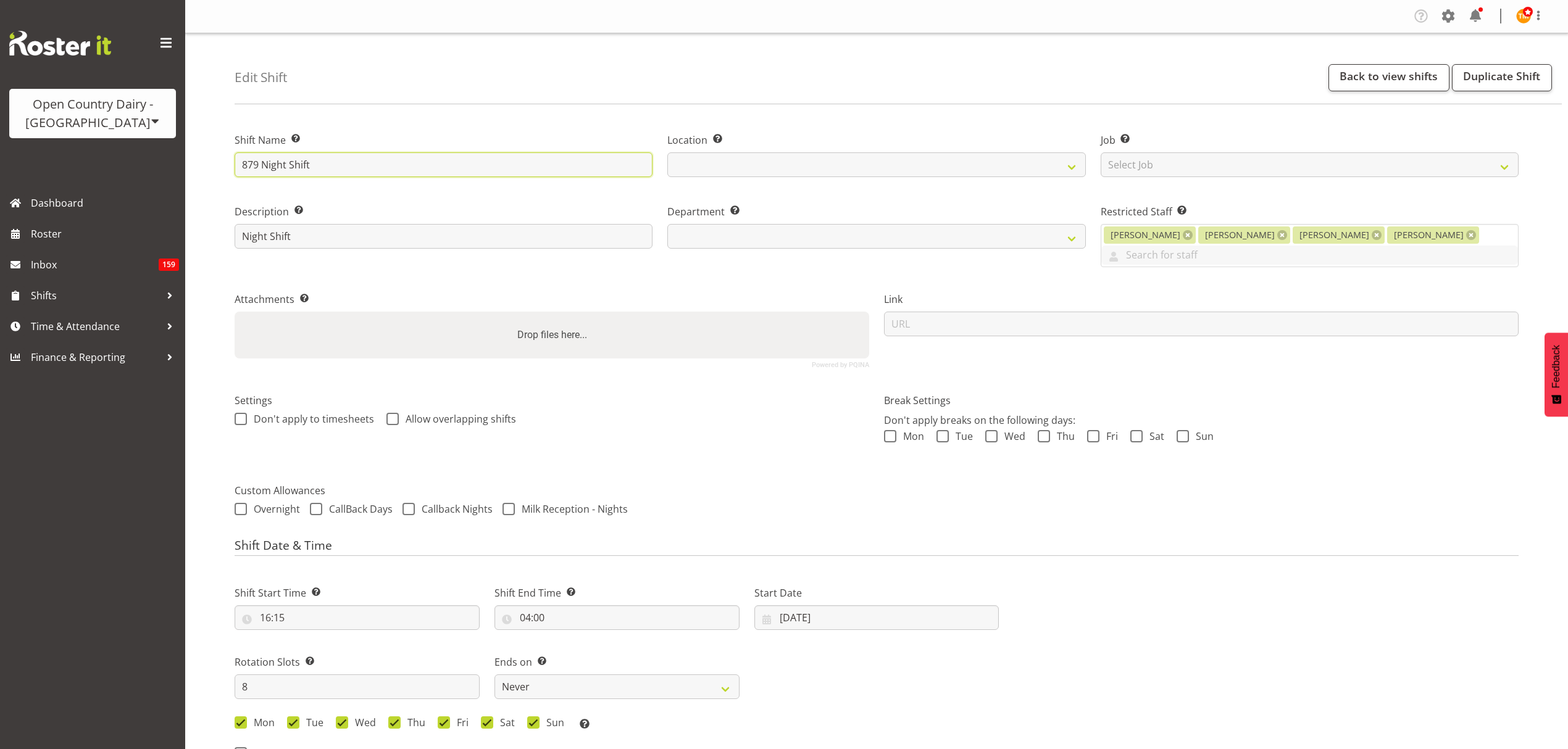
select select
drag, startPoint x: 373, startPoint y: 159, endPoint x: 265, endPoint y: 152, distance: 108.2
click at [265, 153] on input "879 Night Shift" at bounding box center [444, 165] width 418 height 25
select select
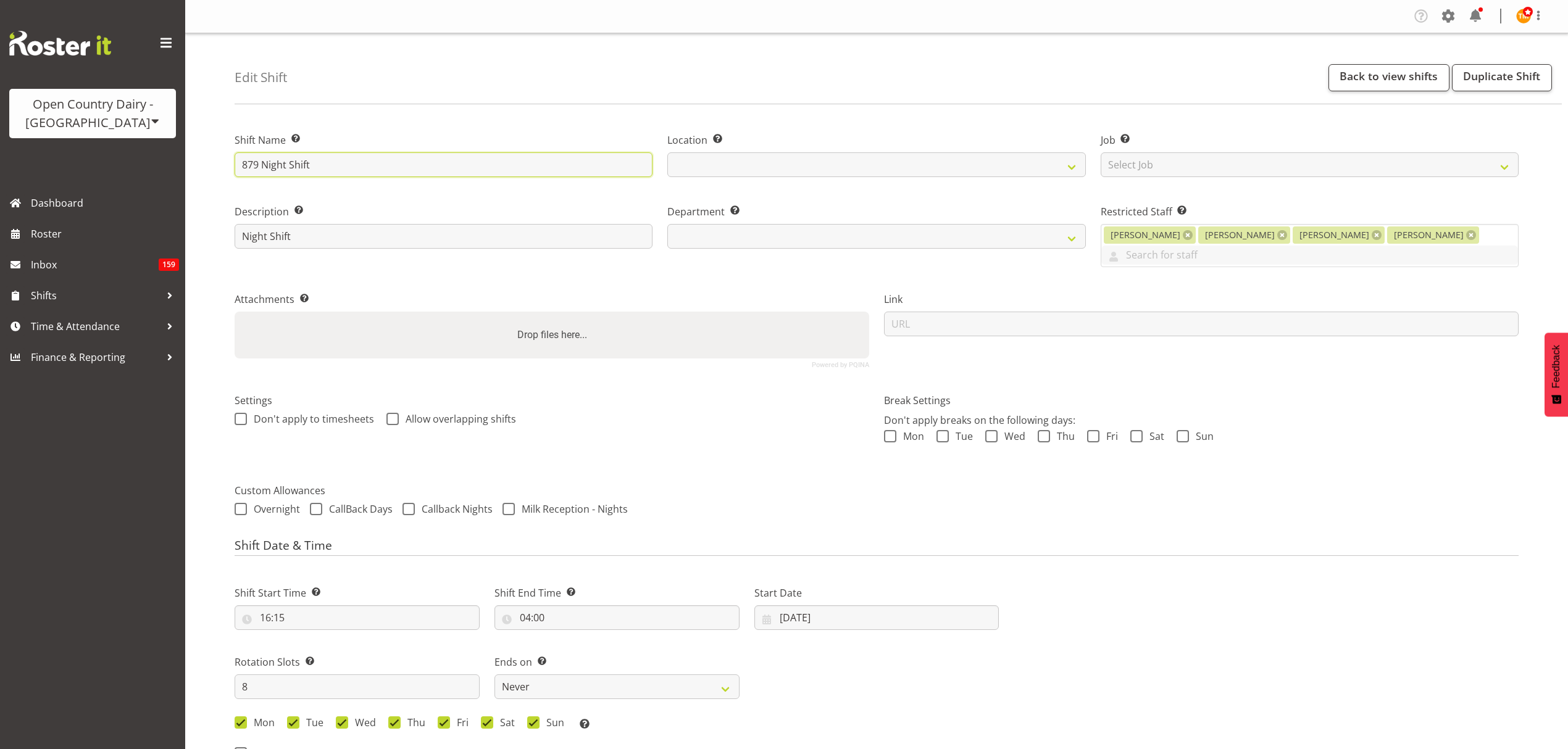
select select
type input "879 O"
select select
type input "879 OF"
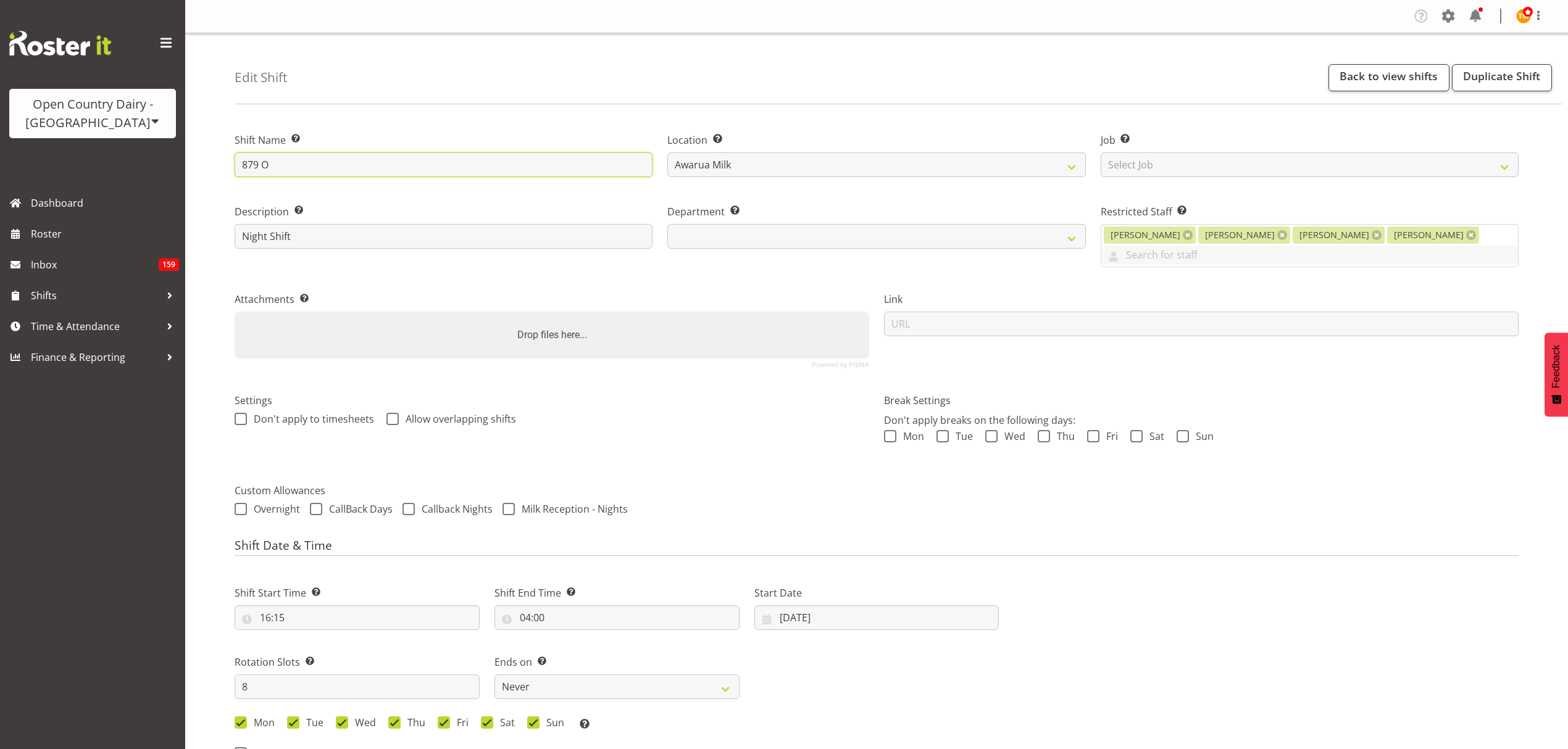
select select
type input "879 OFF"
select select
type input "879 OFFR"
select select
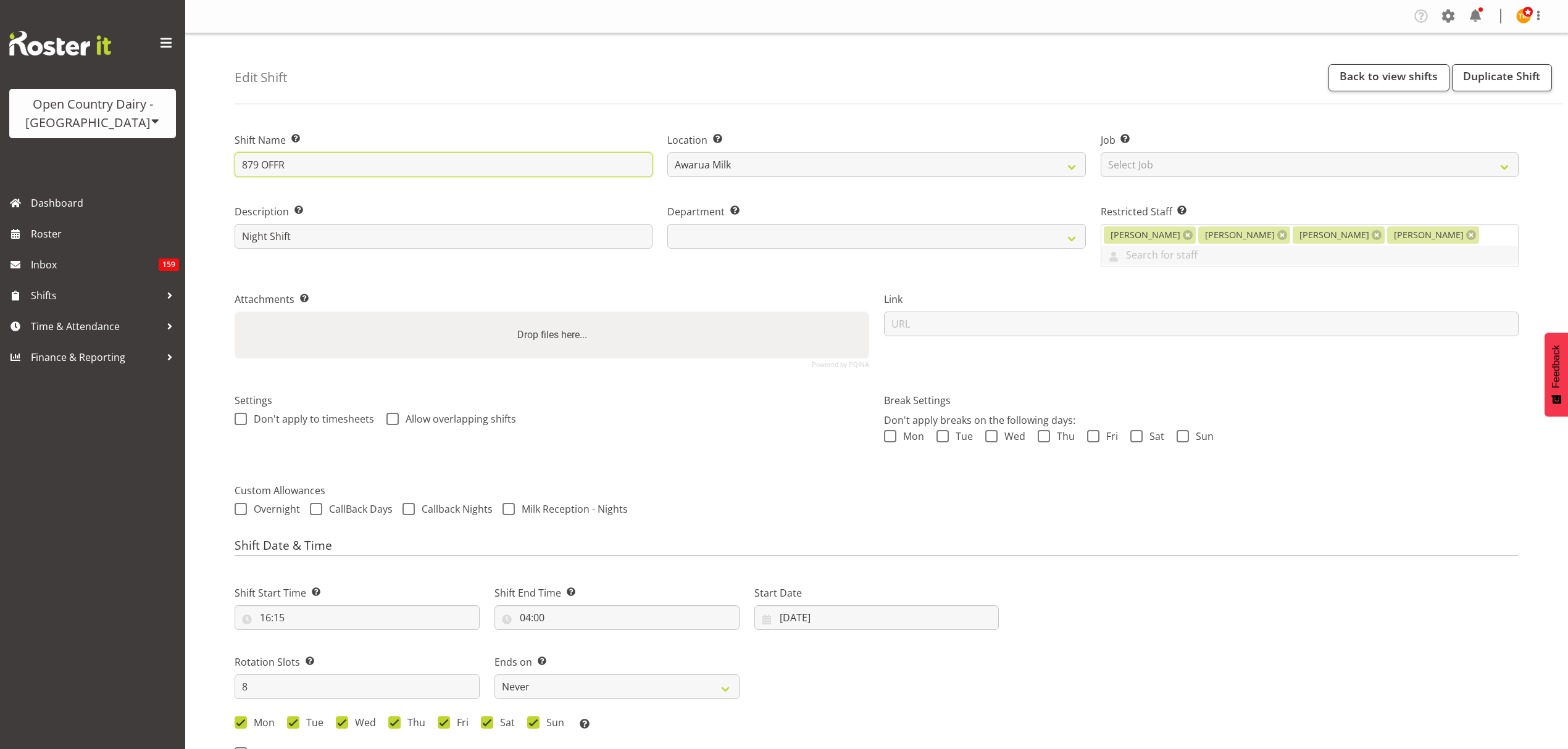
type input "879 OFFRO"
select select
type input "879 OFFROA"
select select
type input "879 OFFROAD"
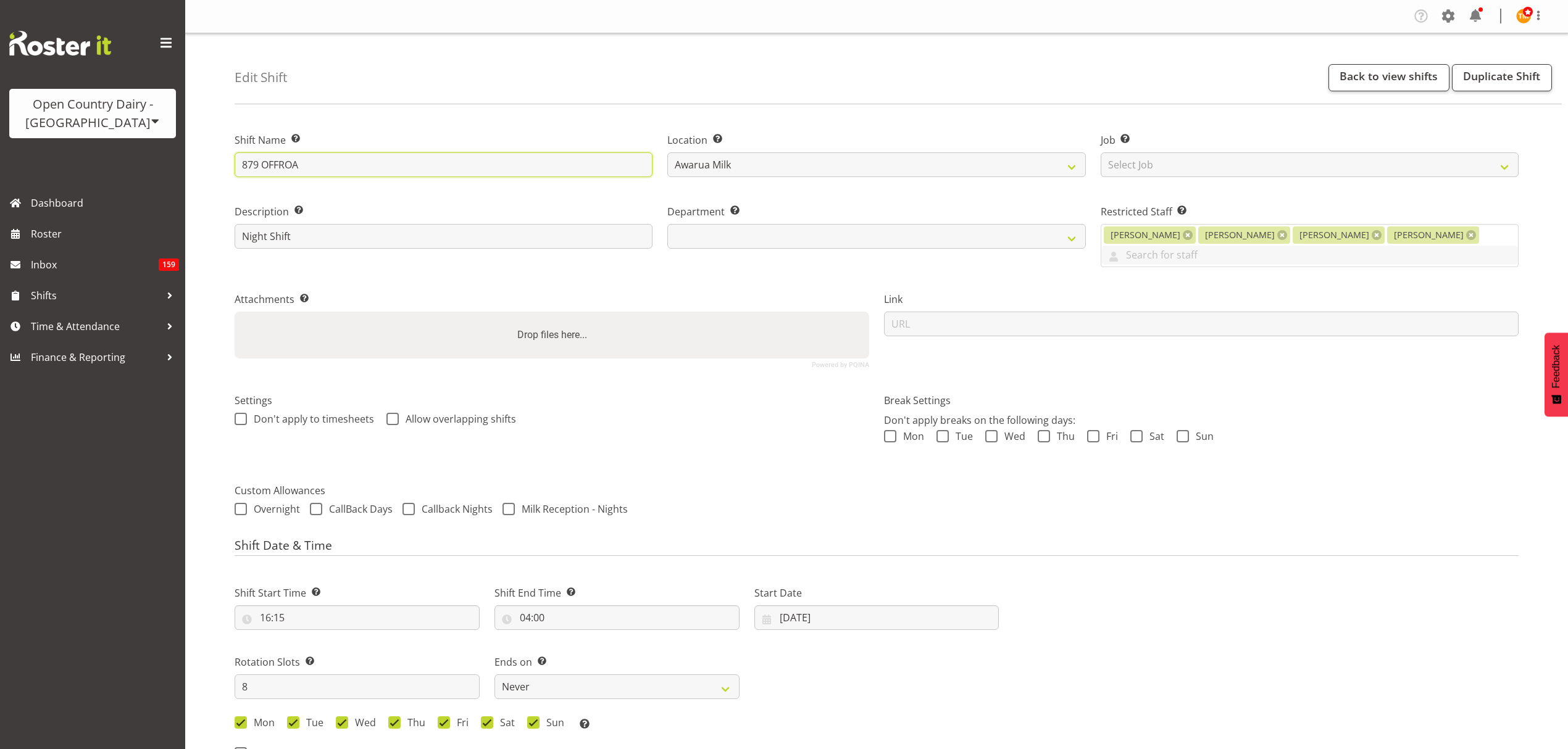
select select
type input "879 OFFROAD"
click at [444, 97] on div "Edit Shift Back to view shifts Duplicate Shift" at bounding box center [898, 69] width 1327 height 71
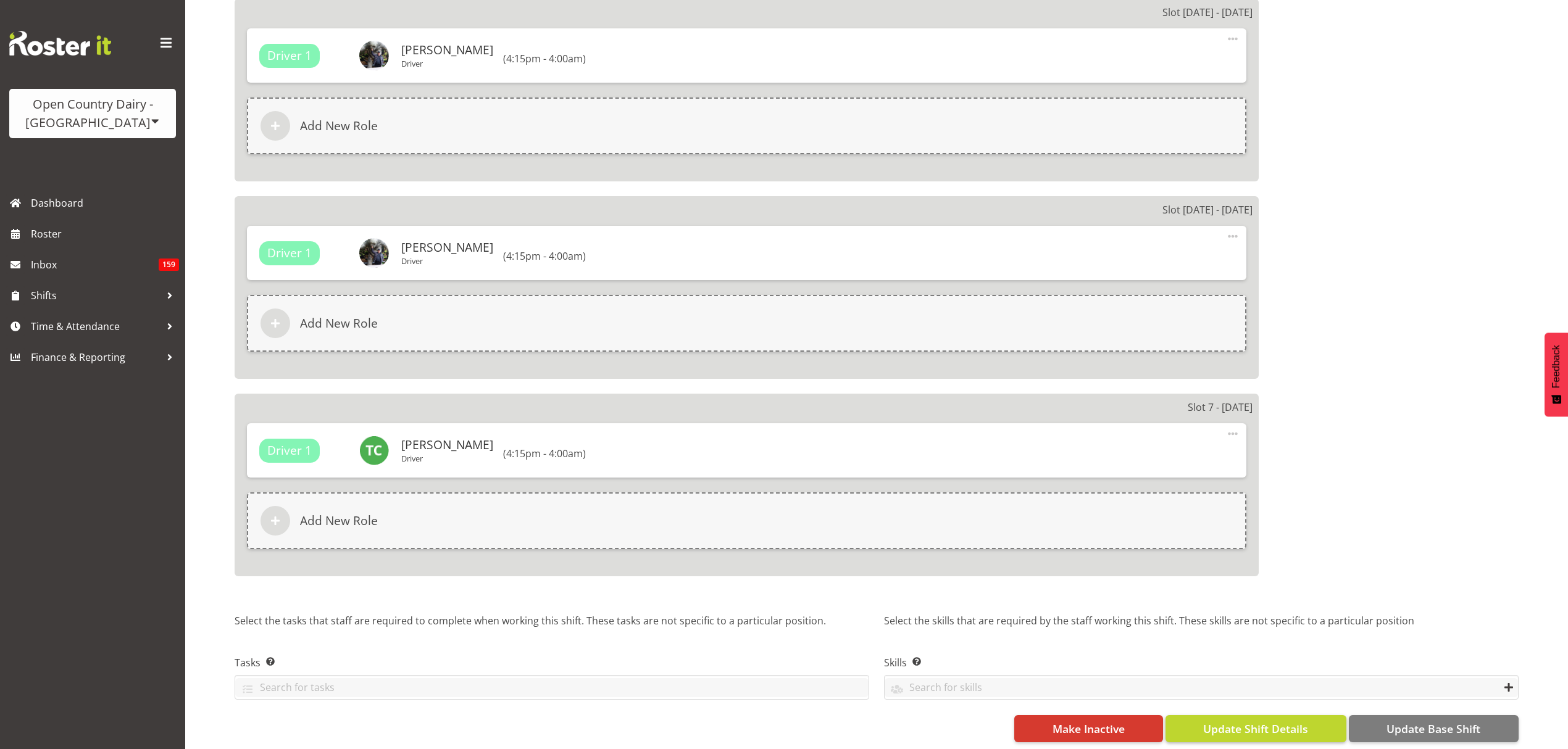
scroll to position [1841, 0]
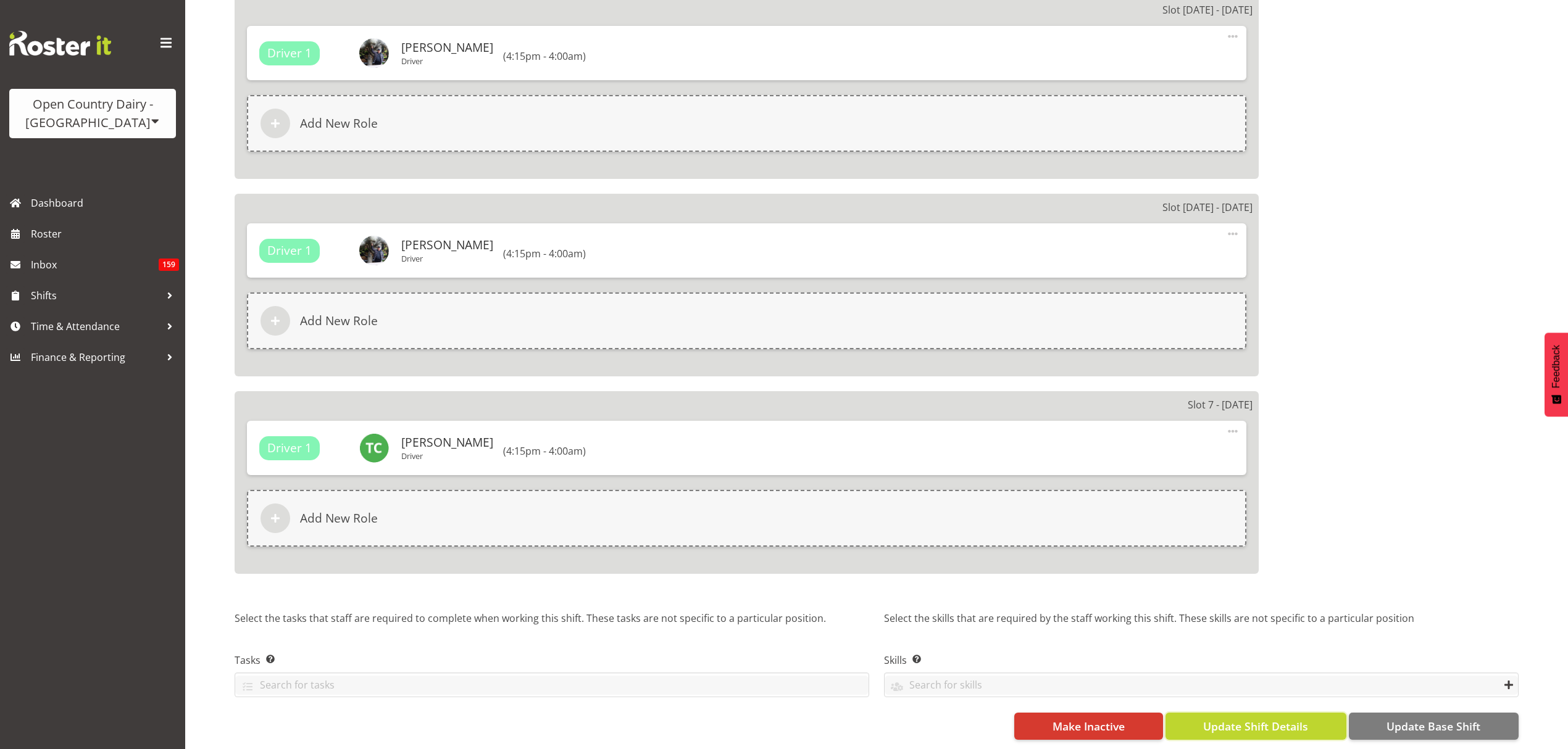
click at [1300, 718] on span "Update Shift Details" at bounding box center [1255, 726] width 105 height 16
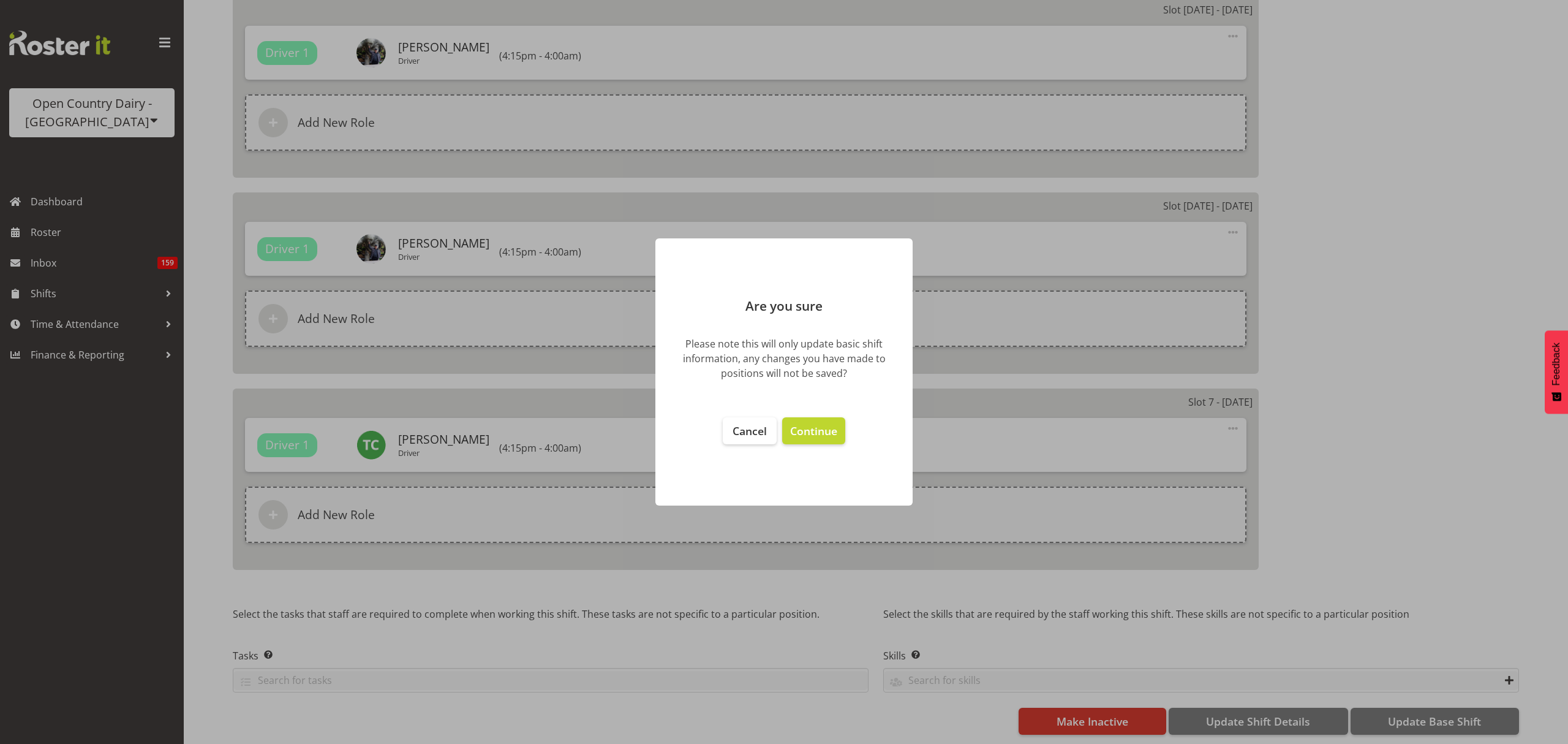
click at [823, 410] on footer "Cancel Continue" at bounding box center [784, 455] width 257 height 101
click at [824, 425] on span "Continue" at bounding box center [814, 431] width 47 height 15
select select
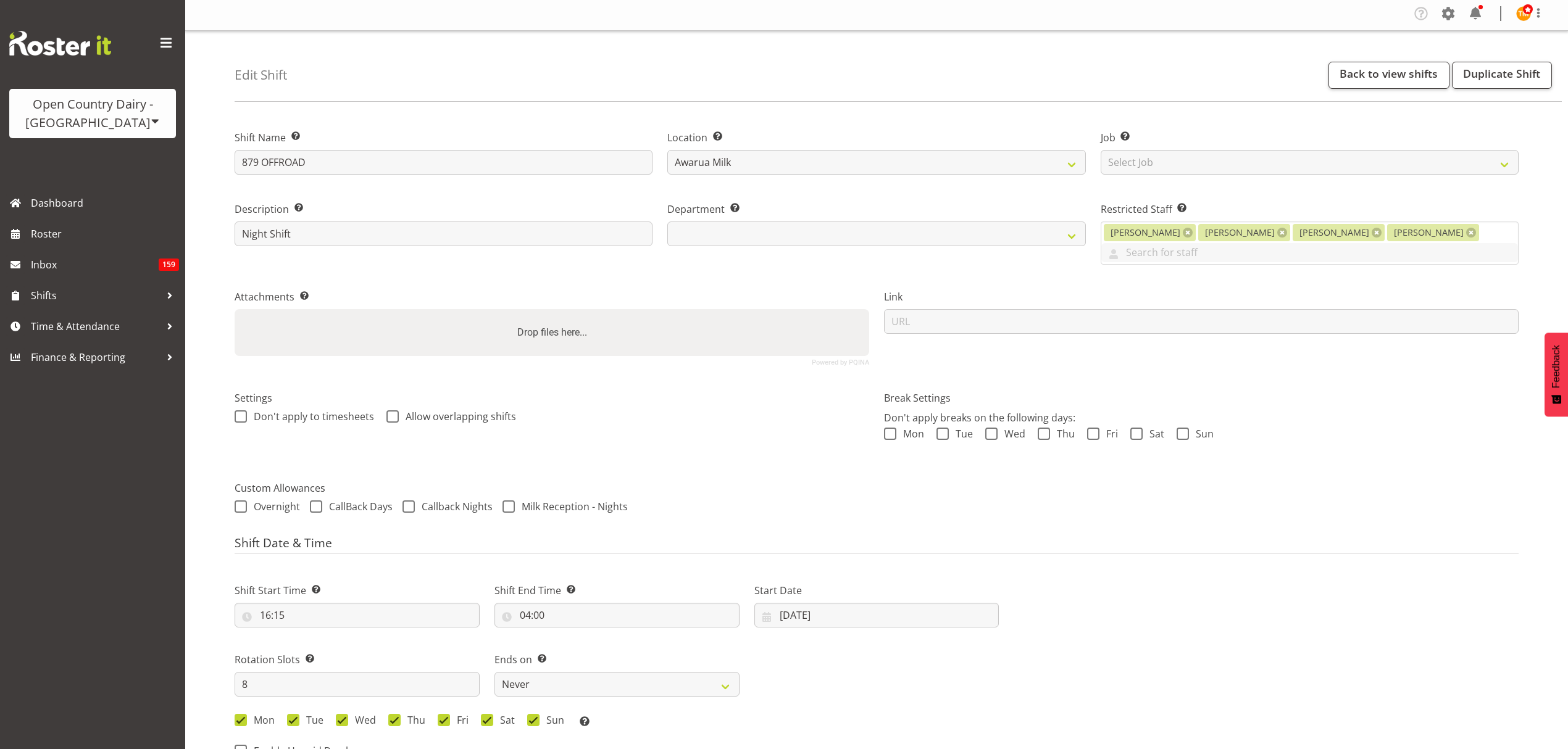
scroll to position [0, 0]
click at [1376, 87] on link "Back to view shifts" at bounding box center [1389, 78] width 121 height 27
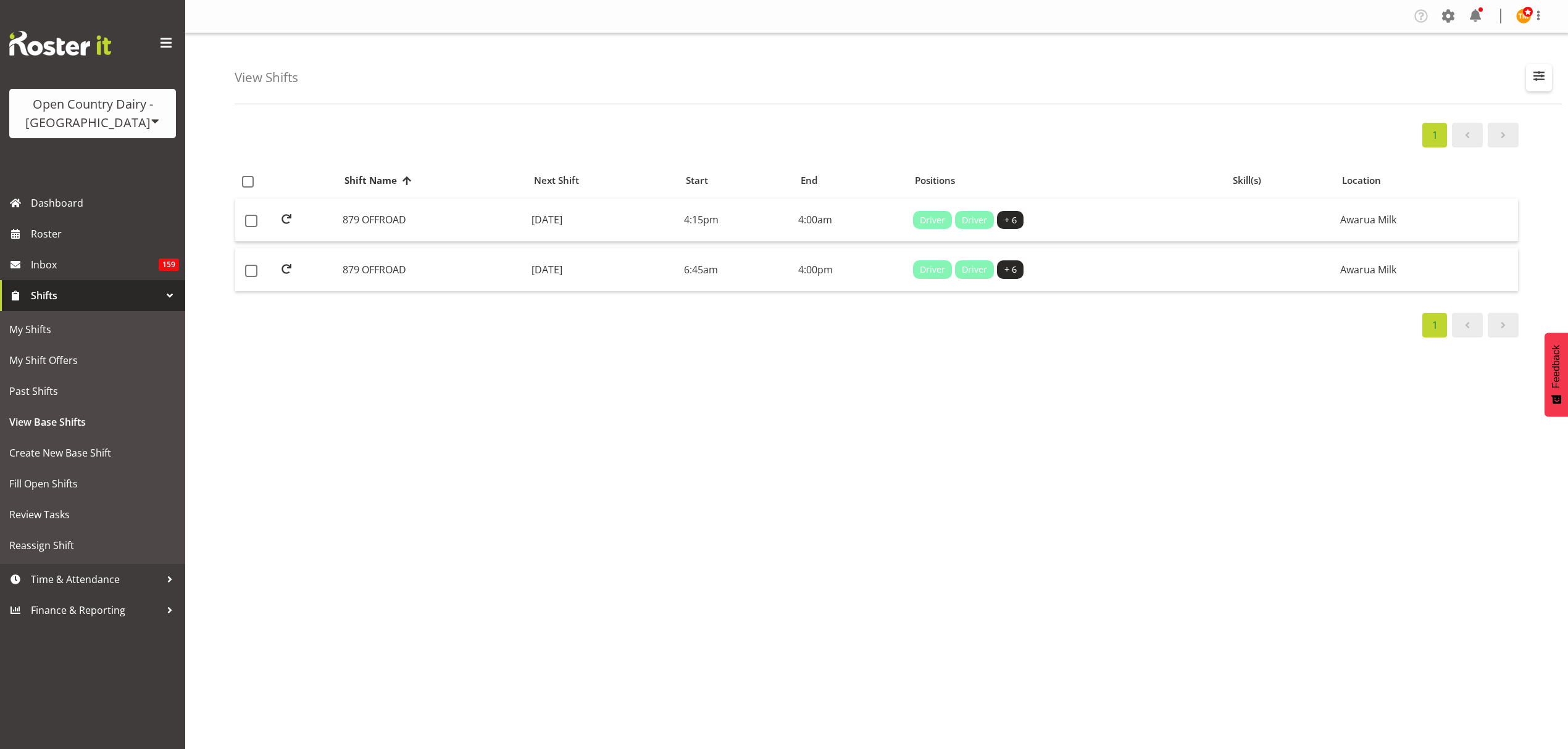
click at [1542, 72] on span "button" at bounding box center [1539, 75] width 16 height 16
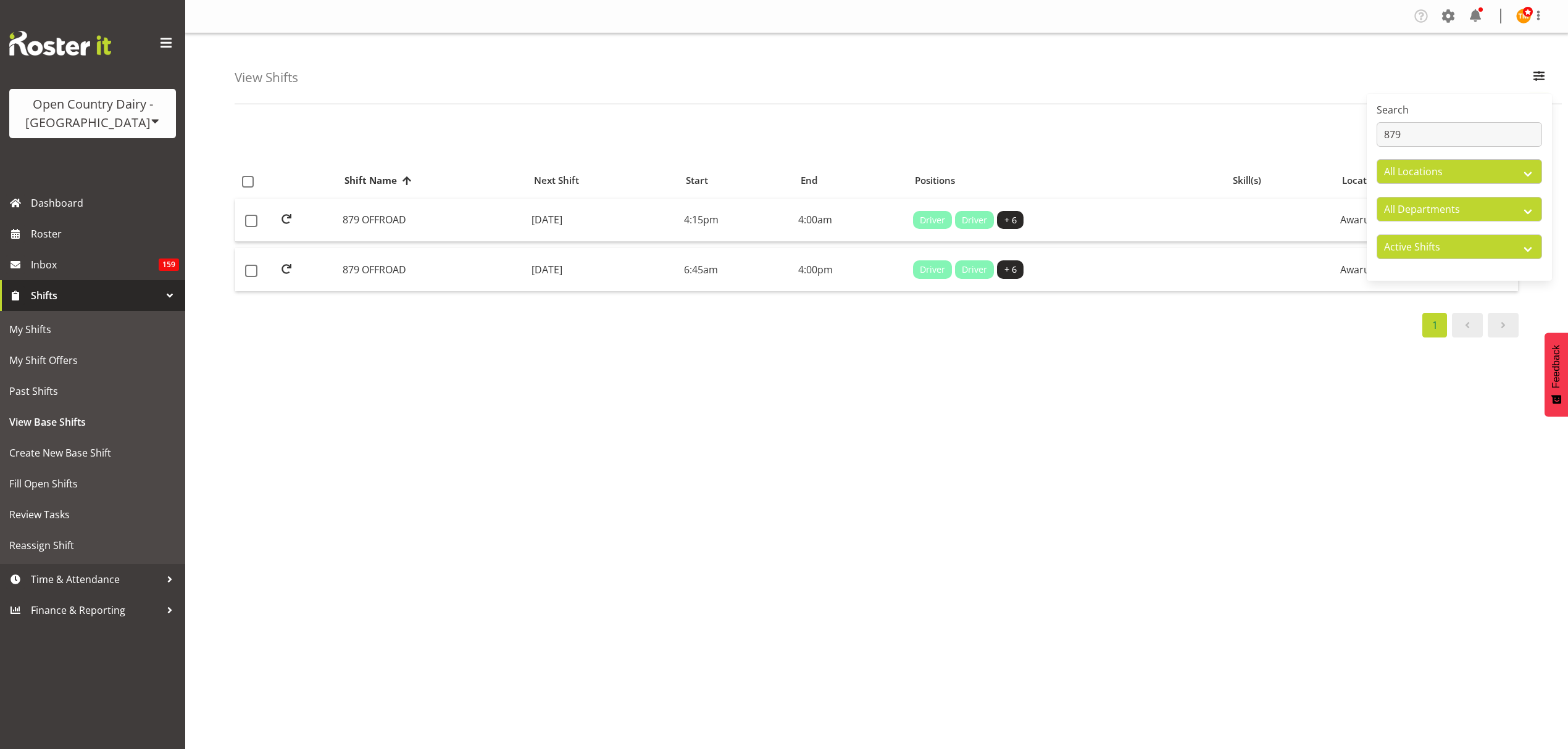
click at [1339, 89] on div "View Shifts Search 879 All Locations All Departments Active Shifts Inactive Shi…" at bounding box center [898, 69] width 1327 height 71
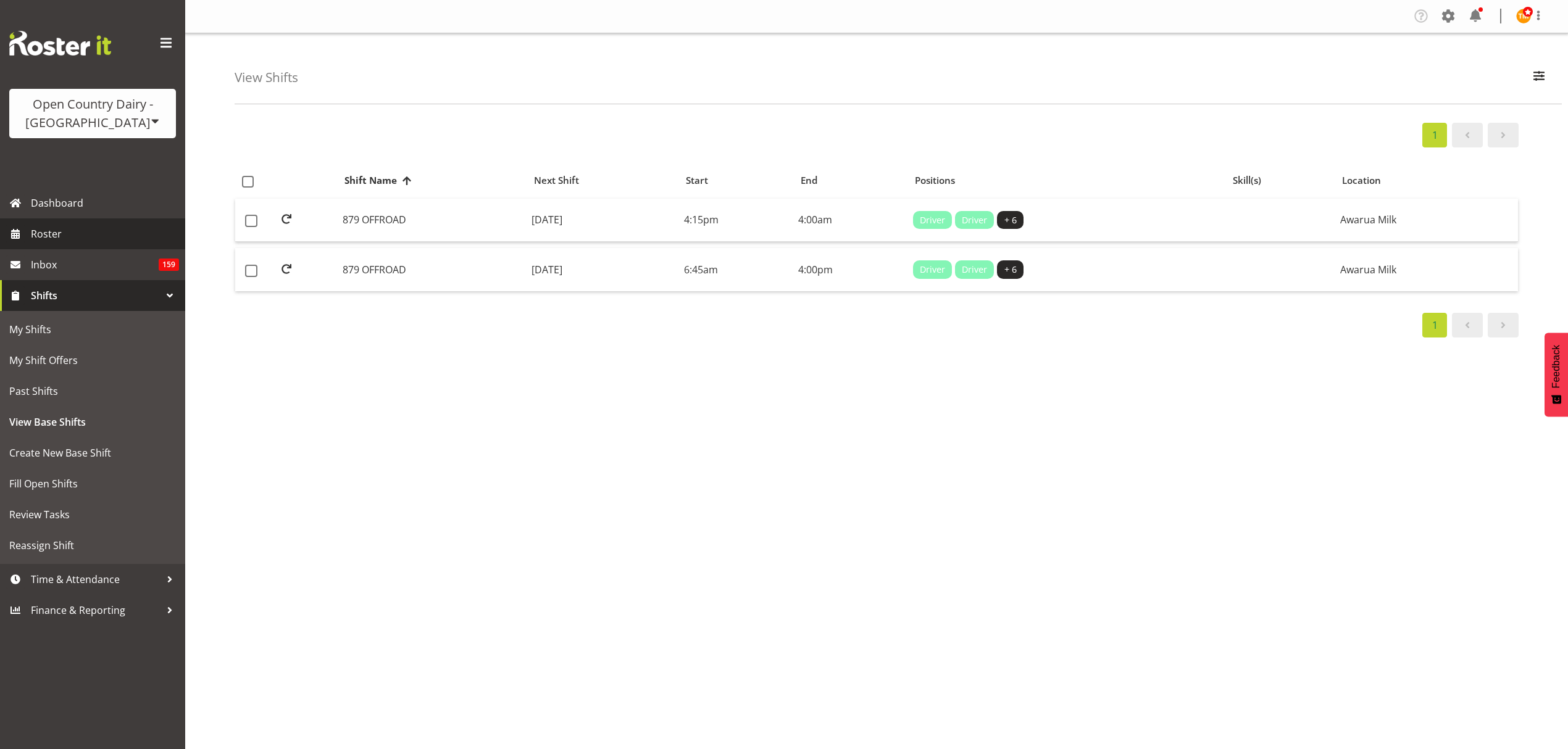
click at [102, 224] on span "Roster" at bounding box center [105, 233] width 148 height 18
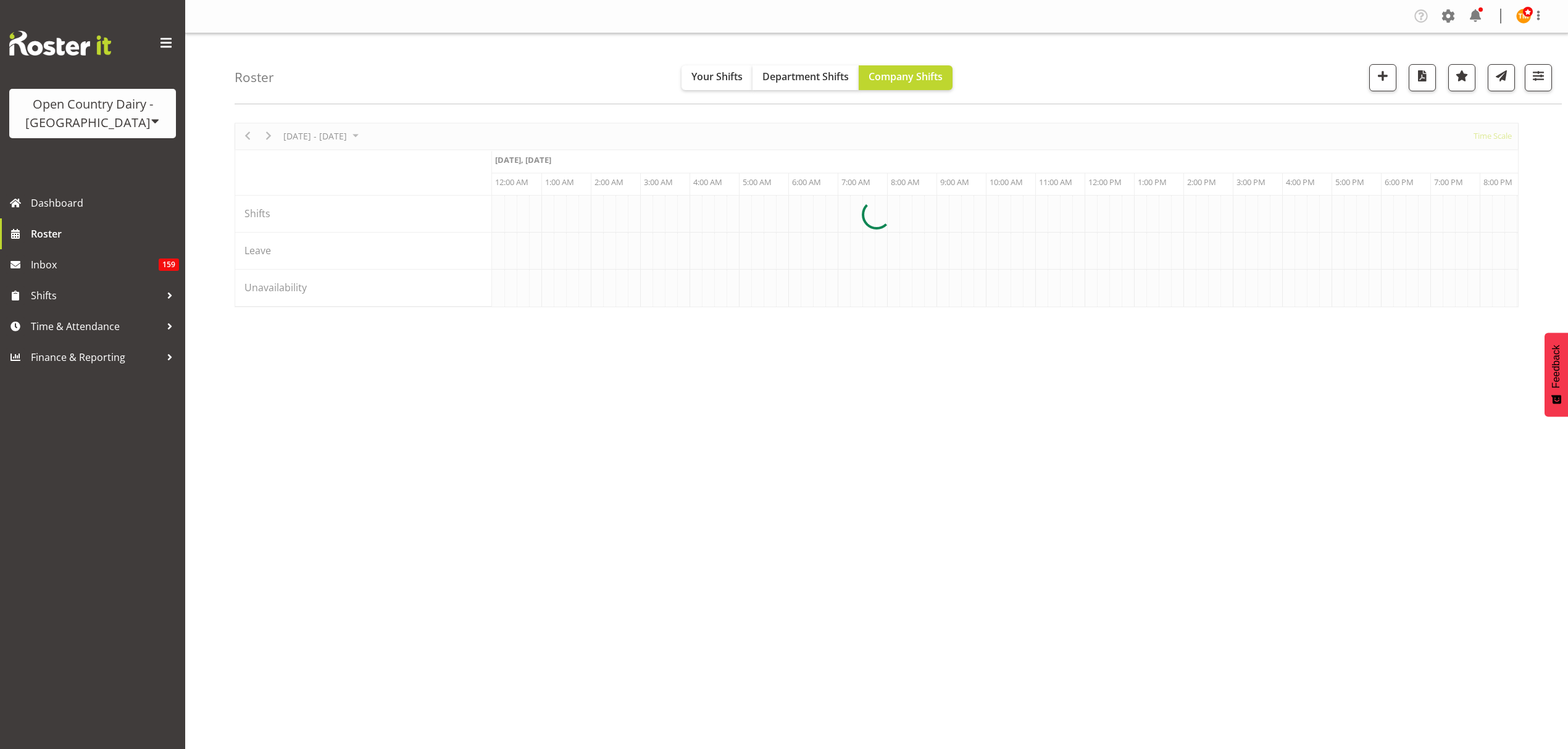
scroll to position [0, 4741]
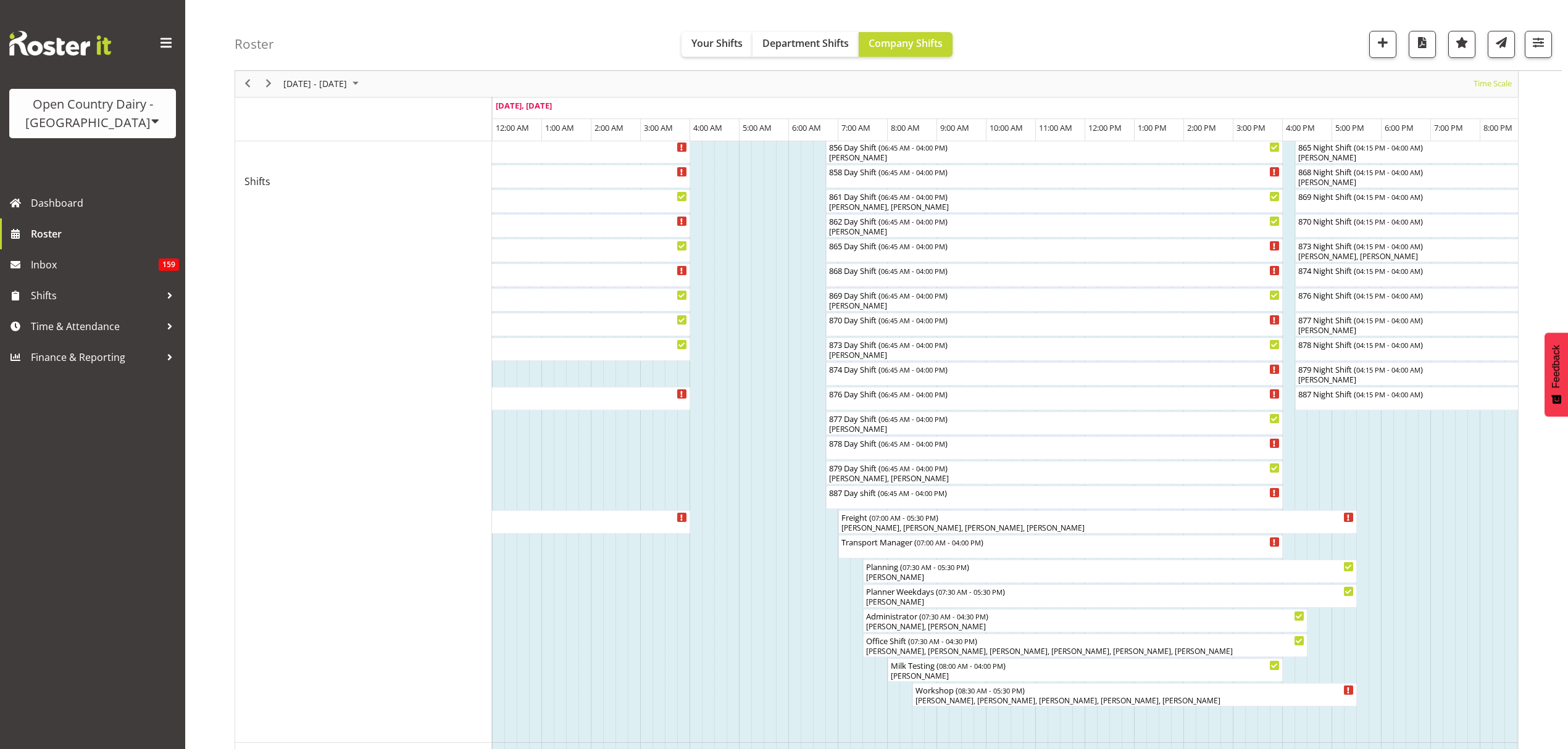
scroll to position [576, 0]
click at [103, 331] on span "Time & Attendance" at bounding box center [95, 326] width 129 height 18
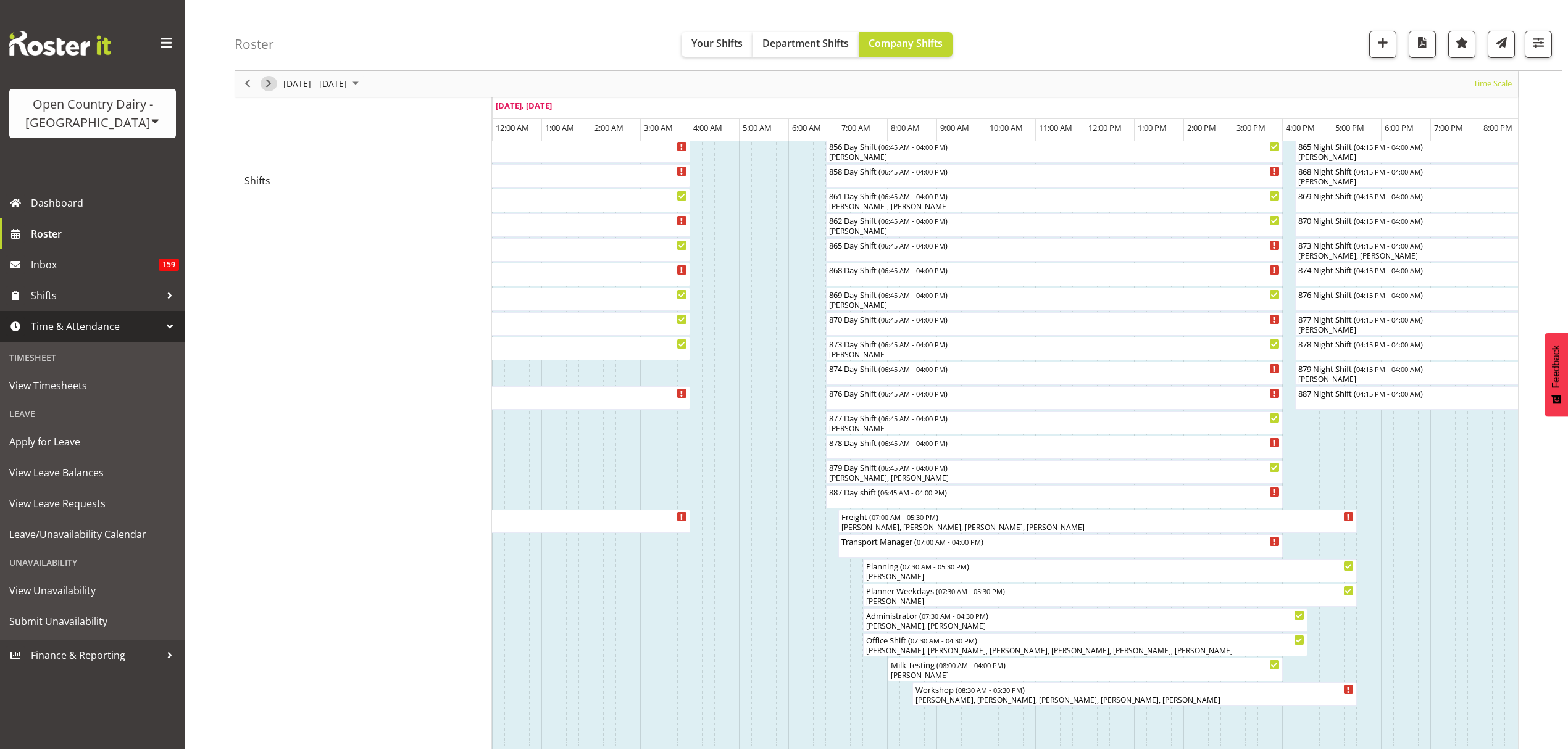
drag, startPoint x: 262, startPoint y: 82, endPoint x: 344, endPoint y: 28, distance: 98.2
click at [262, 82] on span "Next" at bounding box center [269, 84] width 15 height 16
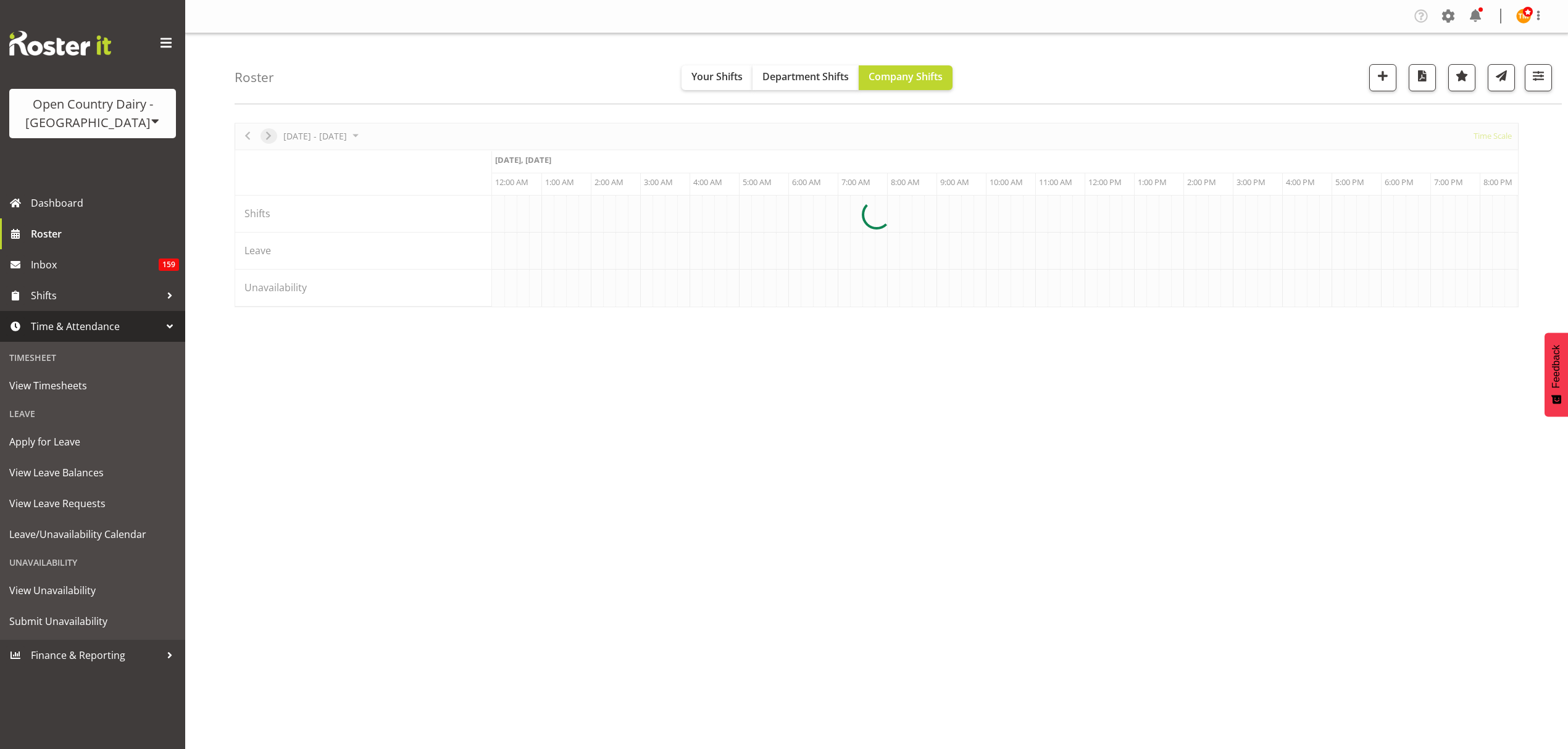
scroll to position [0, 0]
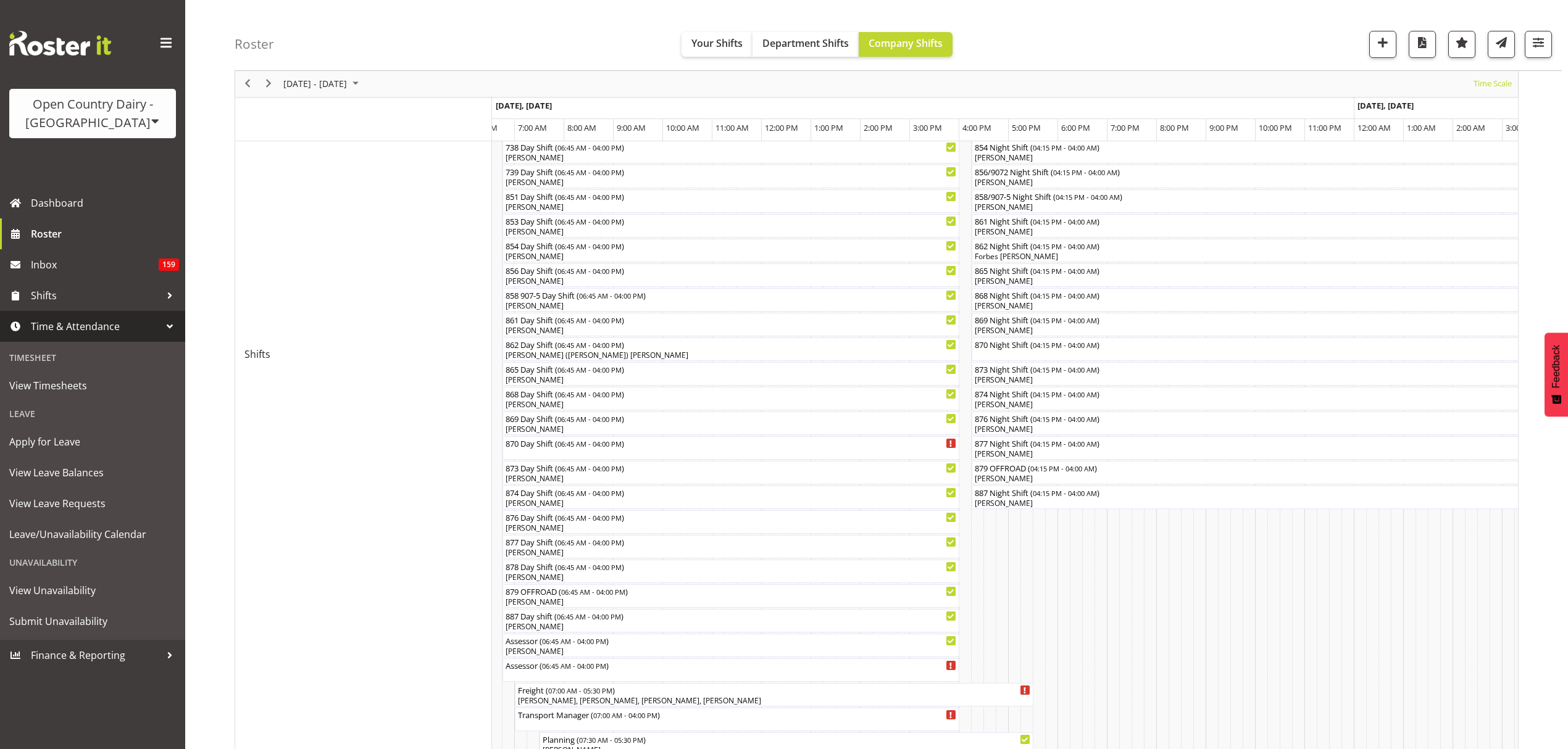
scroll to position [501, 0]
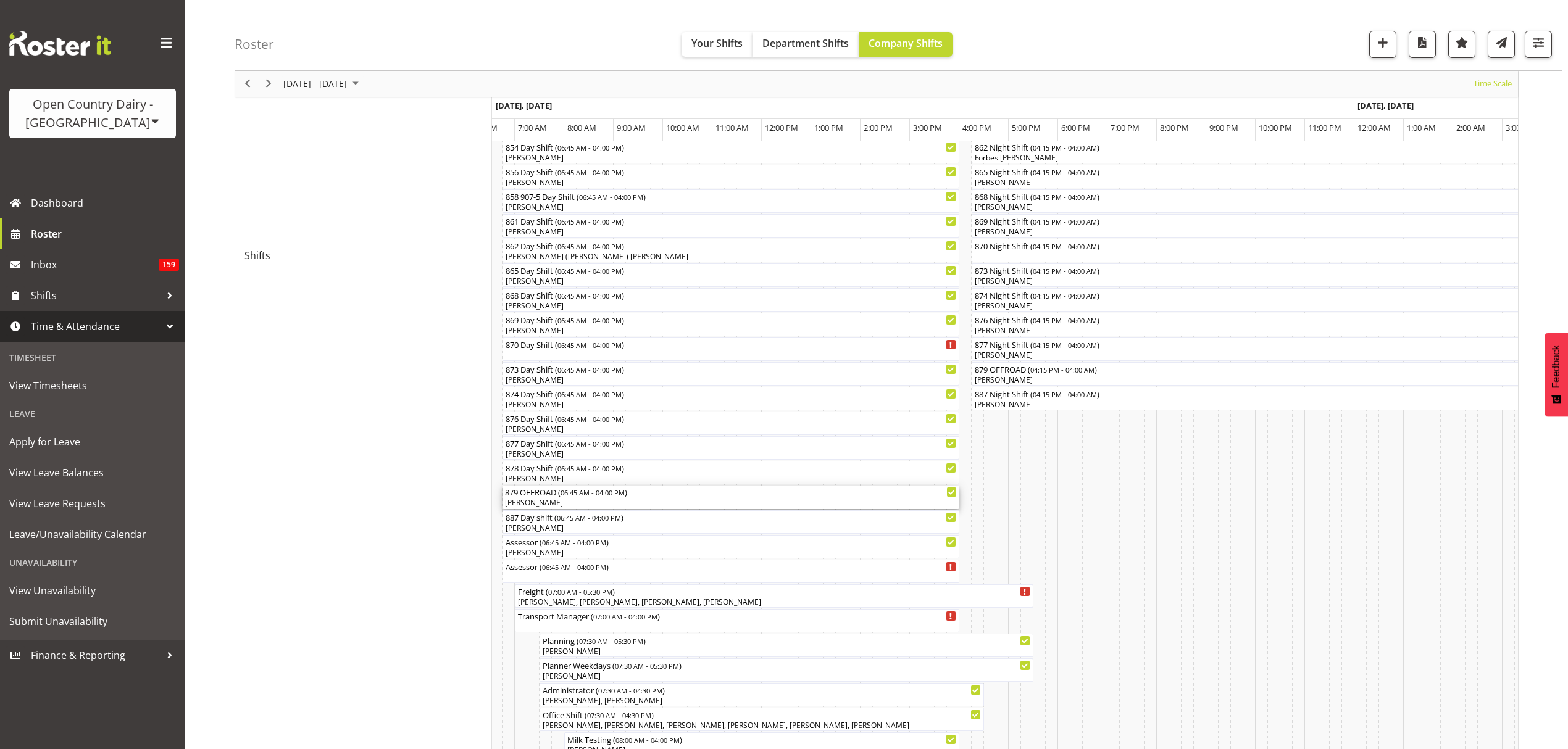
click at [547, 508] on div "[PERSON_NAME]" at bounding box center [731, 503] width 452 height 11
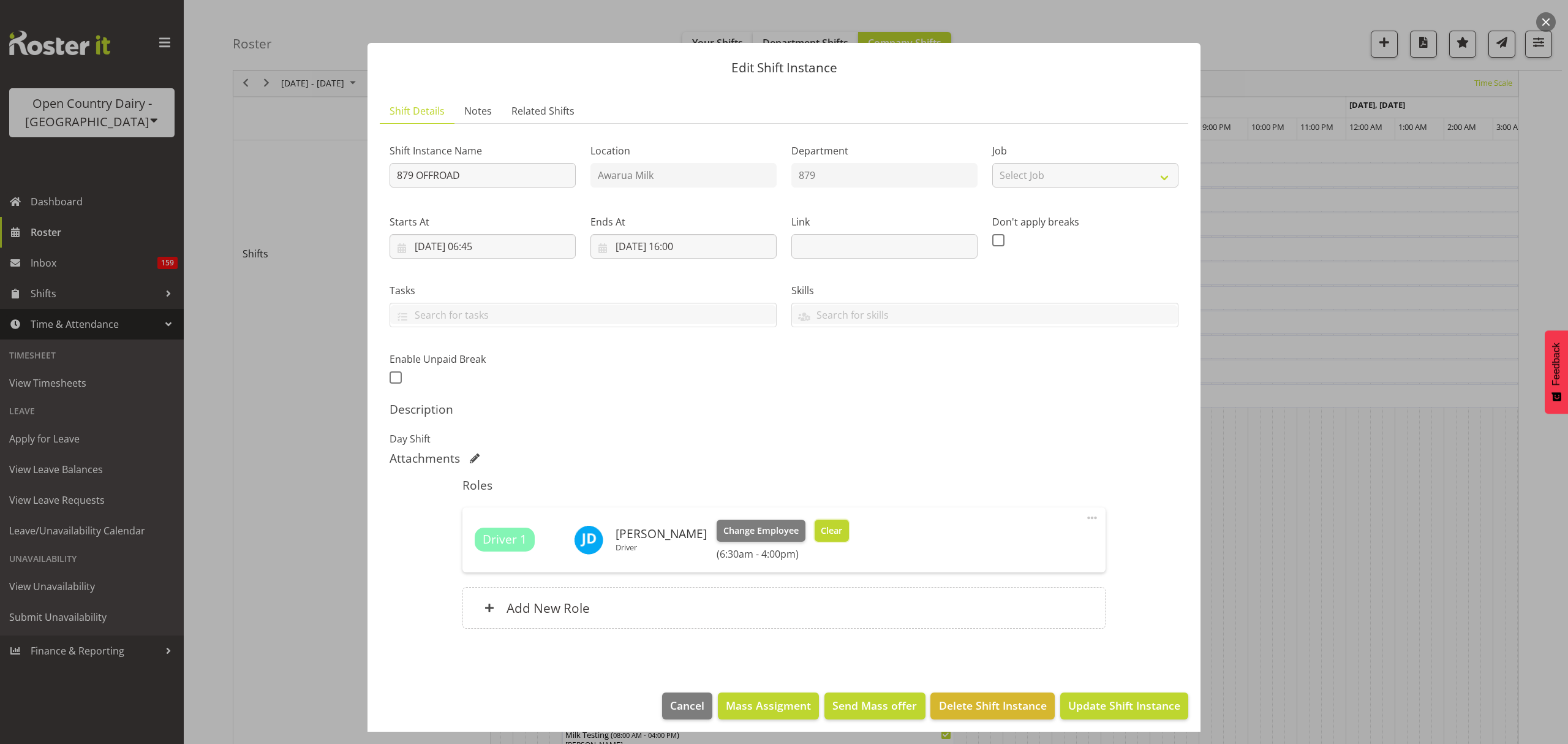
click at [821, 532] on span "Clear" at bounding box center [832, 531] width 22 height 14
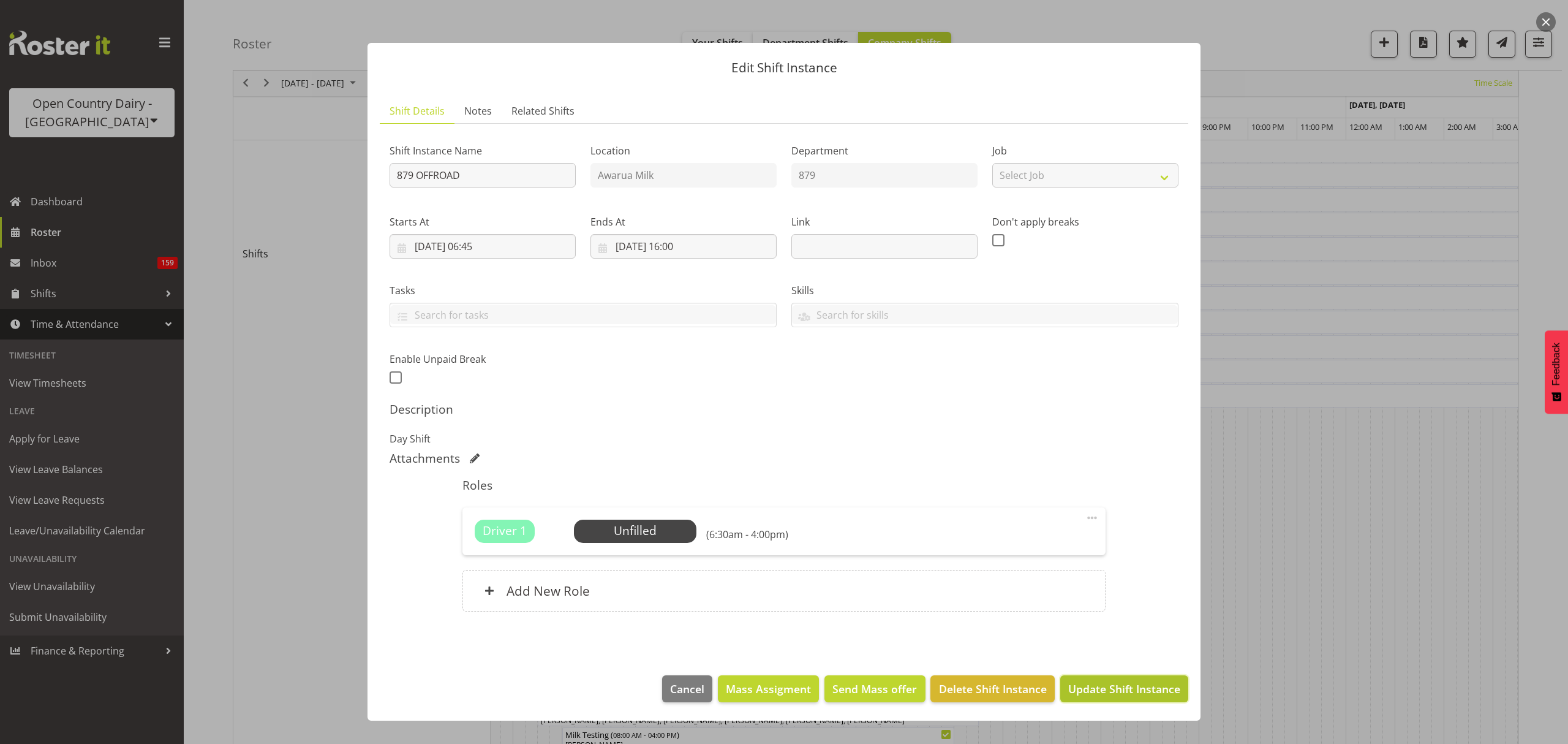
click at [1137, 684] on span "Update Shift Instance" at bounding box center [1124, 688] width 112 height 16
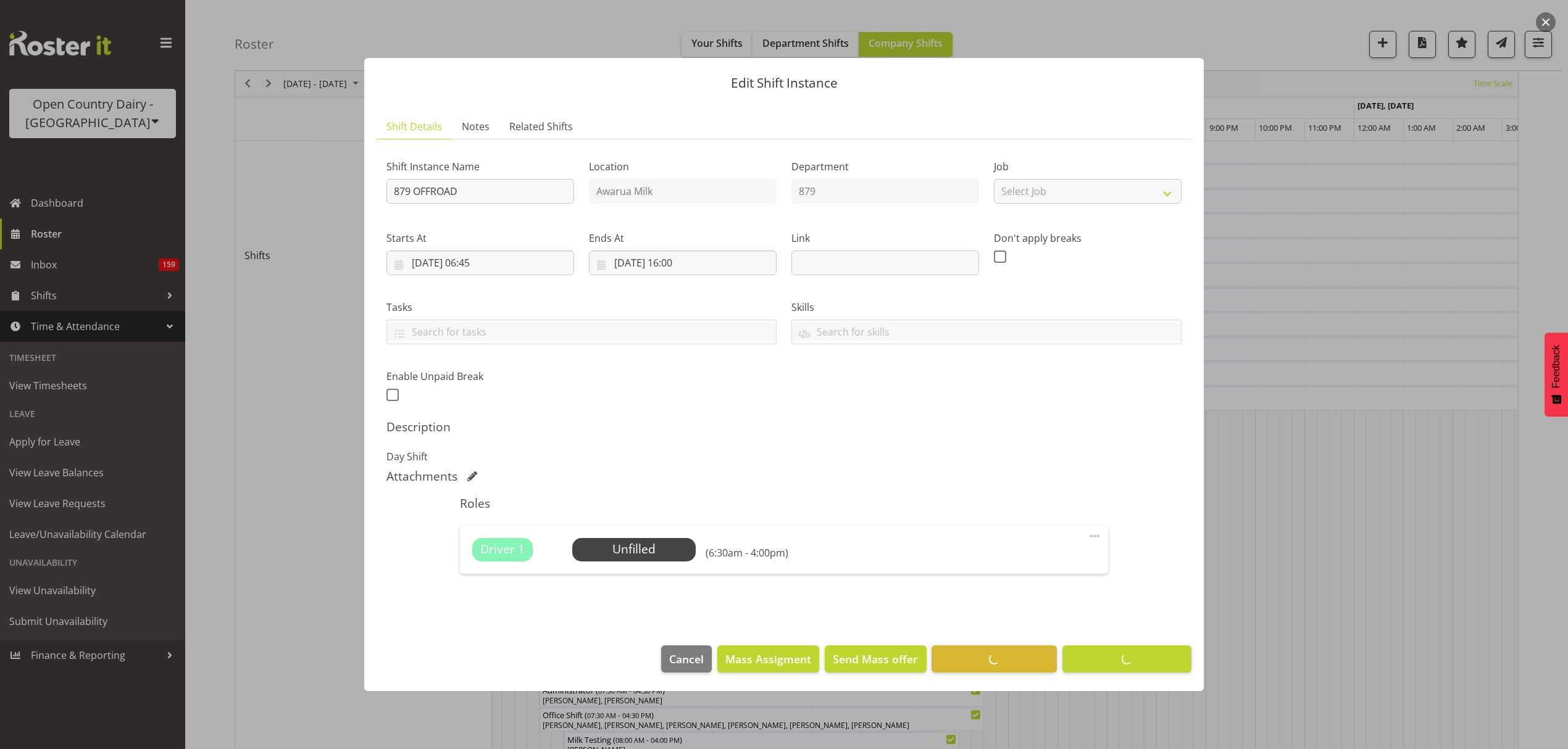
scroll to position [0, 0]
